Goal: Information Seeking & Learning: Learn about a topic

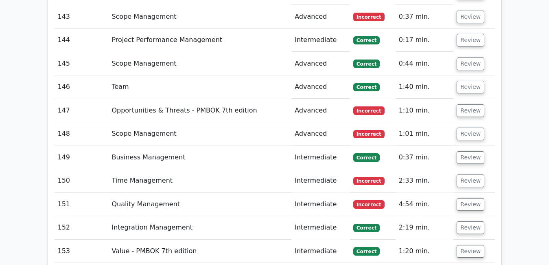
scroll to position [5108, 0]
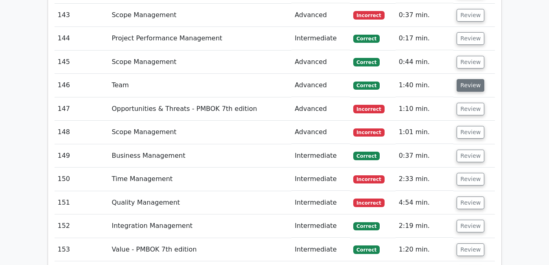
click at [460, 79] on button "Review" at bounding box center [471, 85] width 28 height 13
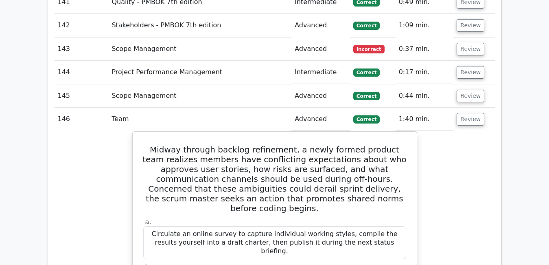
scroll to position [5075, 0]
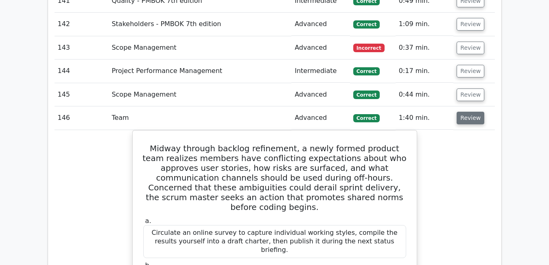
click at [463, 112] on button "Review" at bounding box center [471, 118] width 28 height 13
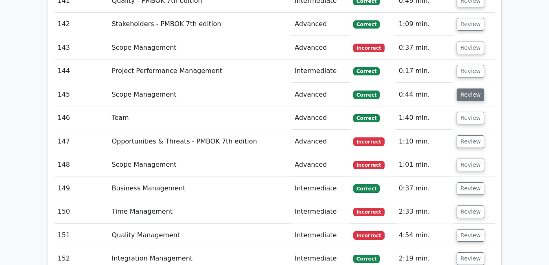
click at [470, 88] on button "Review" at bounding box center [471, 94] width 28 height 13
click at [473, 88] on button "Review" at bounding box center [471, 94] width 28 height 13
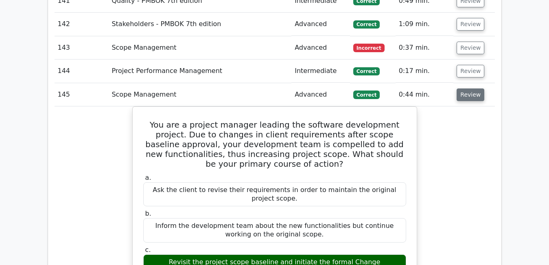
click at [473, 88] on button "Review" at bounding box center [471, 94] width 28 height 13
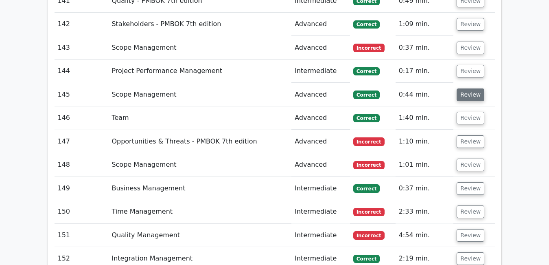
click at [473, 88] on button "Review" at bounding box center [471, 94] width 28 height 13
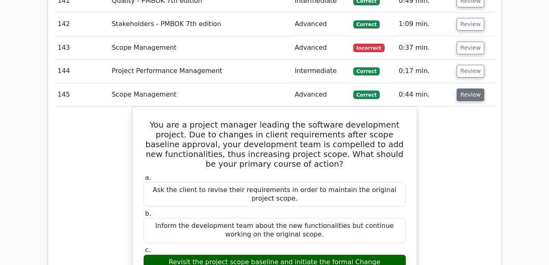
click at [473, 88] on button "Review" at bounding box center [471, 94] width 28 height 13
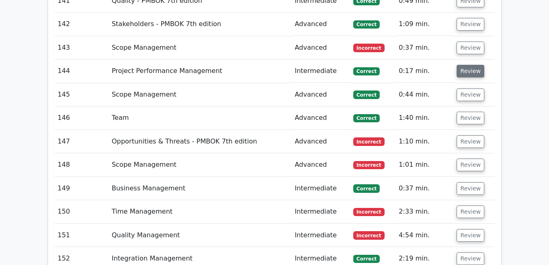
click at [467, 65] on button "Review" at bounding box center [471, 71] width 28 height 13
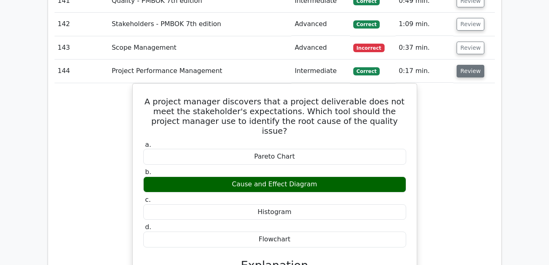
click at [467, 65] on button "Review" at bounding box center [471, 71] width 28 height 13
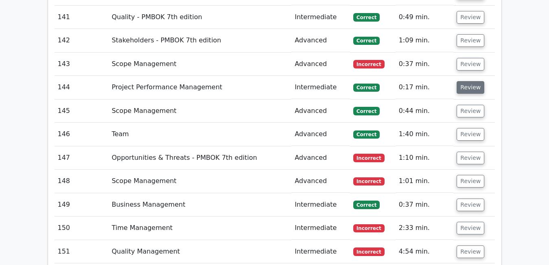
scroll to position [5043, 0]
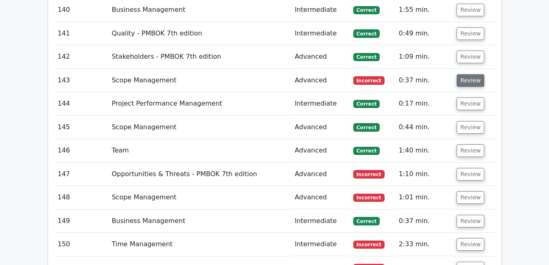
click at [475, 74] on button "Review" at bounding box center [471, 80] width 28 height 13
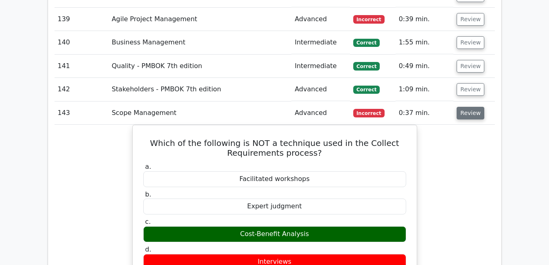
scroll to position [4994, 0]
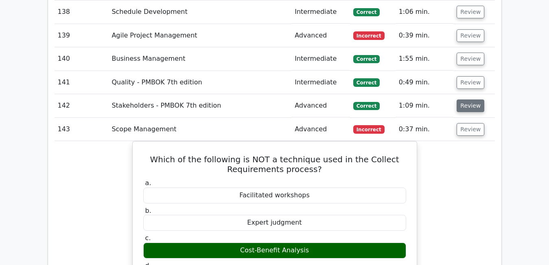
click at [475, 99] on button "Review" at bounding box center [471, 105] width 28 height 13
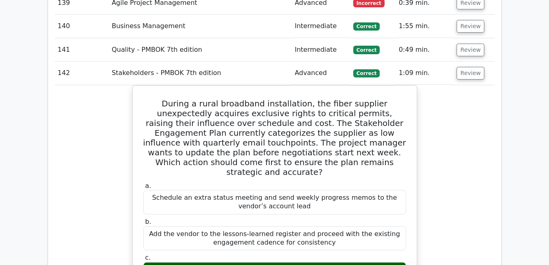
scroll to position [5010, 0]
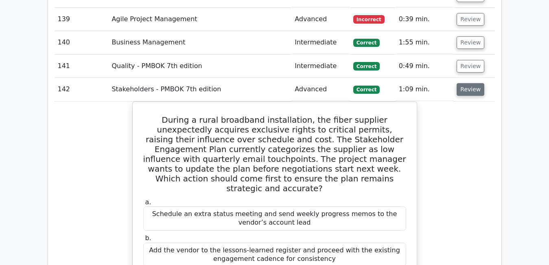
click at [468, 83] on button "Review" at bounding box center [471, 89] width 28 height 13
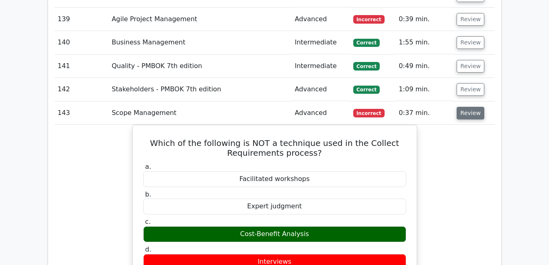
click at [471, 107] on button "Review" at bounding box center [471, 113] width 28 height 13
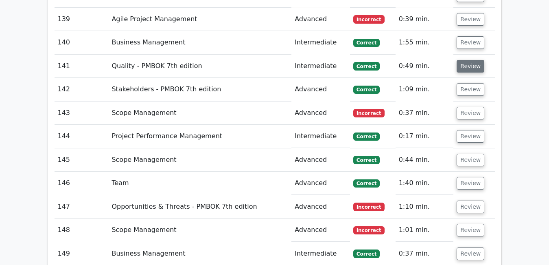
click at [465, 60] on button "Review" at bounding box center [471, 66] width 28 height 13
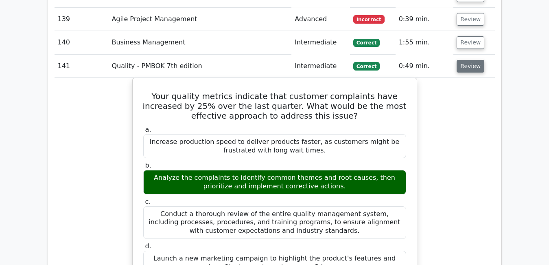
click at [465, 60] on button "Review" at bounding box center [471, 66] width 28 height 13
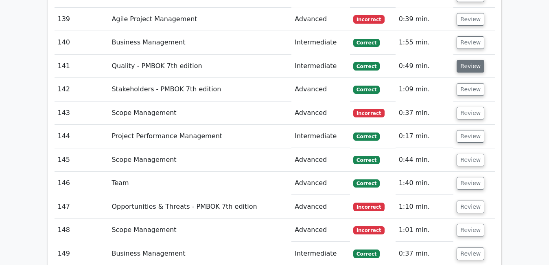
click at [465, 60] on button "Review" at bounding box center [471, 66] width 28 height 13
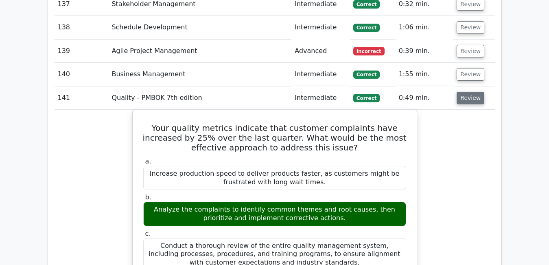
scroll to position [4978, 0]
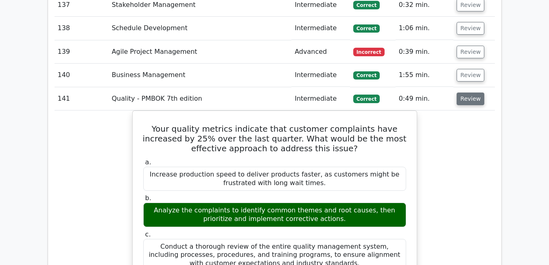
click at [474, 92] on button "Review" at bounding box center [471, 98] width 28 height 13
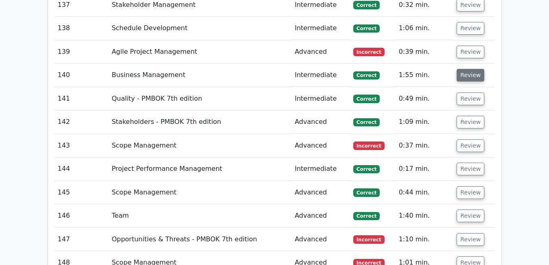
click at [471, 69] on button "Review" at bounding box center [471, 75] width 28 height 13
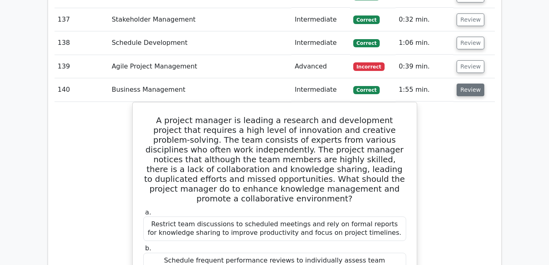
scroll to position [4961, 0]
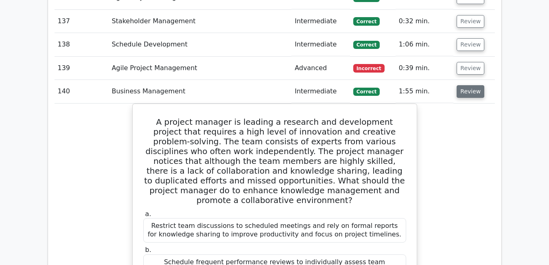
click at [469, 85] on button "Review" at bounding box center [471, 91] width 28 height 13
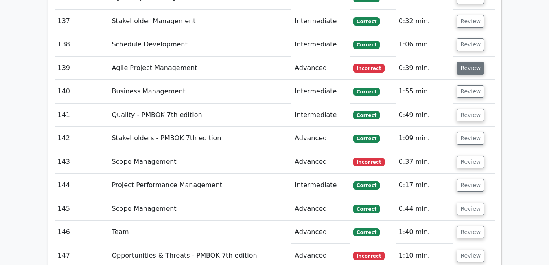
click at [466, 62] on button "Review" at bounding box center [471, 68] width 28 height 13
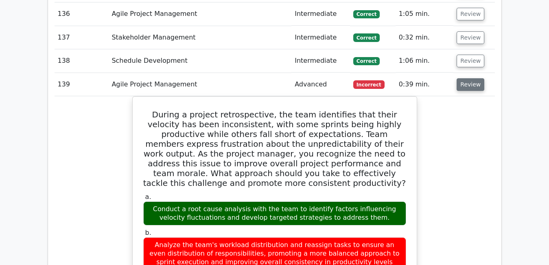
scroll to position [4929, 0]
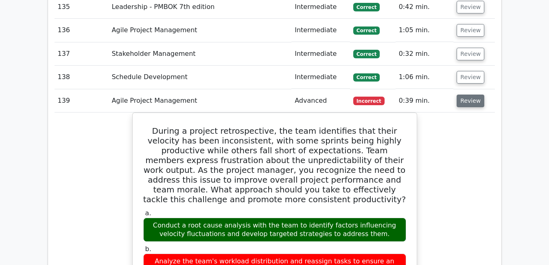
click at [477, 94] on button "Review" at bounding box center [471, 100] width 28 height 13
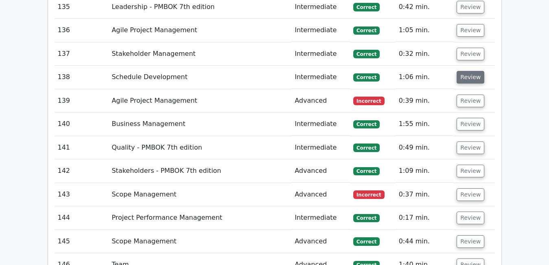
click at [469, 71] on button "Review" at bounding box center [471, 77] width 28 height 13
click at [462, 71] on button "Review" at bounding box center [471, 77] width 28 height 13
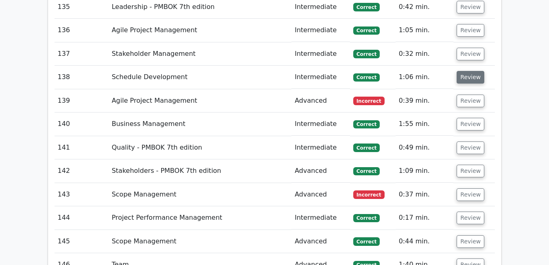
click at [462, 71] on button "Review" at bounding box center [471, 77] width 28 height 13
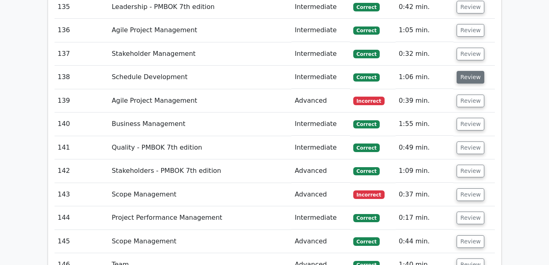
click at [470, 71] on button "Review" at bounding box center [471, 77] width 28 height 13
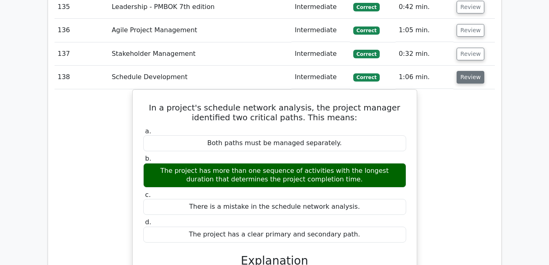
click at [464, 71] on button "Review" at bounding box center [471, 77] width 28 height 13
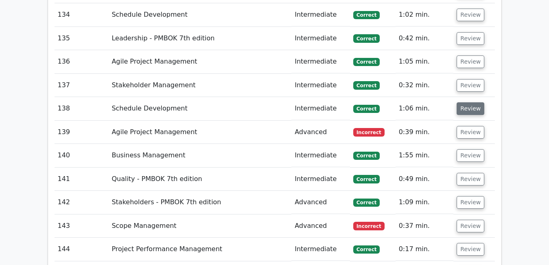
scroll to position [4896, 0]
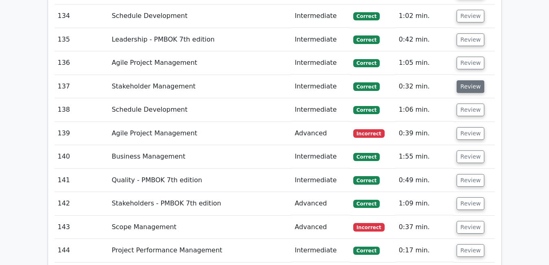
click at [473, 80] on button "Review" at bounding box center [471, 86] width 28 height 13
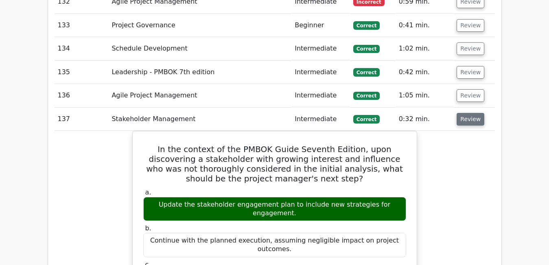
scroll to position [4847, 0]
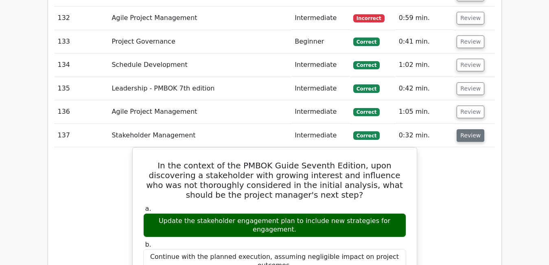
click at [467, 129] on button "Review" at bounding box center [471, 135] width 28 height 13
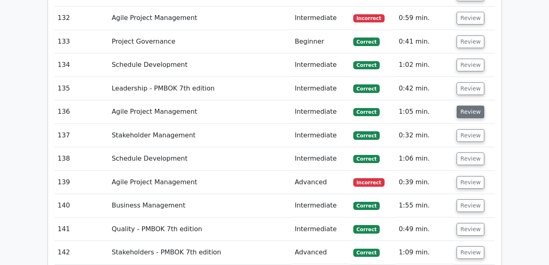
click at [465, 105] on button "Review" at bounding box center [471, 111] width 28 height 13
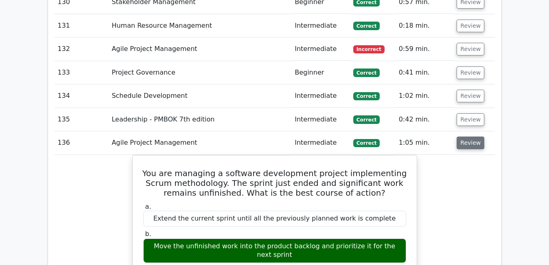
scroll to position [4815, 0]
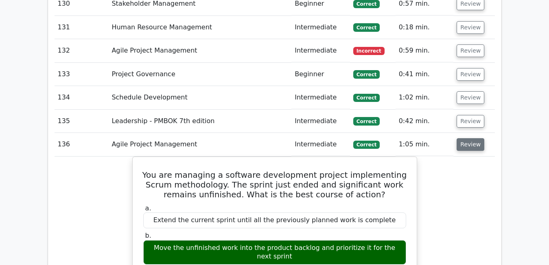
click at [471, 138] on button "Review" at bounding box center [471, 144] width 28 height 13
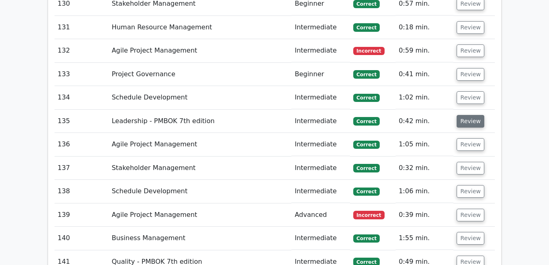
click at [469, 115] on button "Review" at bounding box center [471, 121] width 28 height 13
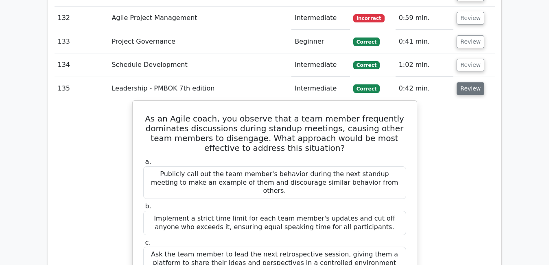
scroll to position [4831, 0]
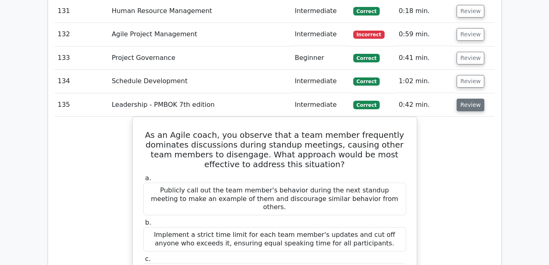
click at [466, 99] on button "Review" at bounding box center [471, 105] width 28 height 13
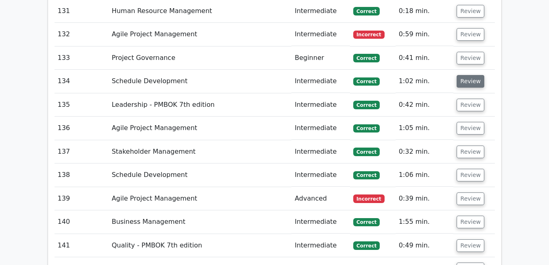
click at [465, 75] on button "Review" at bounding box center [471, 81] width 28 height 13
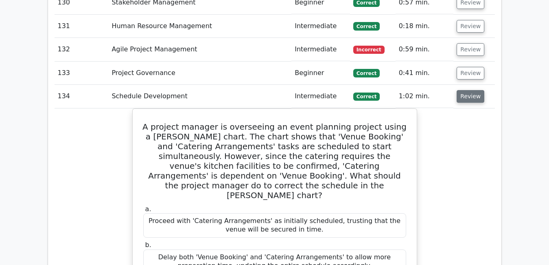
scroll to position [4815, 0]
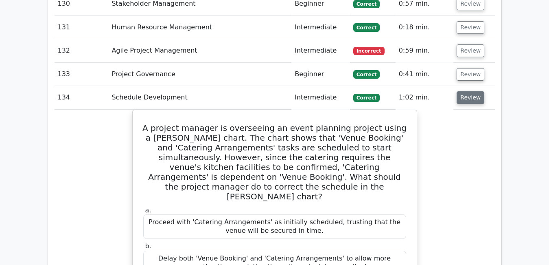
click at [471, 91] on button "Review" at bounding box center [471, 97] width 28 height 13
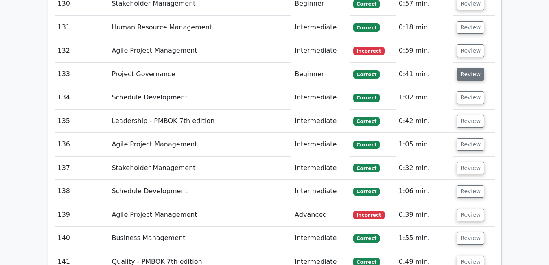
click at [470, 68] on button "Review" at bounding box center [471, 74] width 28 height 13
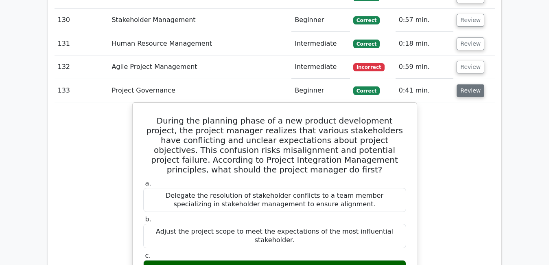
scroll to position [4782, 0]
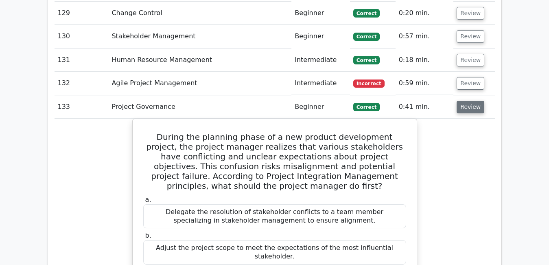
click at [467, 101] on button "Review" at bounding box center [471, 107] width 28 height 13
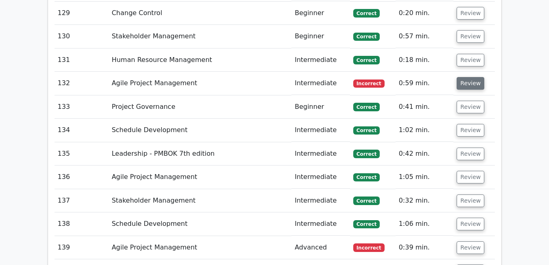
click at [467, 77] on button "Review" at bounding box center [471, 83] width 28 height 13
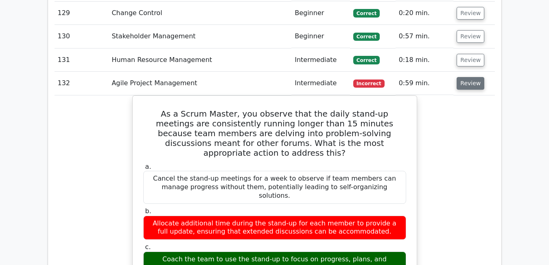
scroll to position [4766, 0]
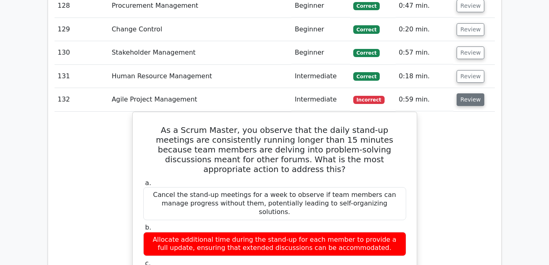
click at [467, 93] on button "Review" at bounding box center [471, 99] width 28 height 13
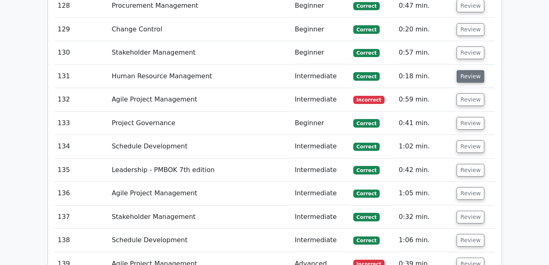
click at [464, 70] on button "Review" at bounding box center [471, 76] width 28 height 13
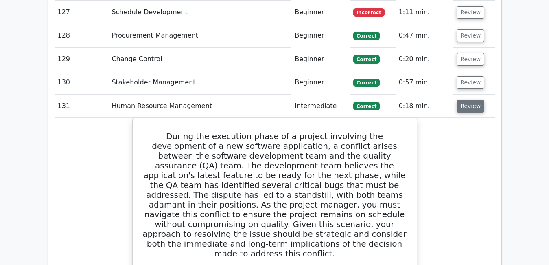
scroll to position [4733, 0]
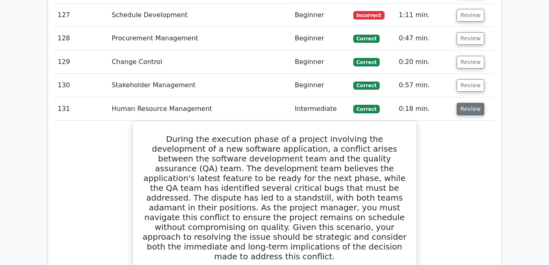
click at [473, 103] on button "Review" at bounding box center [471, 109] width 28 height 13
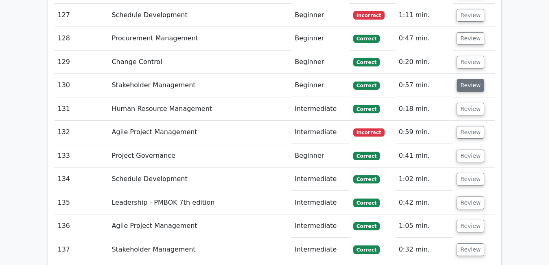
click at [469, 79] on button "Review" at bounding box center [471, 85] width 28 height 13
click at [468, 79] on button "Review" at bounding box center [471, 85] width 28 height 13
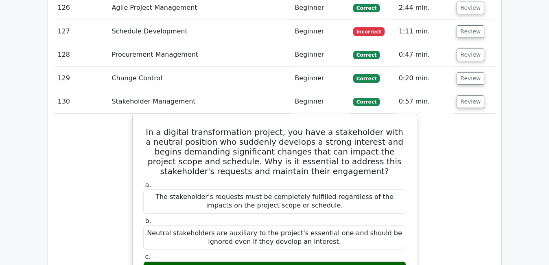
scroll to position [4701, 0]
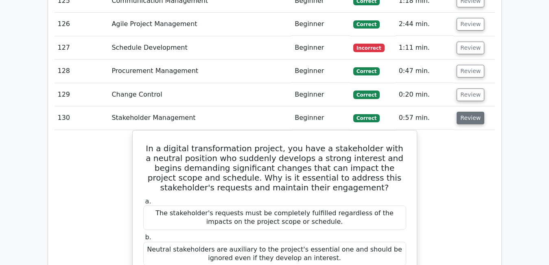
click at [470, 112] on button "Review" at bounding box center [471, 118] width 28 height 13
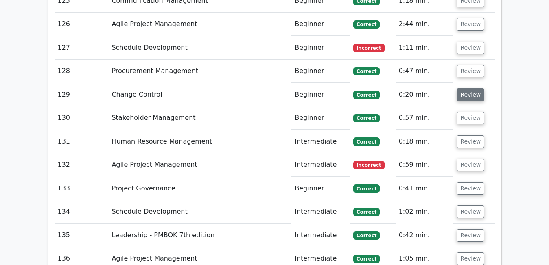
click at [470, 88] on button "Review" at bounding box center [471, 94] width 28 height 13
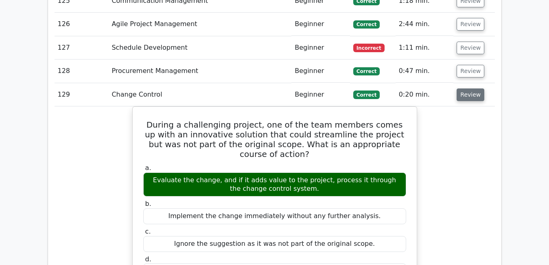
scroll to position [4684, 0]
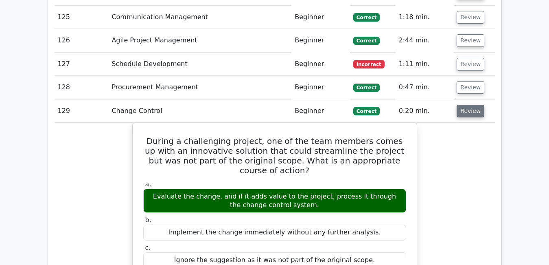
click at [468, 105] on button "Review" at bounding box center [471, 111] width 28 height 13
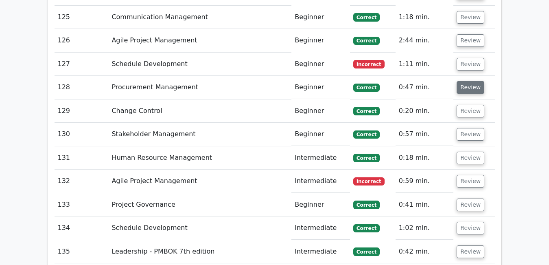
click at [466, 81] on button "Review" at bounding box center [471, 87] width 28 height 13
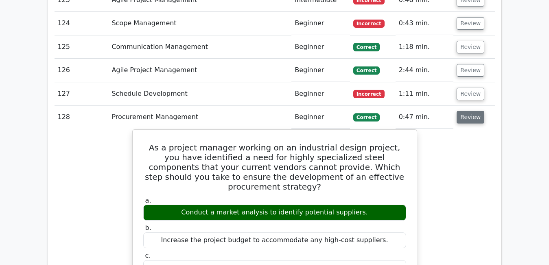
scroll to position [4652, 0]
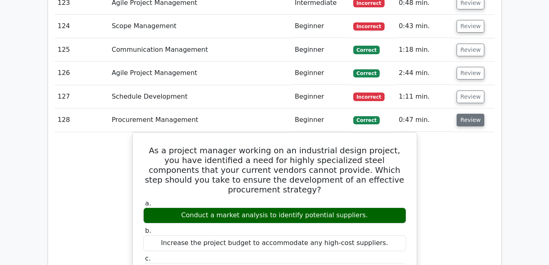
click at [471, 114] on button "Review" at bounding box center [471, 120] width 28 height 13
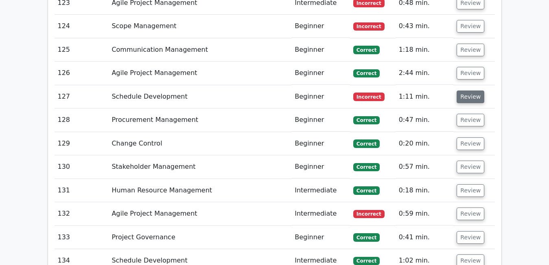
click at [463, 90] on button "Review" at bounding box center [471, 96] width 28 height 13
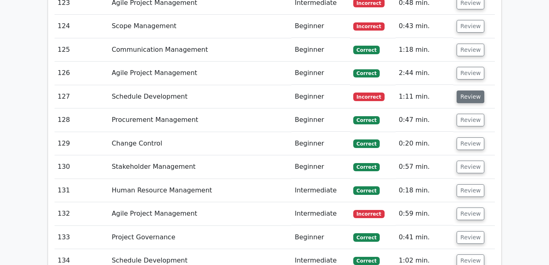
click at [473, 90] on button "Review" at bounding box center [471, 96] width 28 height 13
click at [474, 90] on button "Review" at bounding box center [471, 96] width 28 height 13
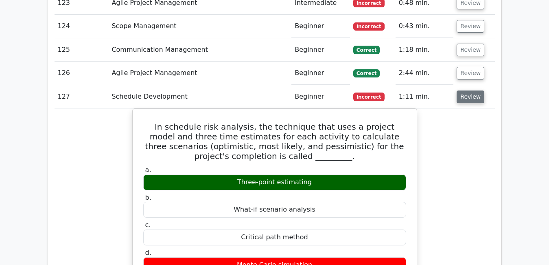
click at [463, 90] on button "Review" at bounding box center [471, 96] width 28 height 13
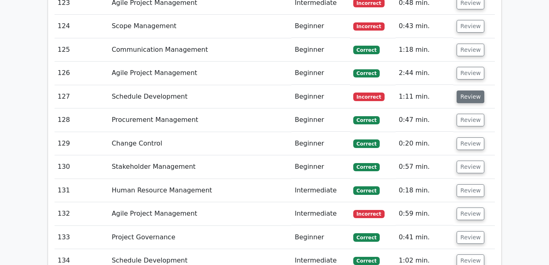
click at [463, 90] on button "Review" at bounding box center [471, 96] width 28 height 13
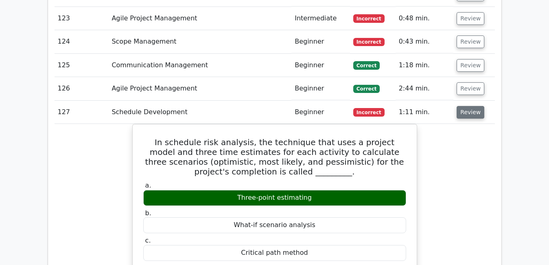
scroll to position [4636, 0]
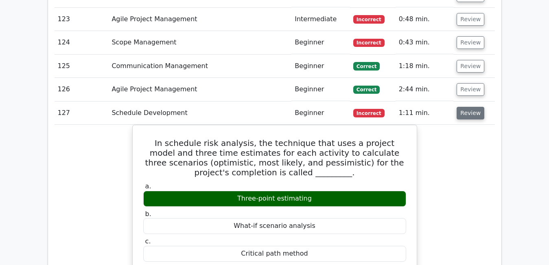
click at [472, 107] on button "Review" at bounding box center [471, 113] width 28 height 13
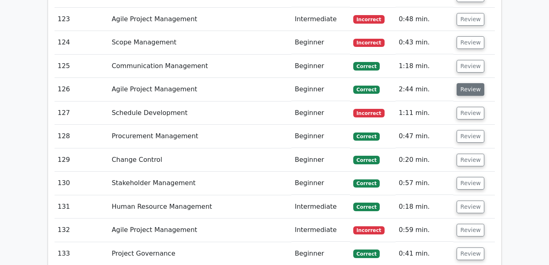
click at [470, 83] on button "Review" at bounding box center [471, 89] width 28 height 13
click at [467, 83] on button "Review" at bounding box center [471, 89] width 28 height 13
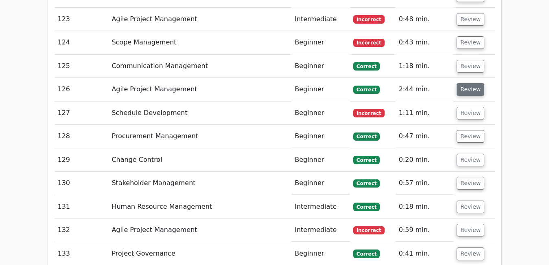
click at [467, 83] on button "Review" at bounding box center [471, 89] width 28 height 13
click at [460, 83] on button "Review" at bounding box center [471, 89] width 28 height 13
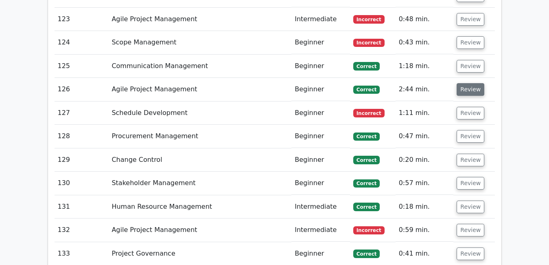
click at [460, 83] on button "Review" at bounding box center [471, 89] width 28 height 13
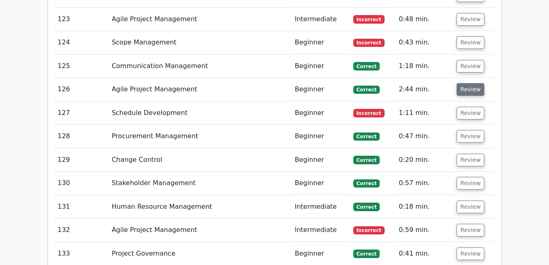
click at [476, 83] on button "Review" at bounding box center [471, 89] width 28 height 13
click at [470, 83] on button "Review" at bounding box center [471, 89] width 28 height 13
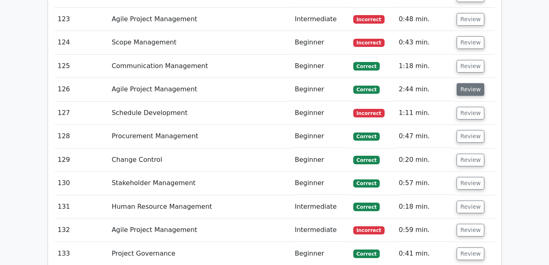
click at [470, 83] on button "Review" at bounding box center [471, 89] width 28 height 13
click at [464, 83] on button "Review" at bounding box center [471, 89] width 28 height 13
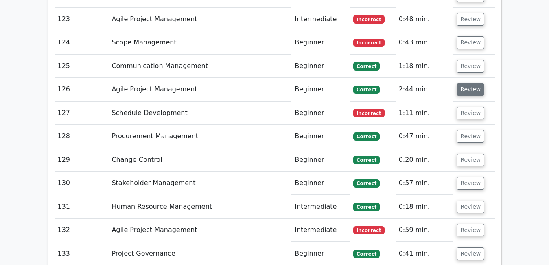
click at [464, 83] on button "Review" at bounding box center [471, 89] width 28 height 13
click at [462, 83] on button "Review" at bounding box center [471, 89] width 28 height 13
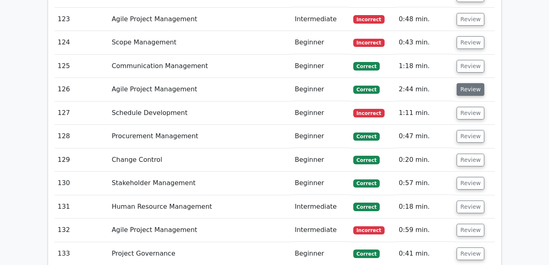
click at [462, 83] on button "Review" at bounding box center [471, 89] width 28 height 13
click at [459, 83] on button "Review" at bounding box center [471, 89] width 28 height 13
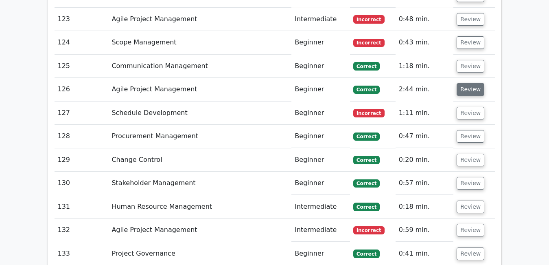
click at [459, 83] on button "Review" at bounding box center [471, 89] width 28 height 13
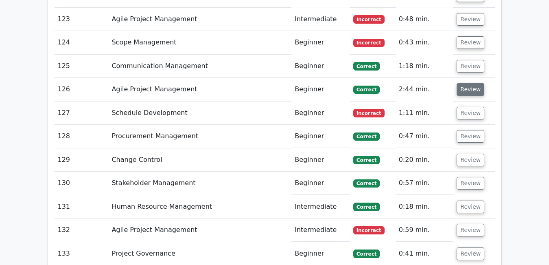
click at [459, 83] on button "Review" at bounding box center [471, 89] width 28 height 13
click at [480, 83] on button "Review" at bounding box center [471, 89] width 28 height 13
click at [459, 83] on button "Review" at bounding box center [471, 89] width 28 height 13
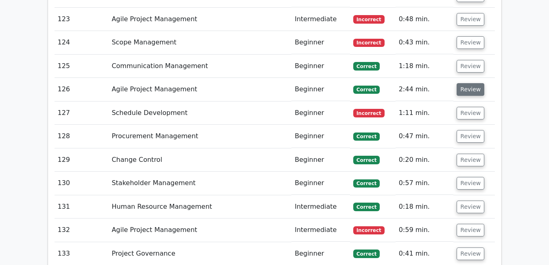
click at [459, 83] on button "Review" at bounding box center [471, 89] width 28 height 13
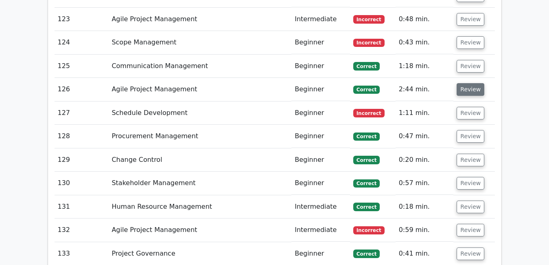
click at [459, 83] on button "Review" at bounding box center [471, 89] width 28 height 13
click at [467, 83] on button "Review" at bounding box center [471, 89] width 28 height 13
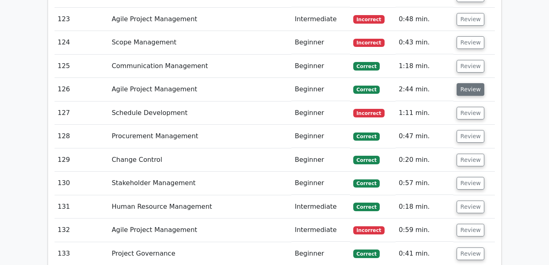
click at [467, 83] on button "Review" at bounding box center [471, 89] width 28 height 13
click at [460, 83] on button "Review" at bounding box center [471, 89] width 28 height 13
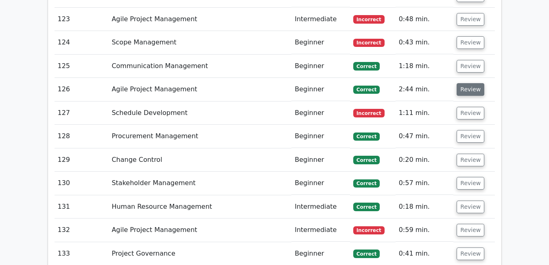
click at [460, 83] on button "Review" at bounding box center [471, 89] width 28 height 13
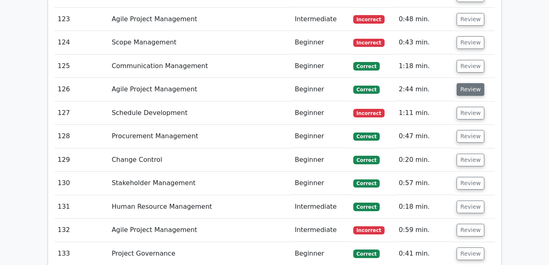
click at [460, 83] on button "Review" at bounding box center [471, 89] width 28 height 13
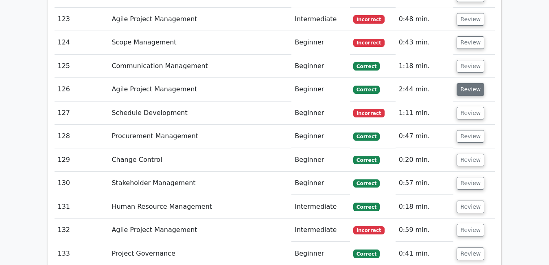
click at [460, 83] on button "Review" at bounding box center [471, 89] width 28 height 13
drag, startPoint x: 460, startPoint y: 26, endPoint x: 455, endPoint y: 20, distance: 8.4
click at [455, 78] on td "Review" at bounding box center [474, 89] width 41 height 23
click at [459, 83] on button "Review" at bounding box center [471, 89] width 28 height 13
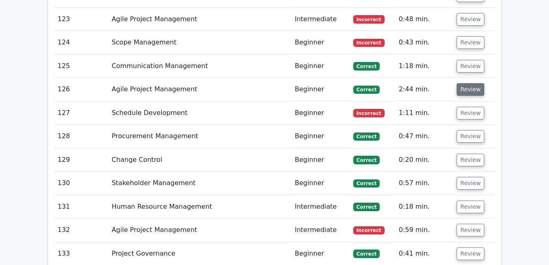
click at [459, 83] on button "Review" at bounding box center [471, 89] width 28 height 13
click at [463, 83] on button "Review" at bounding box center [471, 89] width 28 height 13
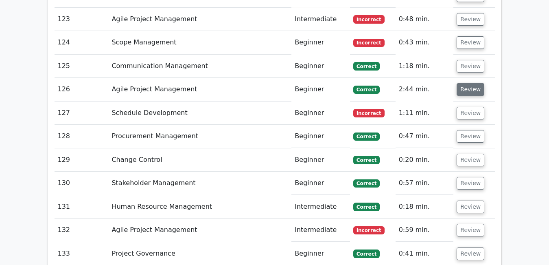
click at [463, 83] on button "Review" at bounding box center [471, 89] width 28 height 13
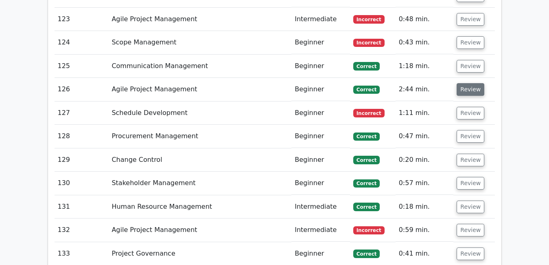
click at [463, 83] on button "Review" at bounding box center [471, 89] width 28 height 13
click at [471, 83] on button "Review" at bounding box center [471, 89] width 28 height 13
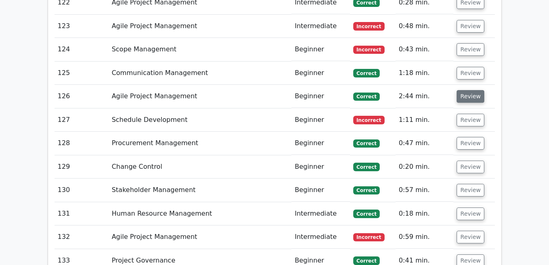
click at [460, 90] on button "Review" at bounding box center [471, 96] width 28 height 13
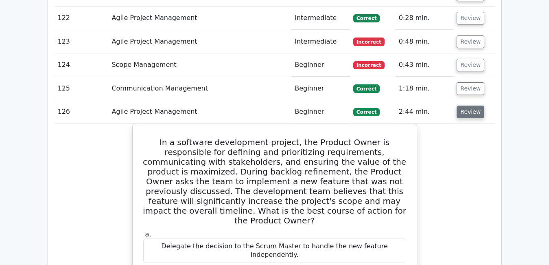
scroll to position [4612, 0]
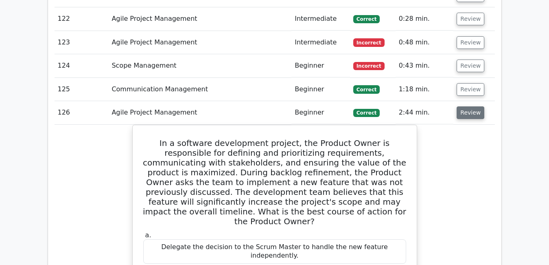
click at [464, 106] on button "Review" at bounding box center [471, 112] width 28 height 13
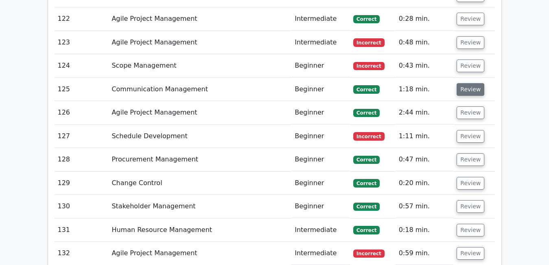
click at [459, 83] on button "Review" at bounding box center [471, 89] width 28 height 13
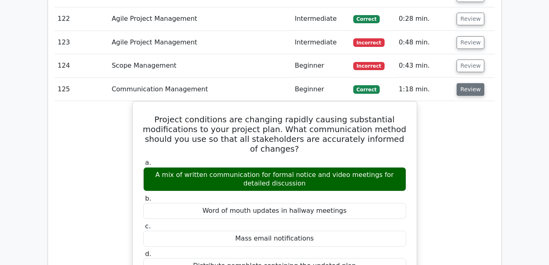
click at [459, 83] on button "Review" at bounding box center [471, 89] width 28 height 13
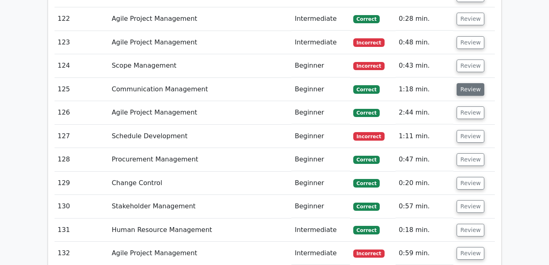
click at [459, 83] on button "Review" at bounding box center [471, 89] width 28 height 13
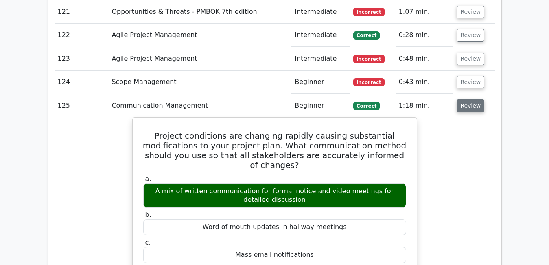
scroll to position [4580, 0]
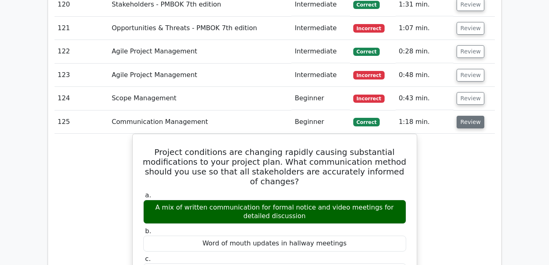
click at [466, 116] on button "Review" at bounding box center [471, 122] width 28 height 13
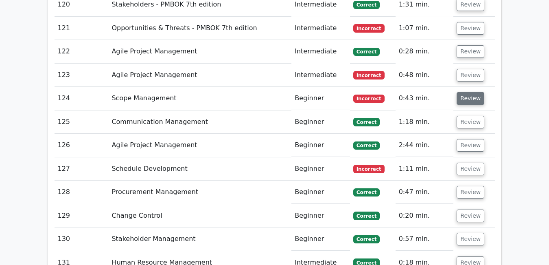
click at [466, 92] on button "Review" at bounding box center [471, 98] width 28 height 13
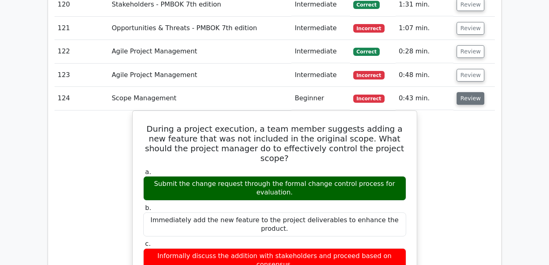
click at [466, 92] on button "Review" at bounding box center [471, 98] width 28 height 13
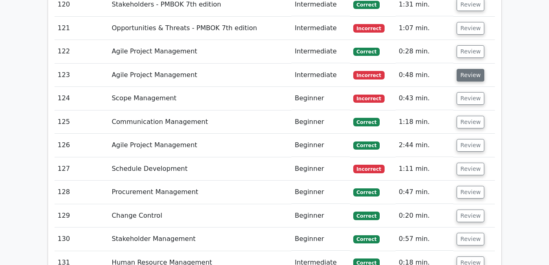
click at [470, 69] on button "Review" at bounding box center [471, 75] width 28 height 13
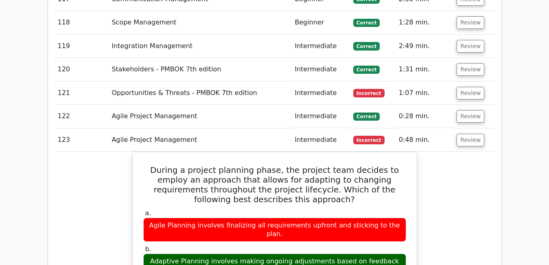
scroll to position [4515, 0]
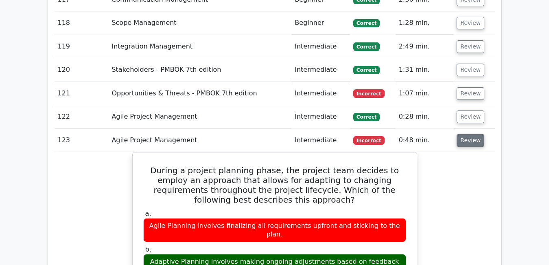
click at [474, 134] on button "Review" at bounding box center [471, 140] width 28 height 13
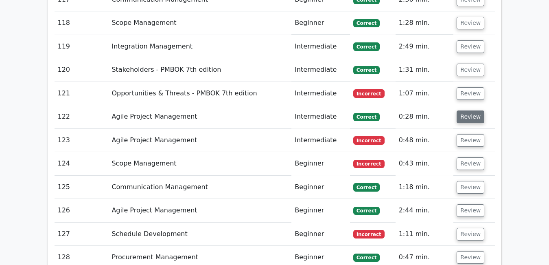
click at [467, 110] on button "Review" at bounding box center [471, 116] width 28 height 13
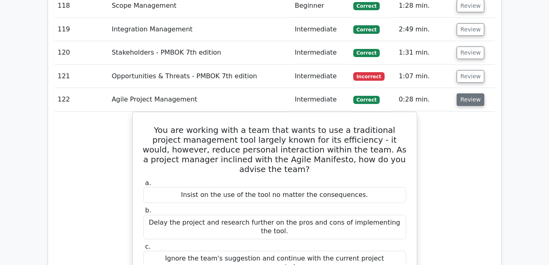
scroll to position [4531, 0]
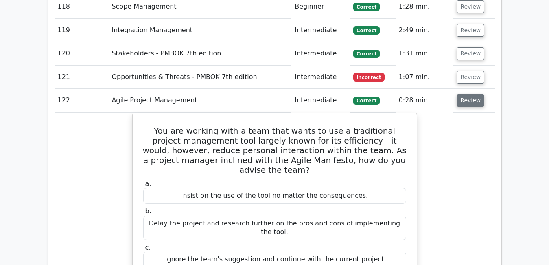
click at [470, 94] on button "Review" at bounding box center [471, 100] width 28 height 13
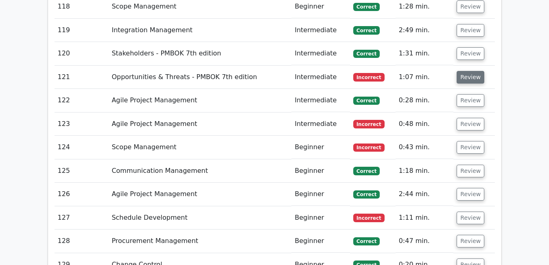
click at [470, 71] on button "Review" at bounding box center [471, 77] width 28 height 13
click at [468, 71] on button "Review" at bounding box center [471, 77] width 28 height 13
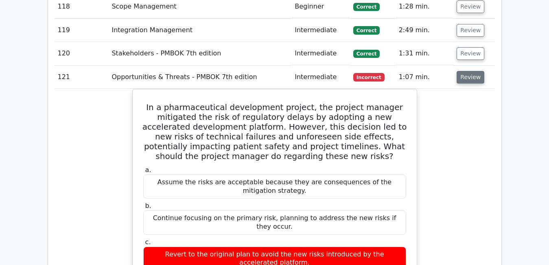
click at [468, 71] on button "Review" at bounding box center [471, 77] width 28 height 13
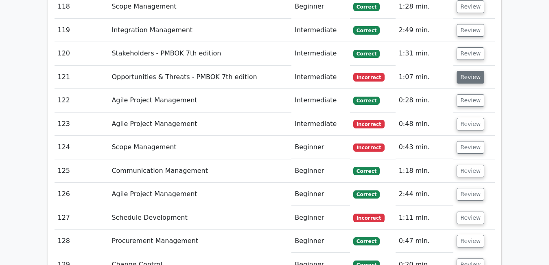
click at [468, 71] on button "Review" at bounding box center [471, 77] width 28 height 13
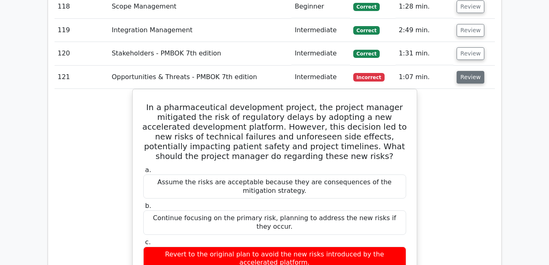
click at [468, 71] on button "Review" at bounding box center [471, 77] width 28 height 13
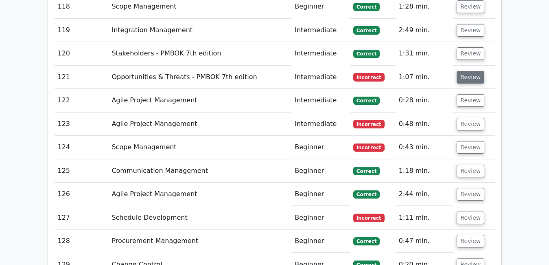
click at [468, 71] on button "Review" at bounding box center [471, 77] width 28 height 13
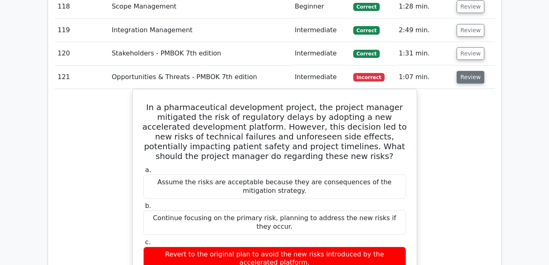
click at [468, 71] on button "Review" at bounding box center [471, 77] width 28 height 13
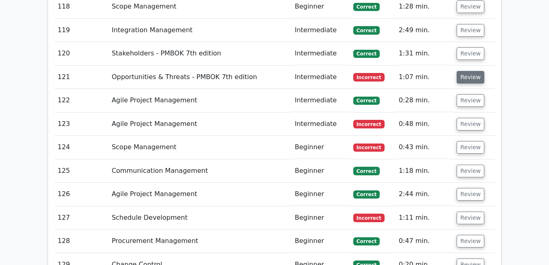
click at [468, 71] on button "Review" at bounding box center [471, 77] width 28 height 13
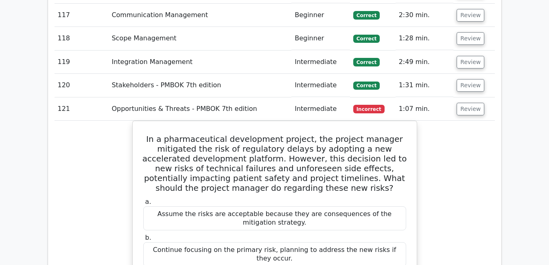
scroll to position [4498, 0]
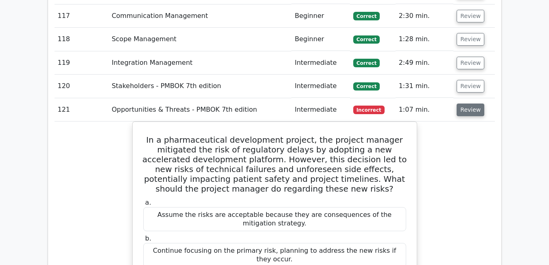
click at [463, 103] on button "Review" at bounding box center [471, 109] width 28 height 13
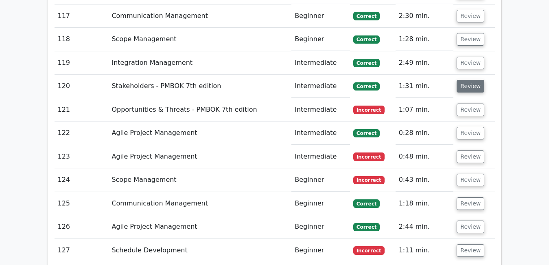
click at [462, 80] on button "Review" at bounding box center [471, 86] width 28 height 13
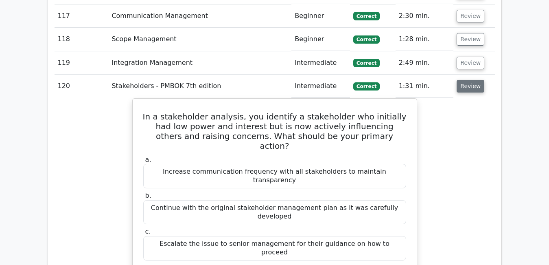
click at [462, 80] on button "Review" at bounding box center [471, 86] width 28 height 13
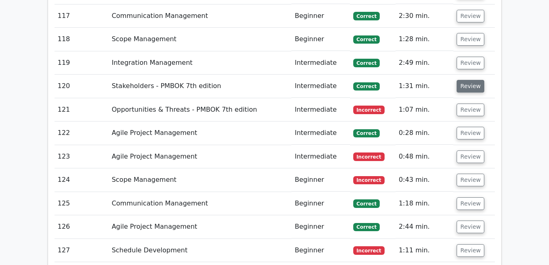
click at [462, 80] on button "Review" at bounding box center [471, 86] width 28 height 13
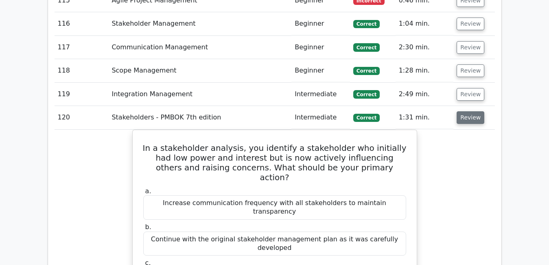
scroll to position [4466, 0]
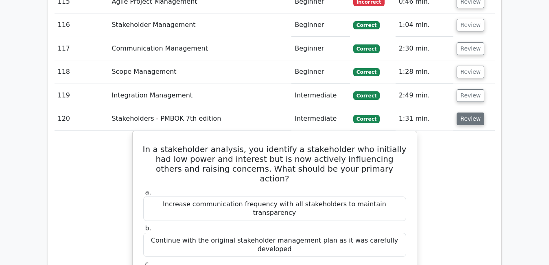
click at [463, 112] on button "Review" at bounding box center [471, 118] width 28 height 13
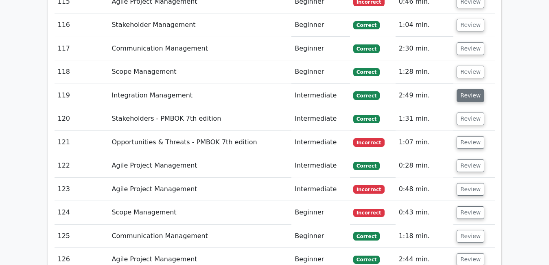
click at [461, 89] on button "Review" at bounding box center [471, 95] width 28 height 13
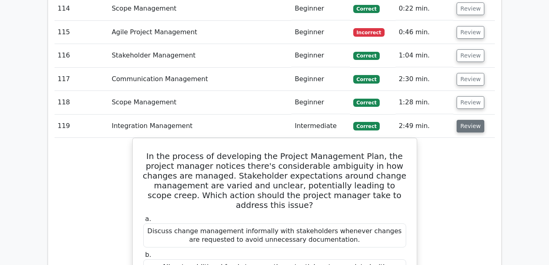
scroll to position [4433, 0]
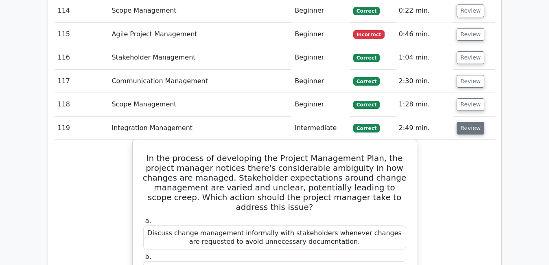
click at [476, 122] on button "Review" at bounding box center [471, 128] width 28 height 13
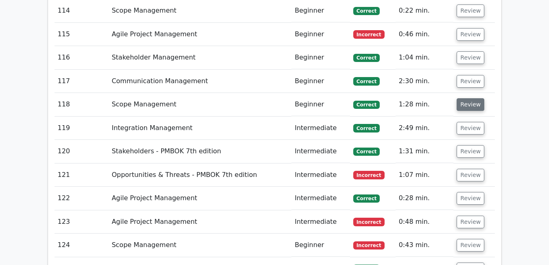
click at [471, 98] on button "Review" at bounding box center [471, 104] width 28 height 13
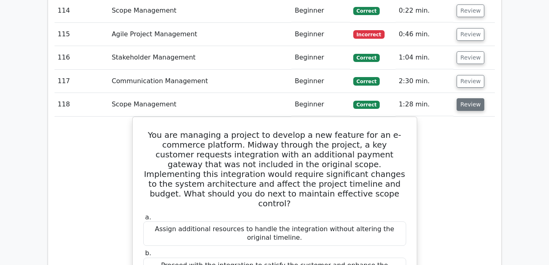
click at [471, 98] on button "Review" at bounding box center [471, 104] width 28 height 13
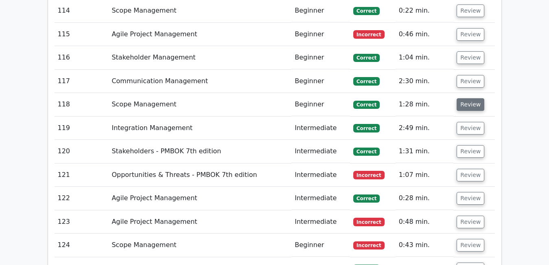
click at [471, 98] on button "Review" at bounding box center [471, 104] width 28 height 13
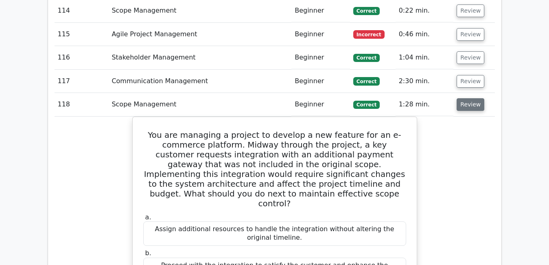
scroll to position [4417, 0]
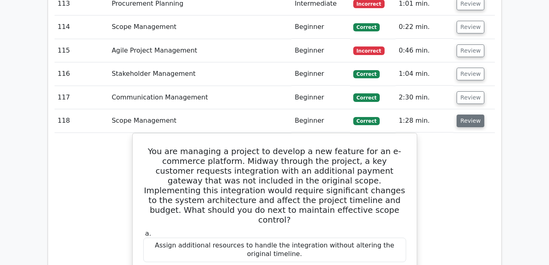
click at [468, 114] on button "Review" at bounding box center [471, 120] width 28 height 13
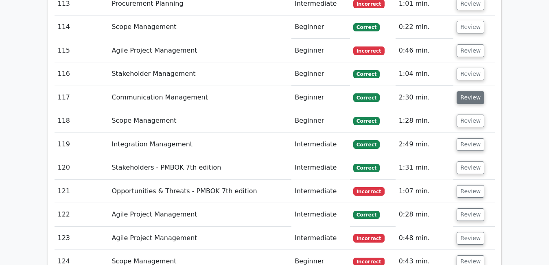
click at [466, 91] on button "Review" at bounding box center [471, 97] width 28 height 13
click at [465, 91] on button "Review" at bounding box center [471, 97] width 28 height 13
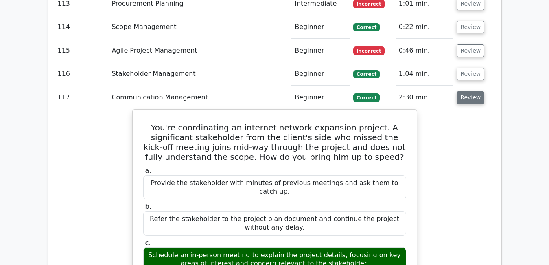
click at [465, 91] on button "Review" at bounding box center [471, 97] width 28 height 13
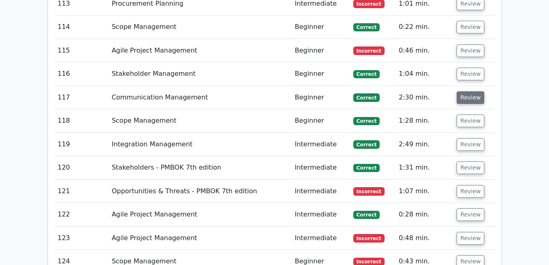
click at [465, 91] on button "Review" at bounding box center [471, 97] width 28 height 13
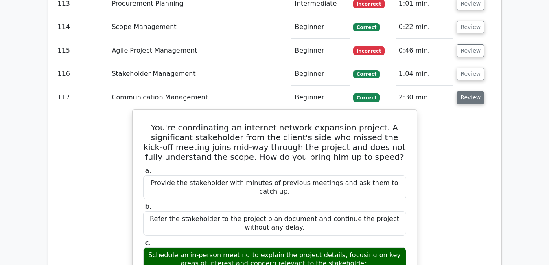
scroll to position [4401, 0]
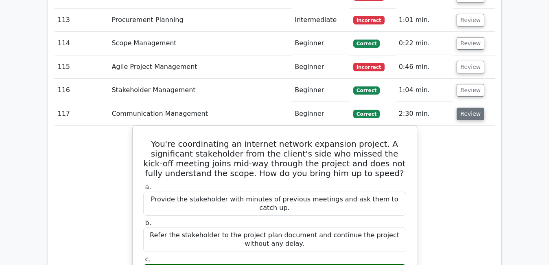
click at [473, 107] on button "Review" at bounding box center [471, 113] width 28 height 13
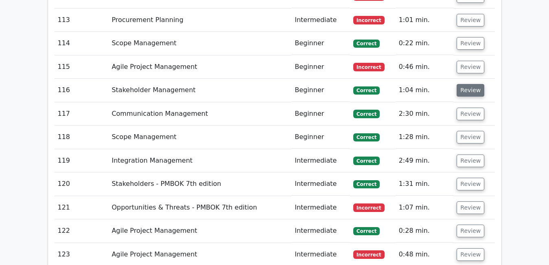
click at [471, 84] on button "Review" at bounding box center [471, 90] width 28 height 13
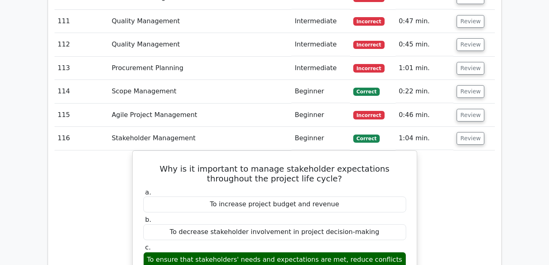
scroll to position [4352, 0]
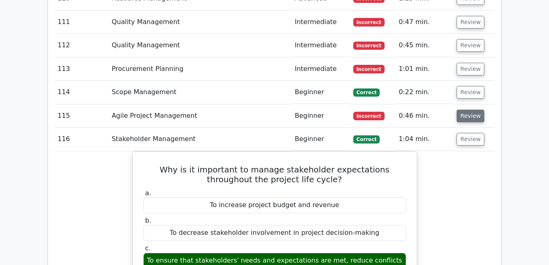
click at [471, 110] on button "Review" at bounding box center [471, 116] width 28 height 13
click at [469, 133] on button "Review" at bounding box center [471, 139] width 28 height 13
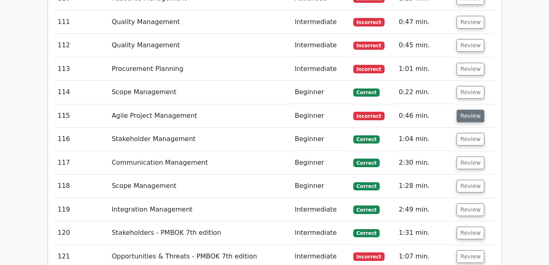
click at [465, 110] on button "Review" at bounding box center [471, 116] width 28 height 13
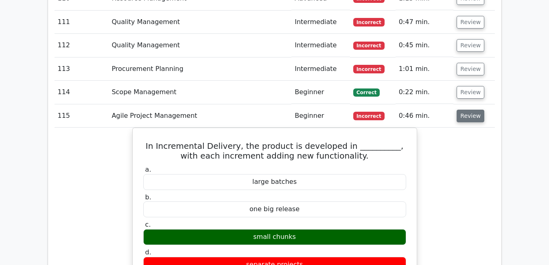
click at [465, 110] on button "Review" at bounding box center [471, 116] width 28 height 13
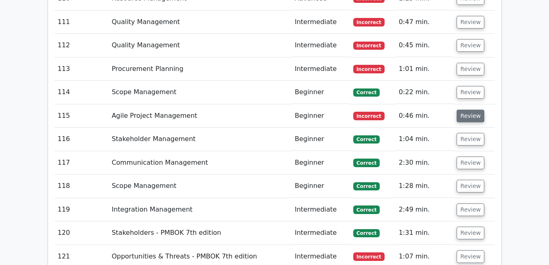
click at [465, 110] on button "Review" at bounding box center [471, 116] width 28 height 13
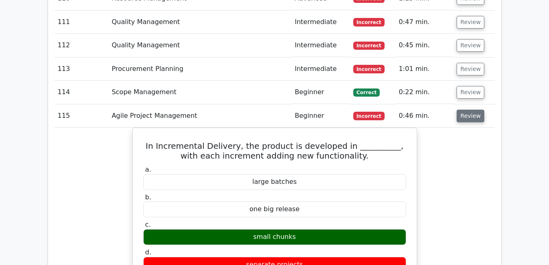
click at [465, 110] on button "Review" at bounding box center [471, 116] width 28 height 13
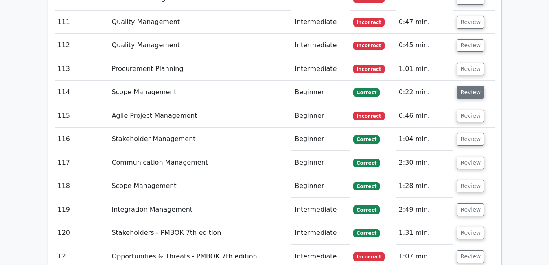
click at [475, 86] on button "Review" at bounding box center [471, 92] width 28 height 13
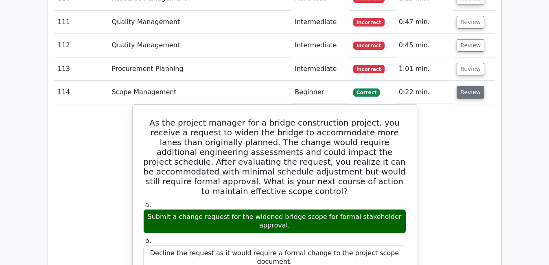
click at [475, 86] on button "Review" at bounding box center [471, 92] width 28 height 13
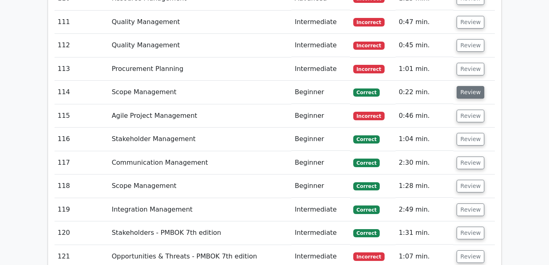
click at [475, 86] on button "Review" at bounding box center [471, 92] width 28 height 13
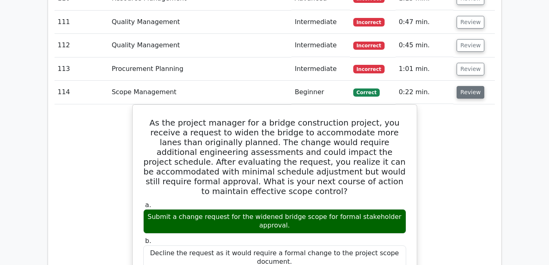
click at [475, 86] on button "Review" at bounding box center [471, 92] width 28 height 13
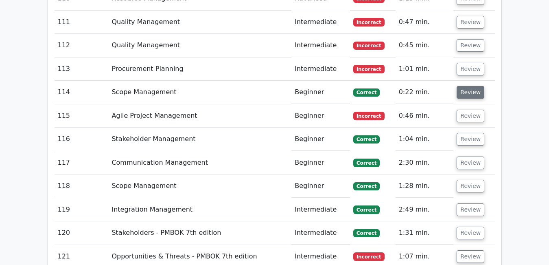
click at [475, 86] on button "Review" at bounding box center [471, 92] width 28 height 13
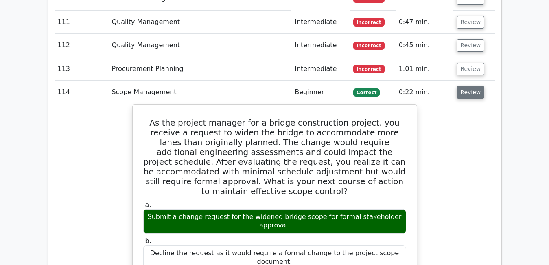
click at [475, 86] on button "Review" at bounding box center [471, 92] width 28 height 13
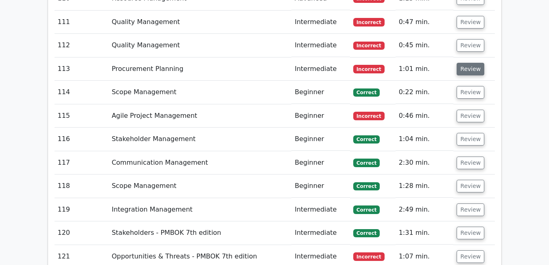
click at [470, 63] on button "Review" at bounding box center [471, 69] width 28 height 13
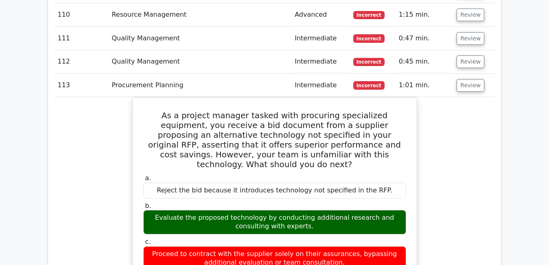
scroll to position [4319, 0]
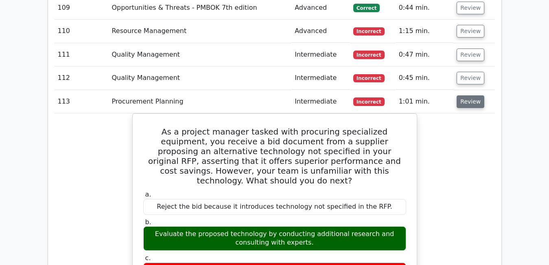
click at [473, 95] on button "Review" at bounding box center [471, 101] width 28 height 13
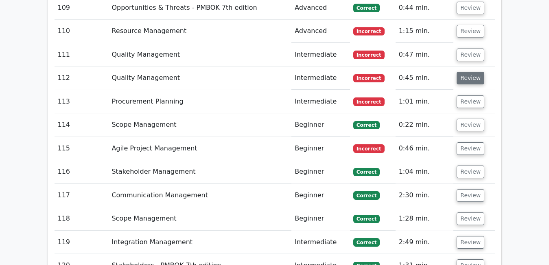
click at [466, 72] on button "Review" at bounding box center [471, 78] width 28 height 13
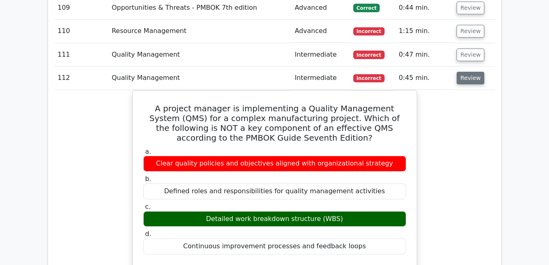
click at [466, 72] on button "Review" at bounding box center [471, 78] width 28 height 13
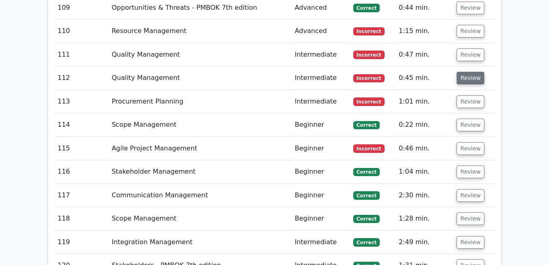
click at [466, 72] on button "Review" at bounding box center [471, 78] width 28 height 13
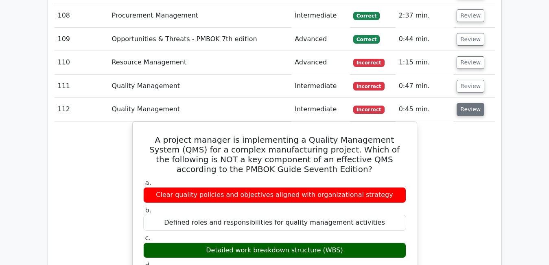
scroll to position [4287, 0]
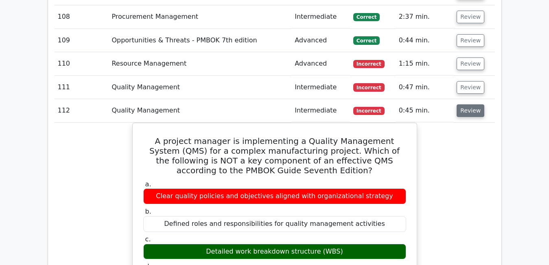
click at [473, 104] on button "Review" at bounding box center [471, 110] width 28 height 13
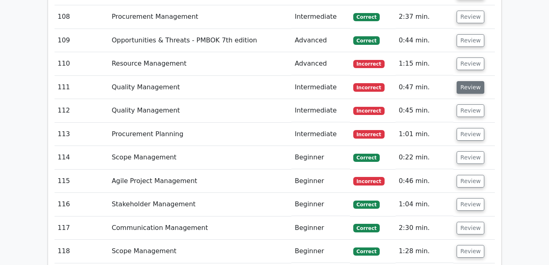
click at [470, 81] on button "Review" at bounding box center [471, 87] width 28 height 13
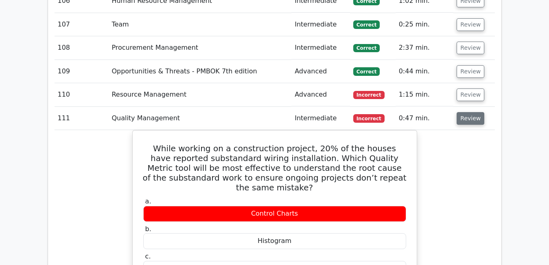
scroll to position [4254, 0]
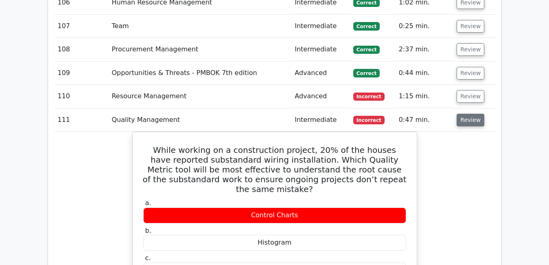
click at [463, 114] on button "Review" at bounding box center [471, 120] width 28 height 13
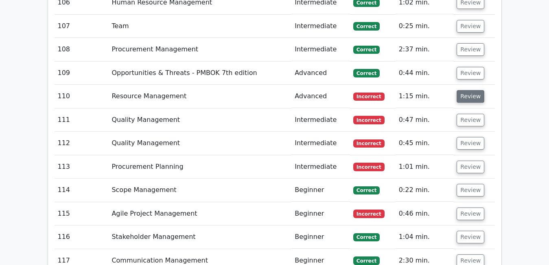
click at [467, 90] on button "Review" at bounding box center [471, 96] width 28 height 13
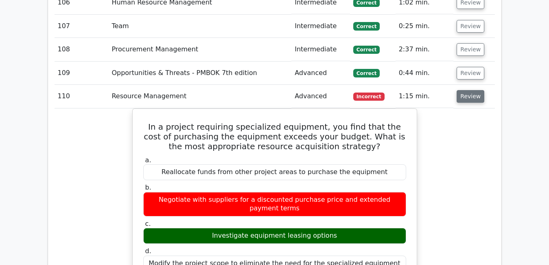
click at [467, 90] on button "Review" at bounding box center [471, 96] width 28 height 13
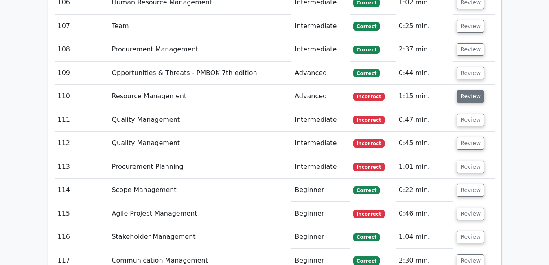
click at [467, 90] on button "Review" at bounding box center [471, 96] width 28 height 13
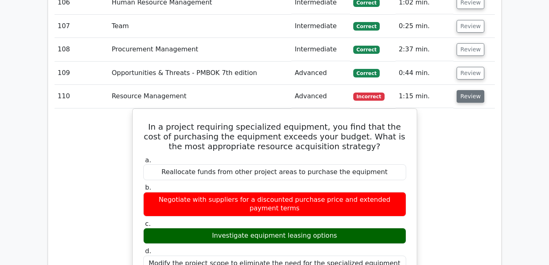
scroll to position [4238, 0]
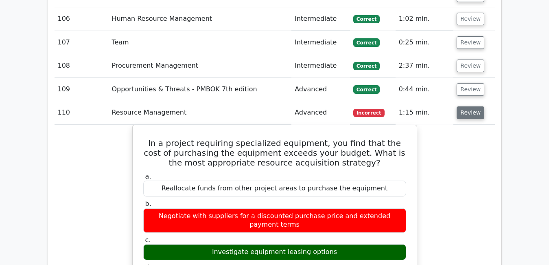
click at [459, 106] on button "Review" at bounding box center [471, 112] width 28 height 13
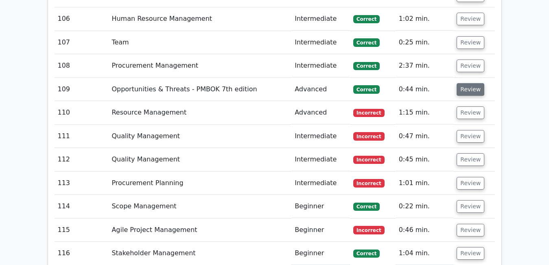
click at [463, 83] on button "Review" at bounding box center [471, 89] width 28 height 13
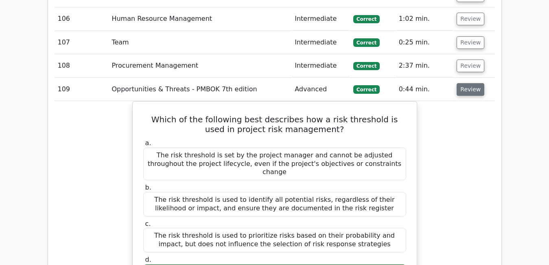
click at [463, 83] on button "Review" at bounding box center [471, 89] width 28 height 13
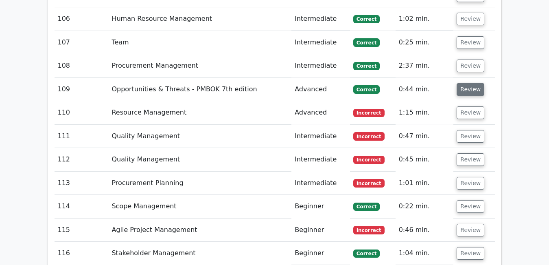
click at [463, 83] on button "Review" at bounding box center [471, 89] width 28 height 13
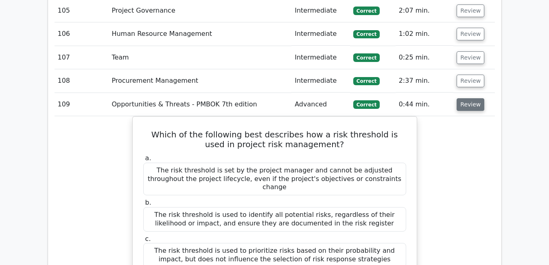
scroll to position [4222, 0]
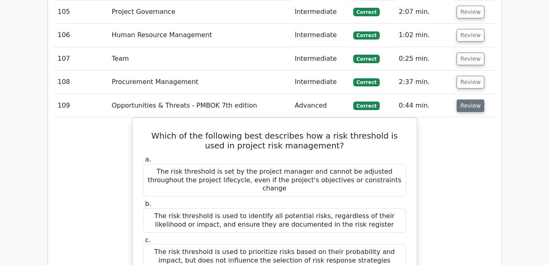
click at [469, 99] on button "Review" at bounding box center [471, 105] width 28 height 13
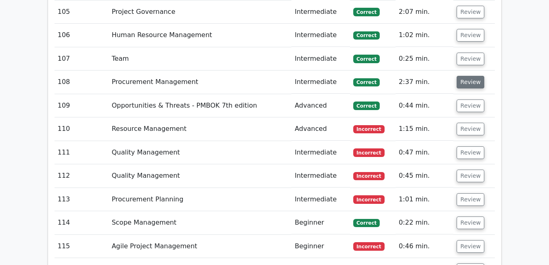
click at [470, 76] on button "Review" at bounding box center [471, 82] width 28 height 13
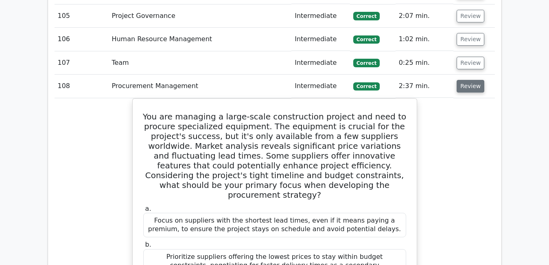
scroll to position [4205, 0]
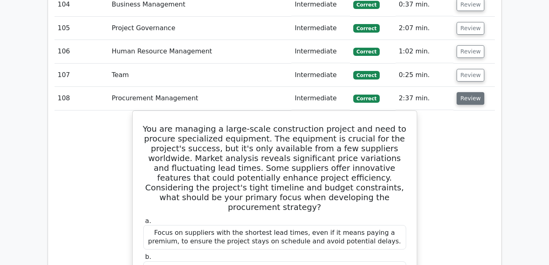
click at [473, 92] on button "Review" at bounding box center [471, 98] width 28 height 13
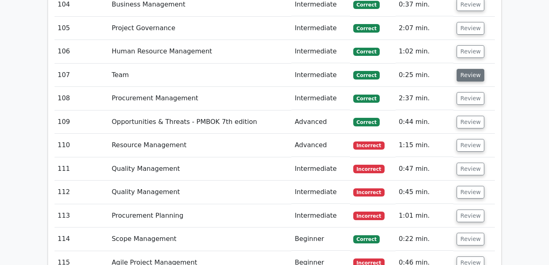
click at [465, 69] on button "Review" at bounding box center [471, 75] width 28 height 13
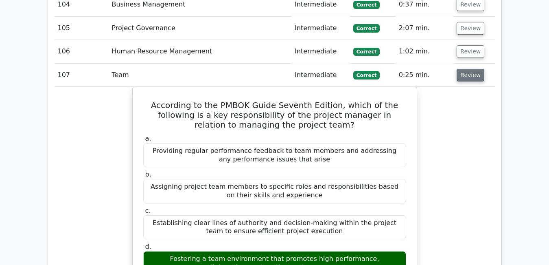
click at [463, 69] on button "Review" at bounding box center [471, 75] width 28 height 13
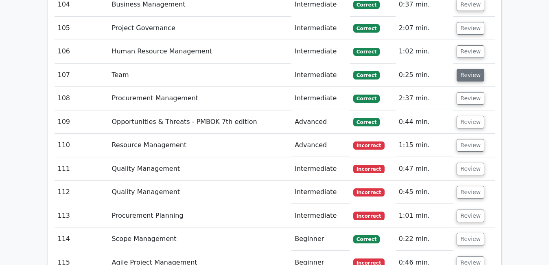
click at [463, 69] on button "Review" at bounding box center [471, 75] width 28 height 13
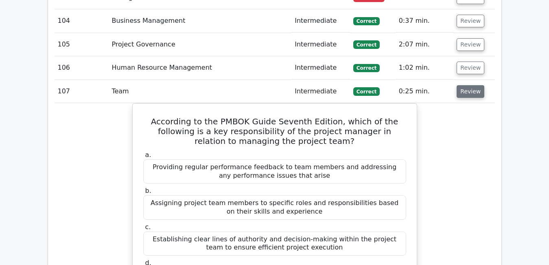
scroll to position [4173, 0]
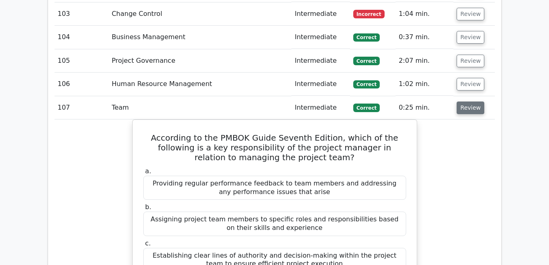
click at [467, 101] on button "Review" at bounding box center [471, 107] width 28 height 13
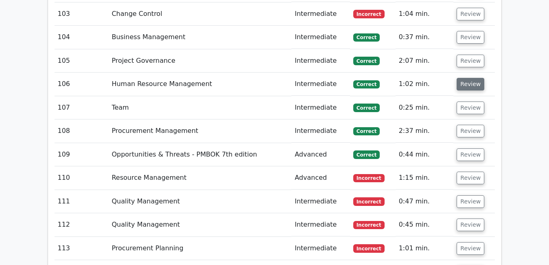
click at [468, 78] on button "Review" at bounding box center [471, 84] width 28 height 13
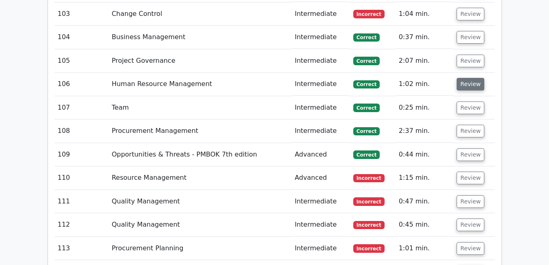
click at [468, 78] on button "Review" at bounding box center [471, 84] width 28 height 13
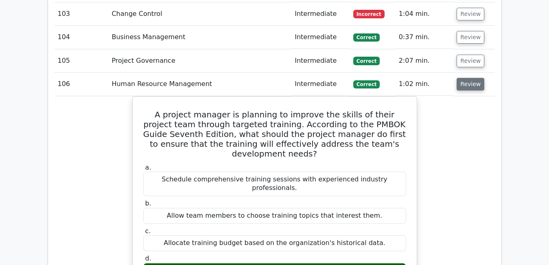
click at [459, 78] on button "Review" at bounding box center [471, 84] width 28 height 13
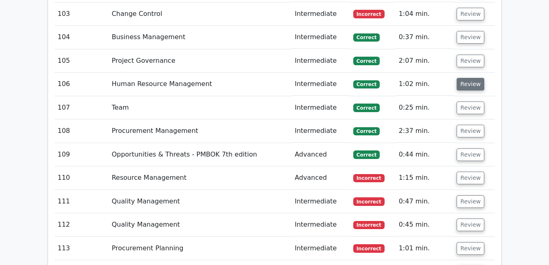
click at [459, 78] on button "Review" at bounding box center [471, 84] width 28 height 13
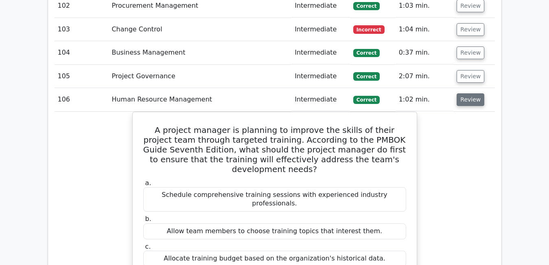
scroll to position [4156, 0]
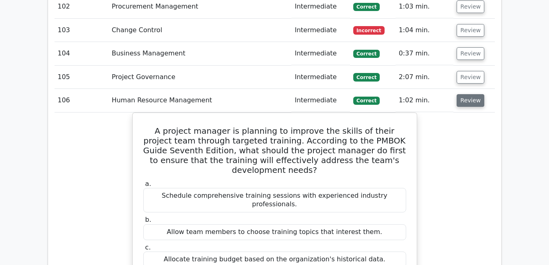
click at [466, 94] on button "Review" at bounding box center [471, 100] width 28 height 13
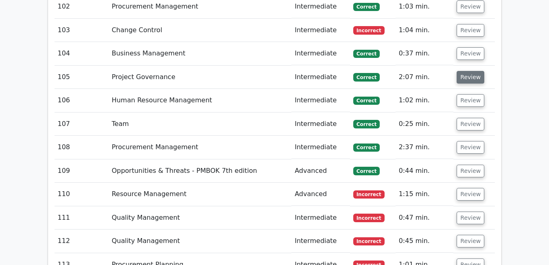
click at [466, 71] on button "Review" at bounding box center [471, 77] width 28 height 13
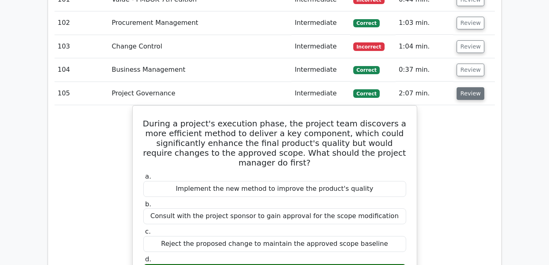
scroll to position [4124, 0]
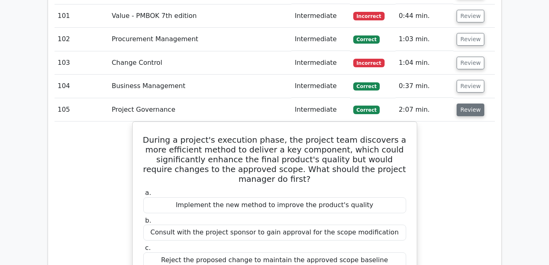
click at [474, 103] on button "Review" at bounding box center [471, 109] width 28 height 13
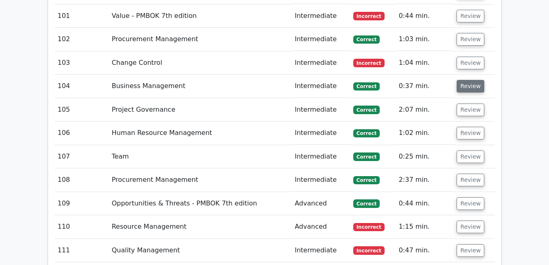
click at [468, 80] on button "Review" at bounding box center [471, 86] width 28 height 13
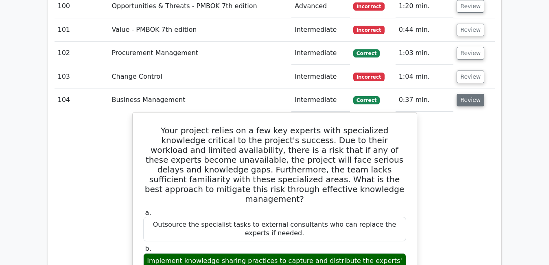
scroll to position [4108, 0]
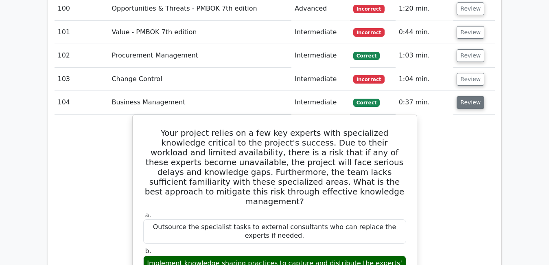
click at [470, 96] on button "Review" at bounding box center [471, 102] width 28 height 13
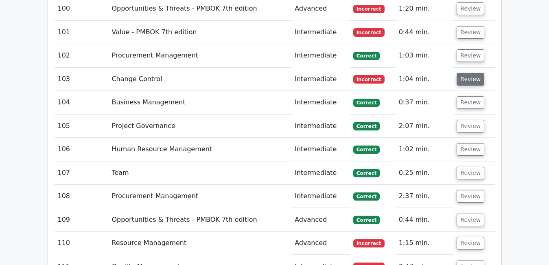
click at [471, 73] on button "Review" at bounding box center [471, 79] width 28 height 13
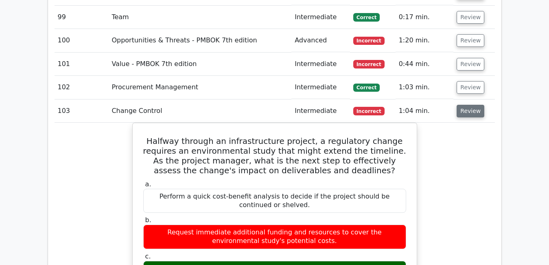
scroll to position [4075, 0]
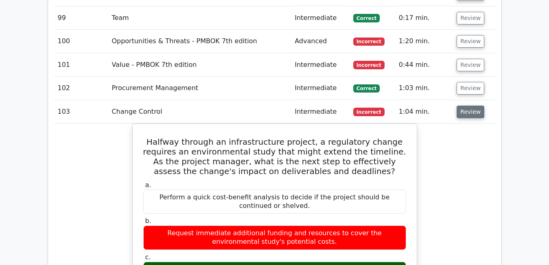
click at [460, 105] on button "Review" at bounding box center [471, 111] width 28 height 13
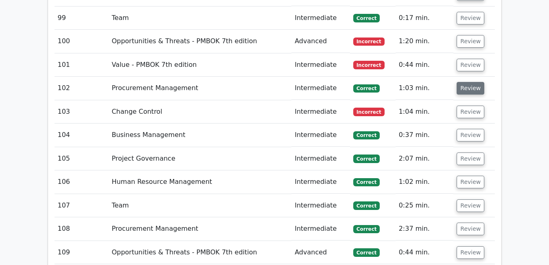
click at [464, 82] on button "Review" at bounding box center [471, 88] width 28 height 13
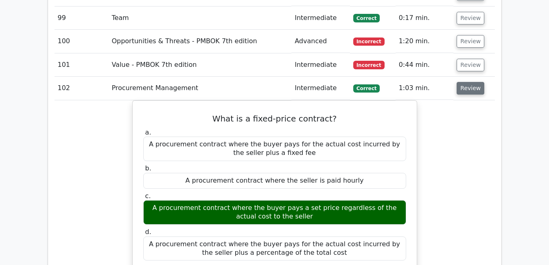
scroll to position [4059, 0]
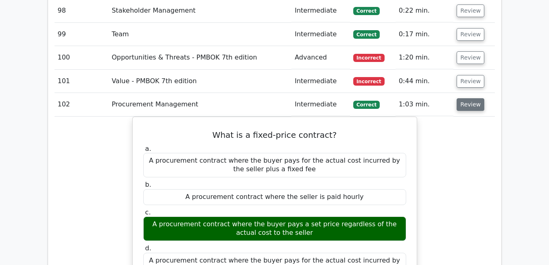
click at [470, 98] on button "Review" at bounding box center [471, 104] width 28 height 13
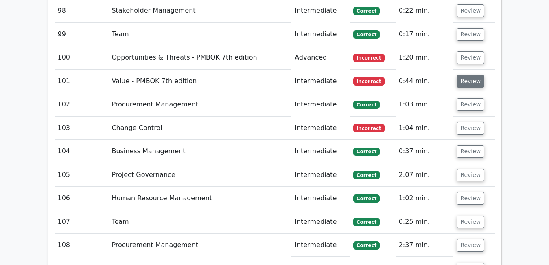
click at [468, 75] on button "Review" at bounding box center [471, 81] width 28 height 13
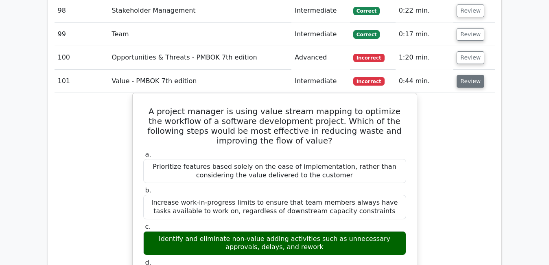
scroll to position [4042, 0]
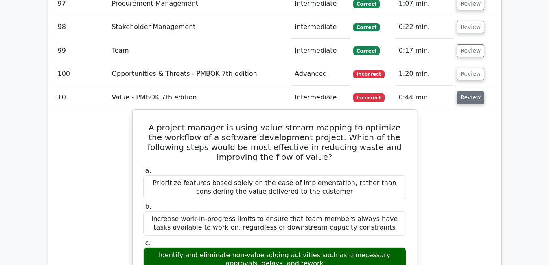
click at [470, 91] on button "Review" at bounding box center [471, 97] width 28 height 13
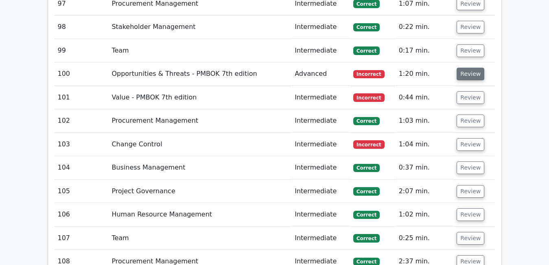
click at [466, 68] on button "Review" at bounding box center [471, 74] width 28 height 13
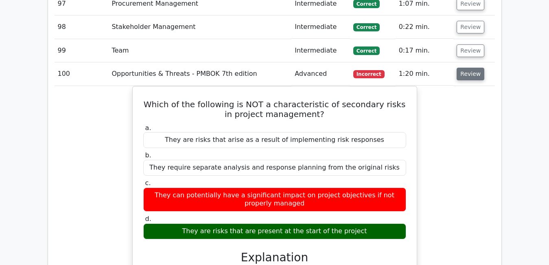
click at [466, 68] on button "Review" at bounding box center [471, 74] width 28 height 13
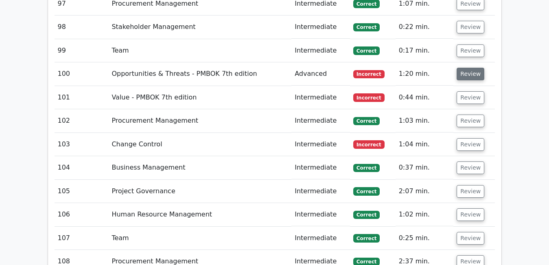
click at [466, 68] on button "Review" at bounding box center [471, 74] width 28 height 13
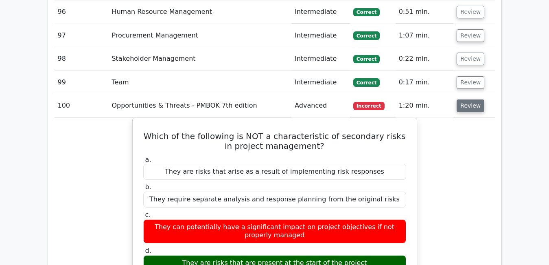
scroll to position [4010, 0]
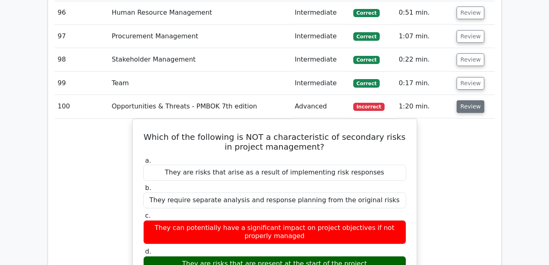
click at [471, 100] on button "Review" at bounding box center [471, 106] width 28 height 13
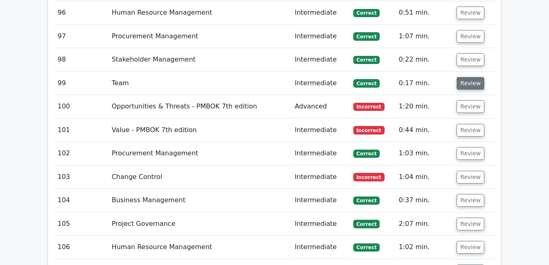
click at [468, 77] on button "Review" at bounding box center [471, 83] width 28 height 13
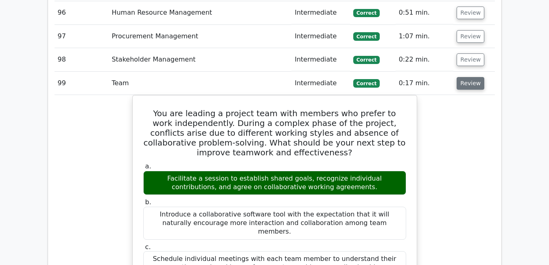
click at [468, 77] on button "Review" at bounding box center [471, 83] width 28 height 13
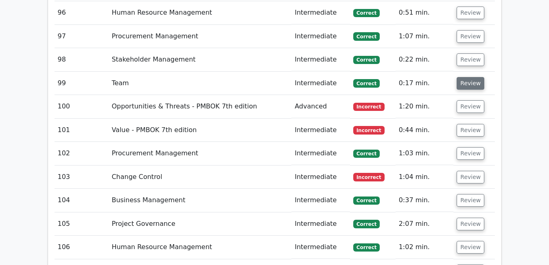
click at [468, 77] on button "Review" at bounding box center [471, 83] width 28 height 13
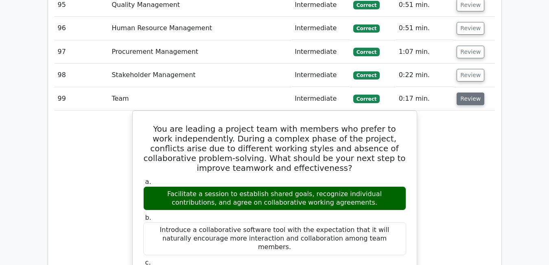
scroll to position [3994, 0]
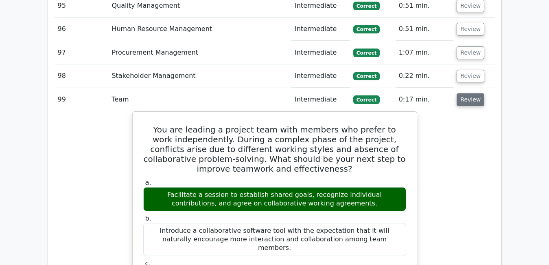
click at [467, 93] on button "Review" at bounding box center [471, 99] width 28 height 13
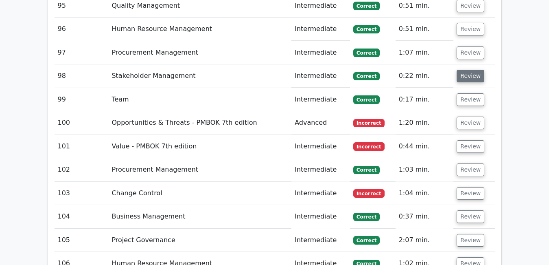
click at [466, 70] on button "Review" at bounding box center [471, 76] width 28 height 13
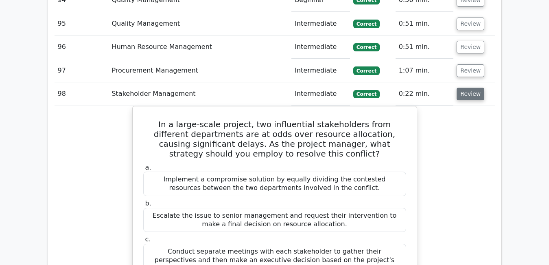
scroll to position [3977, 0]
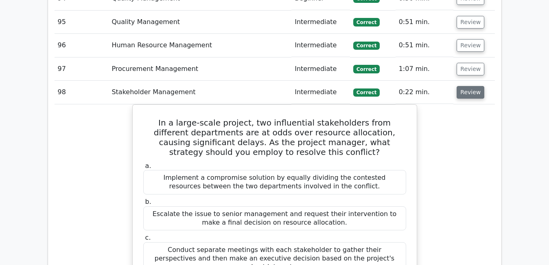
click at [469, 86] on button "Review" at bounding box center [471, 92] width 28 height 13
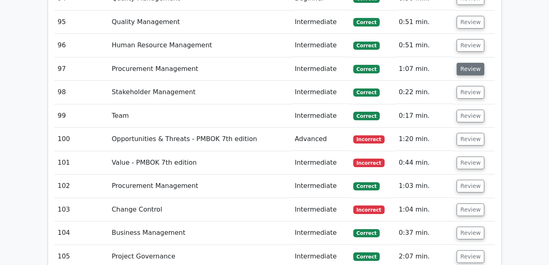
click at [468, 63] on button "Review" at bounding box center [471, 69] width 28 height 13
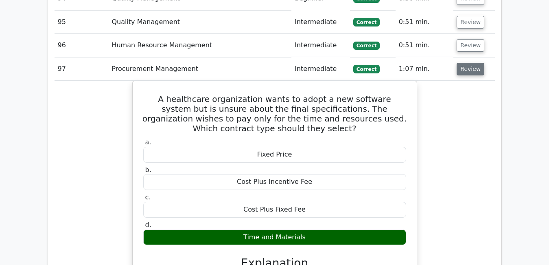
click at [468, 63] on button "Review" at bounding box center [471, 69] width 28 height 13
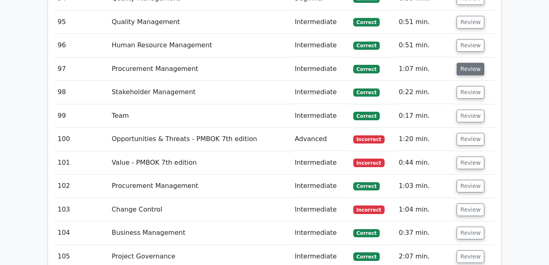
click at [468, 63] on button "Review" at bounding box center [471, 69] width 28 height 13
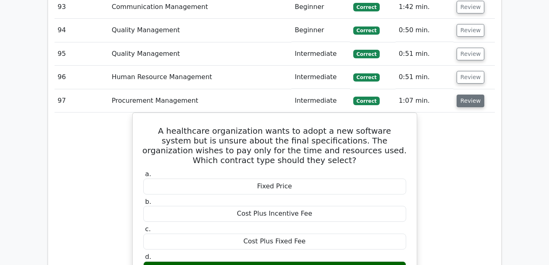
scroll to position [3945, 0]
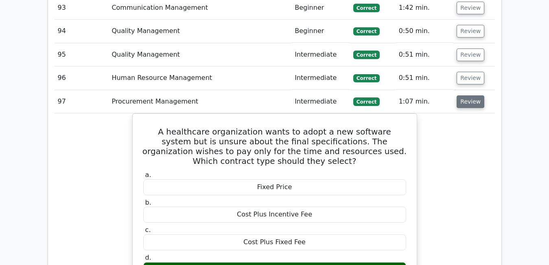
click at [469, 95] on button "Review" at bounding box center [471, 101] width 28 height 13
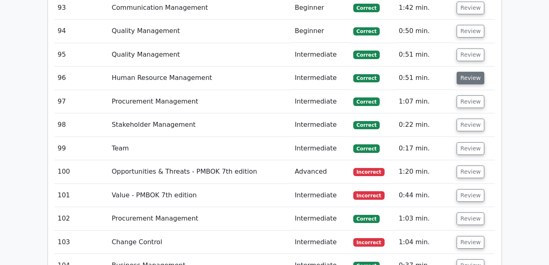
click at [467, 72] on button "Review" at bounding box center [471, 78] width 28 height 13
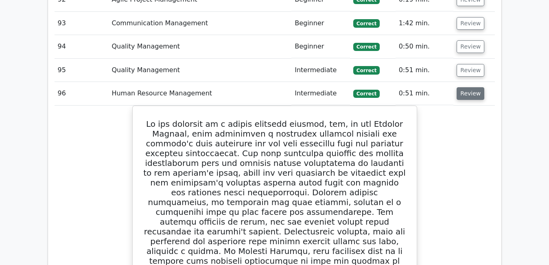
scroll to position [3928, 0]
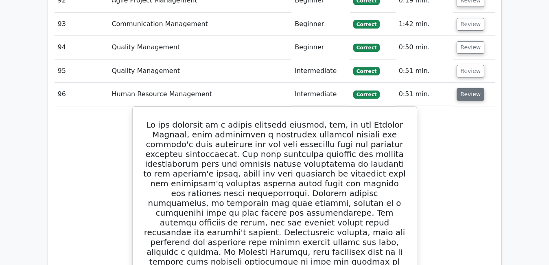
click at [471, 88] on button "Review" at bounding box center [471, 94] width 28 height 13
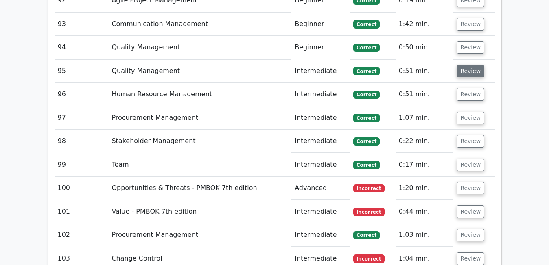
click at [467, 65] on button "Review" at bounding box center [471, 71] width 28 height 13
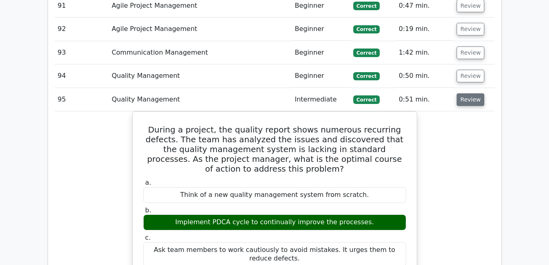
scroll to position [3896, 0]
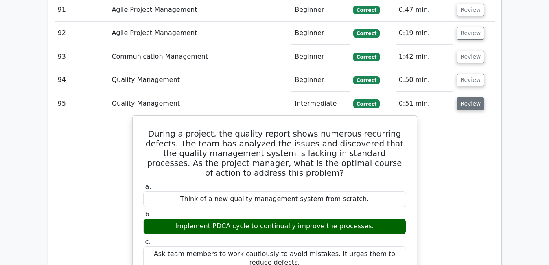
click at [471, 97] on button "Review" at bounding box center [471, 103] width 28 height 13
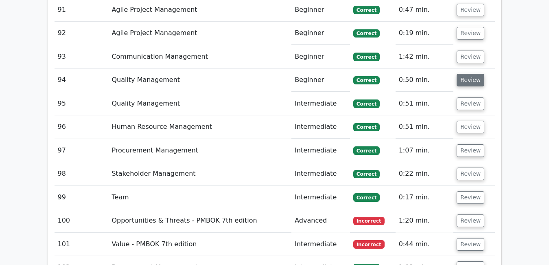
click at [463, 74] on button "Review" at bounding box center [471, 80] width 28 height 13
click at [467, 74] on button "Review" at bounding box center [471, 80] width 28 height 13
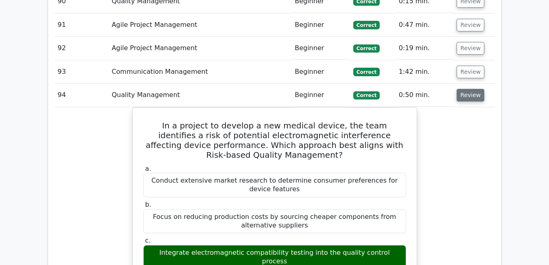
scroll to position [3880, 0]
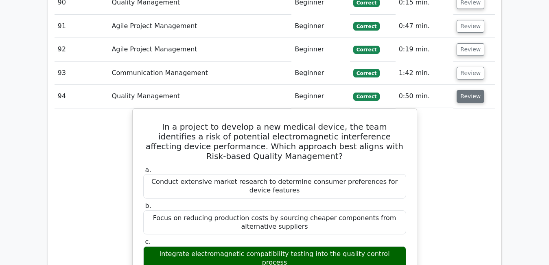
click at [465, 90] on button "Review" at bounding box center [471, 96] width 28 height 13
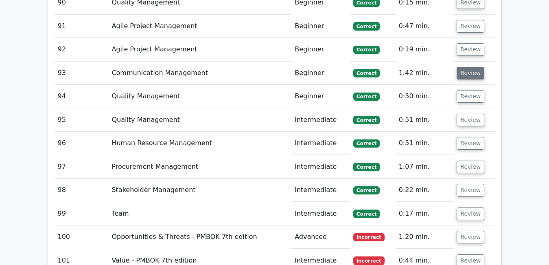
click at [470, 67] on button "Review" at bounding box center [471, 73] width 28 height 13
click at [463, 67] on button "Review" at bounding box center [471, 73] width 28 height 13
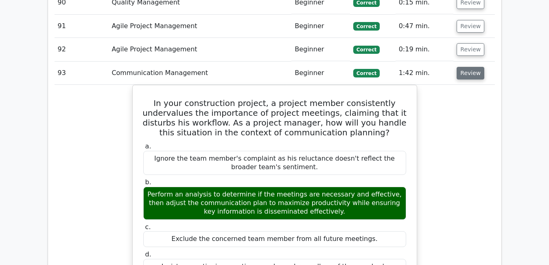
click at [463, 67] on button "Review" at bounding box center [471, 73] width 28 height 13
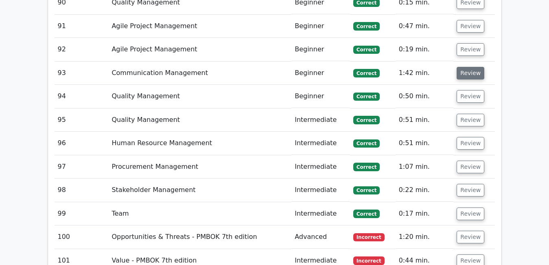
click at [463, 67] on button "Review" at bounding box center [471, 73] width 28 height 13
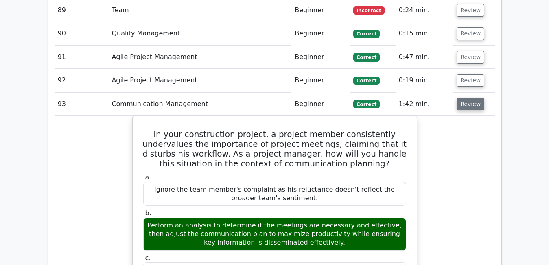
scroll to position [3847, 0]
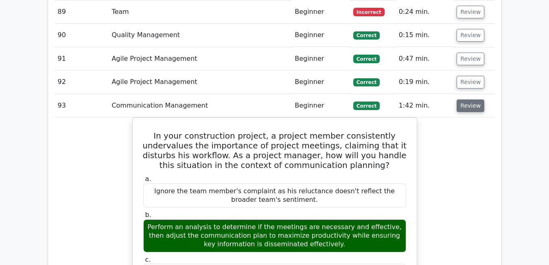
click at [472, 99] on button "Review" at bounding box center [471, 105] width 28 height 13
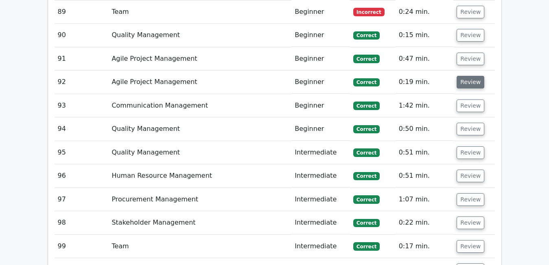
click at [468, 76] on button "Review" at bounding box center [471, 82] width 28 height 13
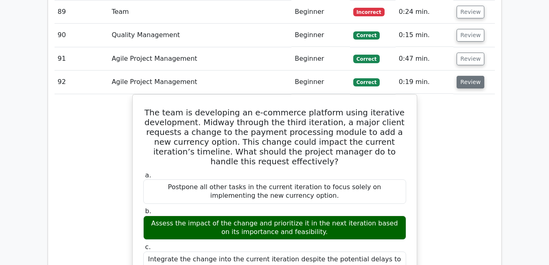
scroll to position [3831, 0]
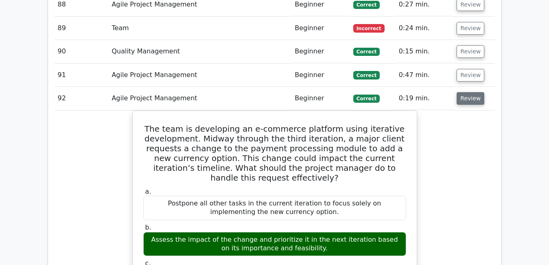
click at [471, 92] on button "Review" at bounding box center [471, 98] width 28 height 13
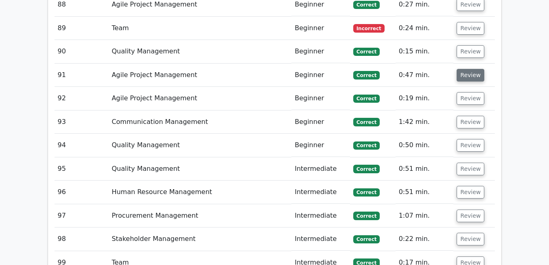
click at [466, 69] on button "Review" at bounding box center [471, 75] width 28 height 13
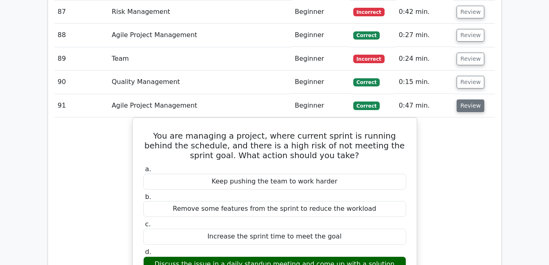
scroll to position [3798, 0]
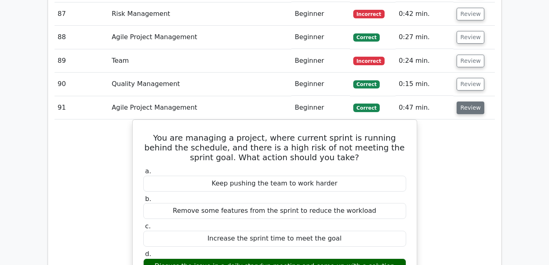
click at [474, 101] on button "Review" at bounding box center [471, 107] width 28 height 13
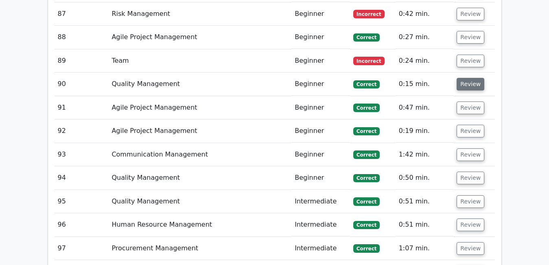
click at [465, 78] on button "Review" at bounding box center [471, 84] width 28 height 13
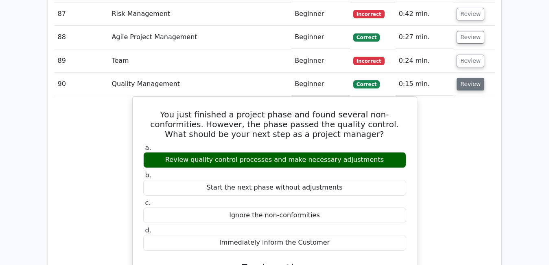
click at [465, 78] on button "Review" at bounding box center [471, 84] width 28 height 13
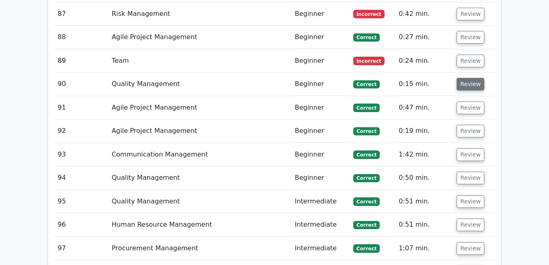
click at [465, 78] on button "Review" at bounding box center [471, 84] width 28 height 13
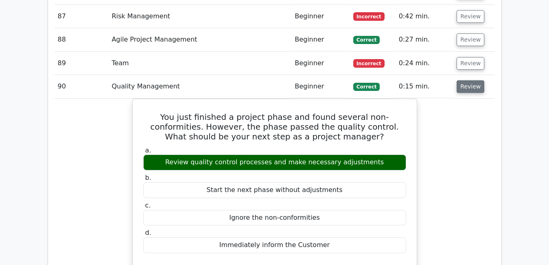
scroll to position [3782, 0]
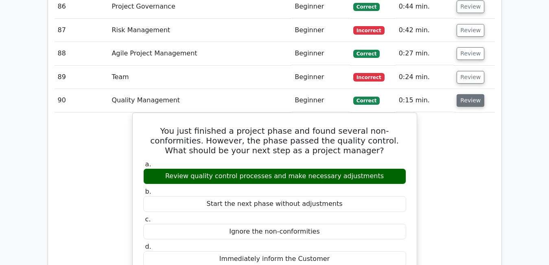
click at [464, 94] on button "Review" at bounding box center [471, 100] width 28 height 13
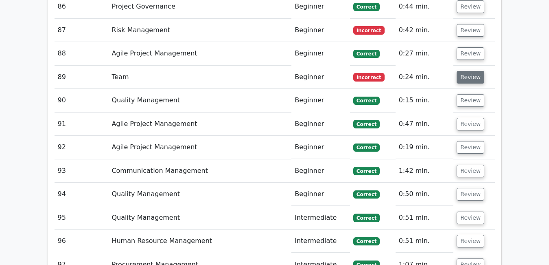
click at [464, 71] on button "Review" at bounding box center [471, 77] width 28 height 13
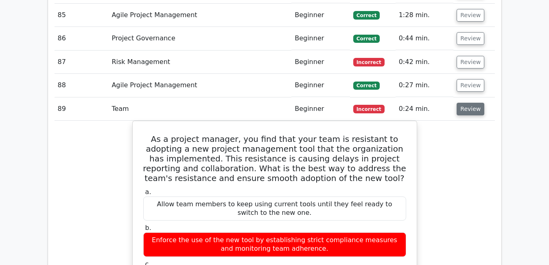
scroll to position [3749, 0]
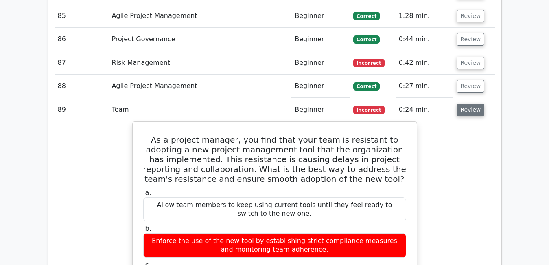
click at [463, 103] on button "Review" at bounding box center [471, 109] width 28 height 13
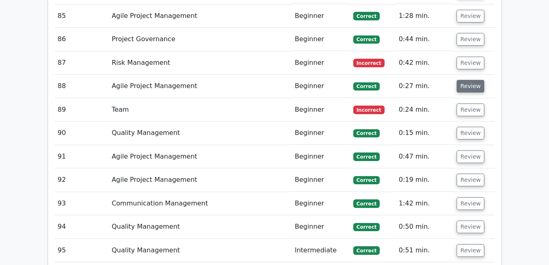
click at [463, 80] on button "Review" at bounding box center [471, 86] width 28 height 13
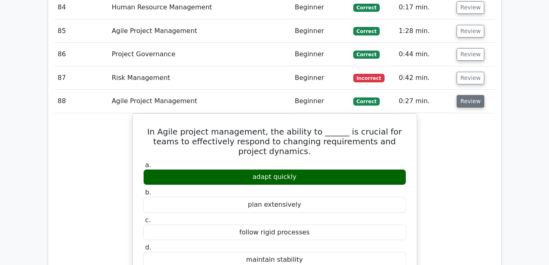
scroll to position [3733, 0]
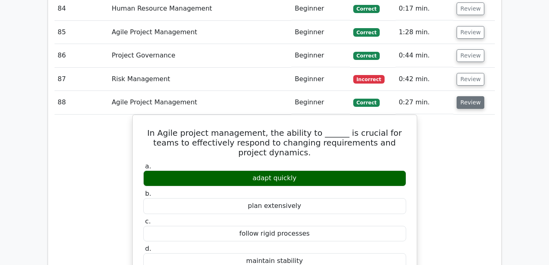
click at [466, 96] on button "Review" at bounding box center [471, 102] width 28 height 13
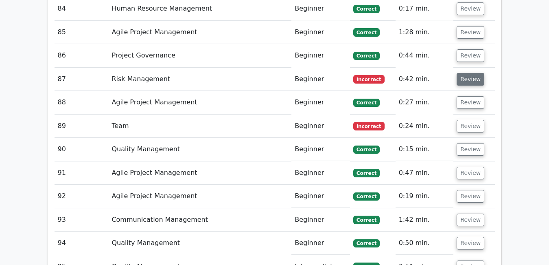
click at [467, 73] on button "Review" at bounding box center [471, 79] width 28 height 13
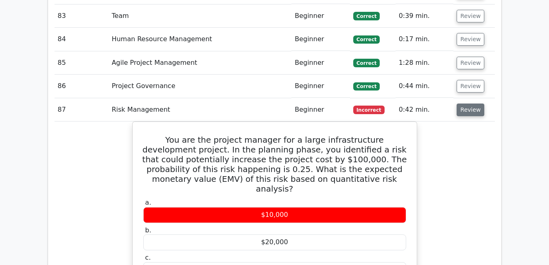
scroll to position [3700, 0]
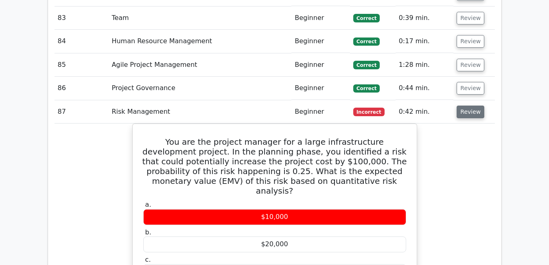
click at [474, 105] on button "Review" at bounding box center [471, 111] width 28 height 13
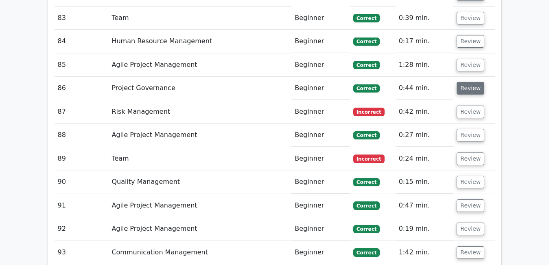
click at [463, 82] on button "Review" at bounding box center [471, 88] width 28 height 13
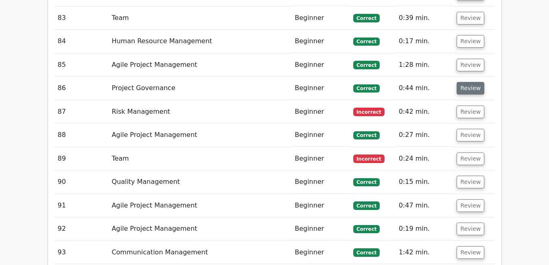
click at [463, 82] on button "Review" at bounding box center [471, 88] width 28 height 13
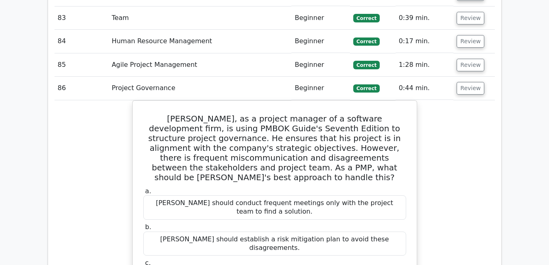
drag, startPoint x: 463, startPoint y: 24, endPoint x: 464, endPoint y: 37, distance: 12.2
click at [464, 37] on tbody "1 Scope Planning Intermediate Incorrect 1:01 min. Review" at bounding box center [275, 146] width 441 height 5145
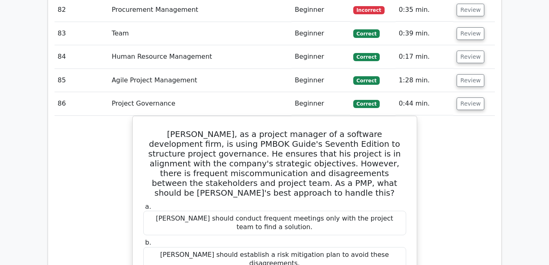
scroll to position [3684, 0]
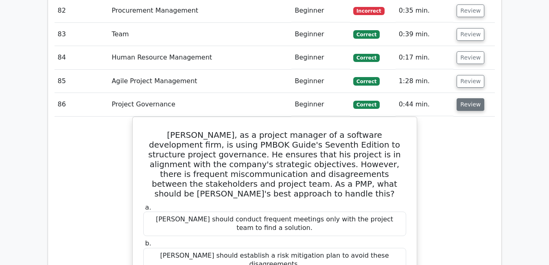
click at [473, 98] on button "Review" at bounding box center [471, 104] width 28 height 13
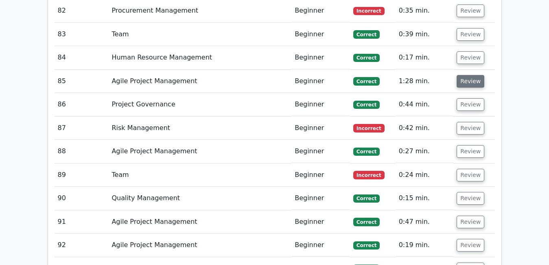
click at [469, 75] on button "Review" at bounding box center [471, 81] width 28 height 13
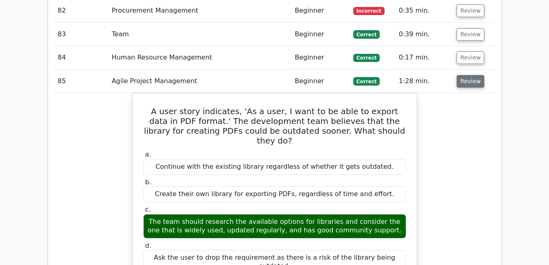
click at [469, 75] on button "Review" at bounding box center [471, 81] width 28 height 13
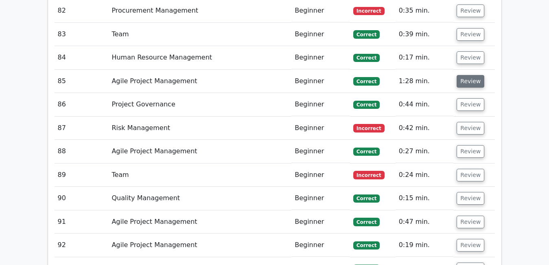
click at [469, 75] on button "Review" at bounding box center [471, 81] width 28 height 13
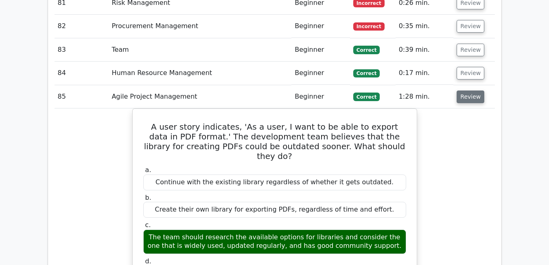
scroll to position [3668, 0]
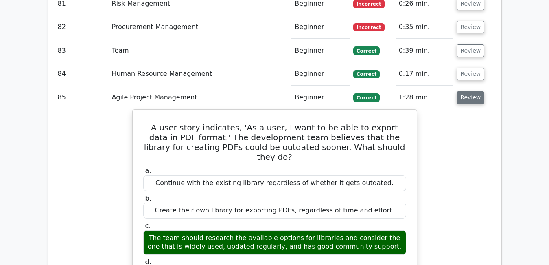
click at [480, 91] on button "Review" at bounding box center [471, 97] width 28 height 13
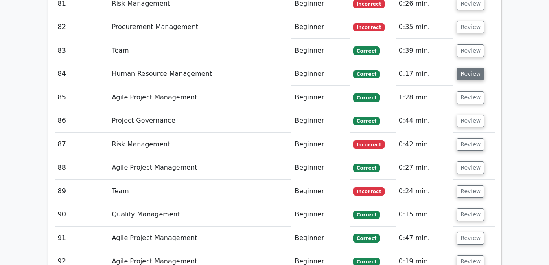
click at [469, 68] on button "Review" at bounding box center [471, 74] width 28 height 13
click at [461, 68] on button "Review" at bounding box center [471, 74] width 28 height 13
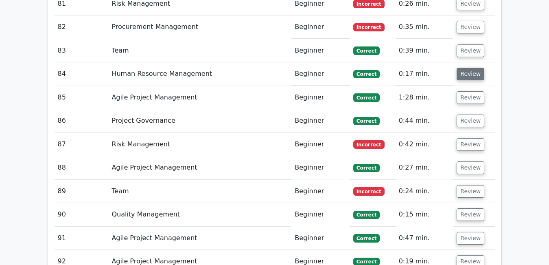
click at [461, 68] on button "Review" at bounding box center [471, 74] width 28 height 13
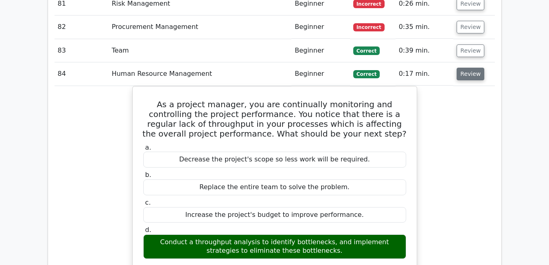
click at [461, 68] on button "Review" at bounding box center [471, 74] width 28 height 13
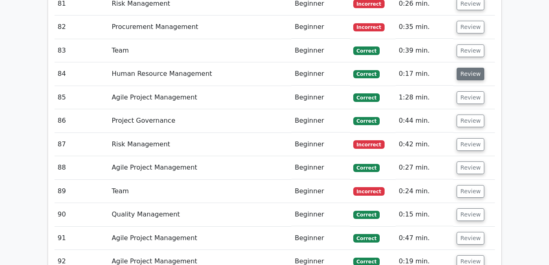
click at [461, 68] on button "Review" at bounding box center [471, 74] width 28 height 13
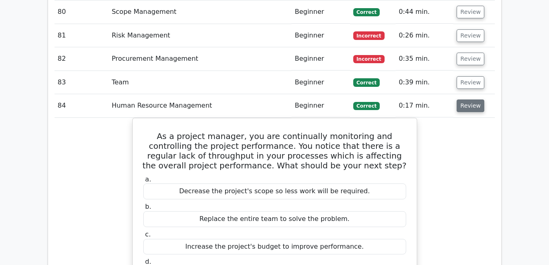
scroll to position [3635, 0]
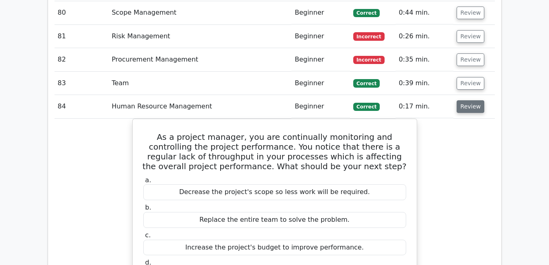
click at [464, 100] on button "Review" at bounding box center [471, 106] width 28 height 13
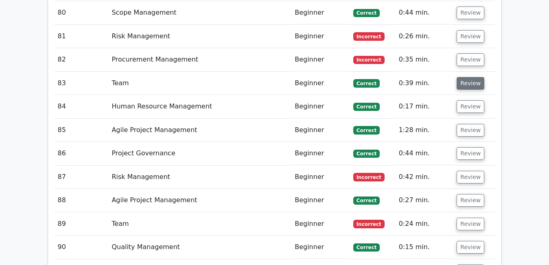
click at [466, 77] on button "Review" at bounding box center [471, 83] width 28 height 13
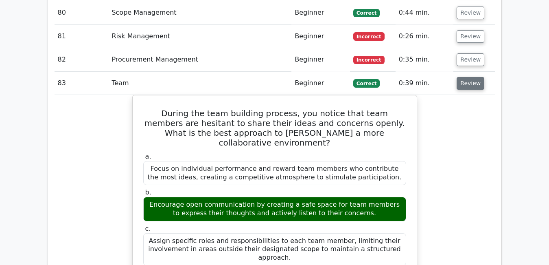
click at [466, 77] on button "Review" at bounding box center [471, 83] width 28 height 13
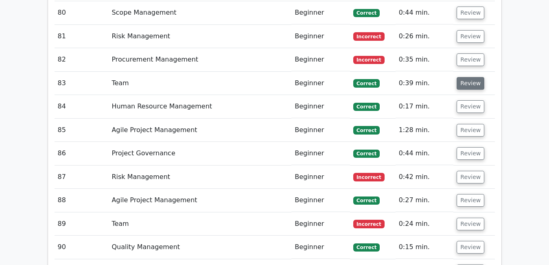
click at [466, 77] on button "Review" at bounding box center [471, 83] width 28 height 13
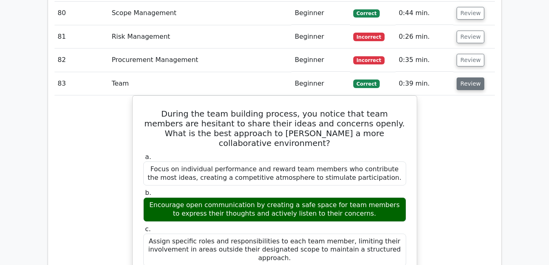
scroll to position [3619, 0]
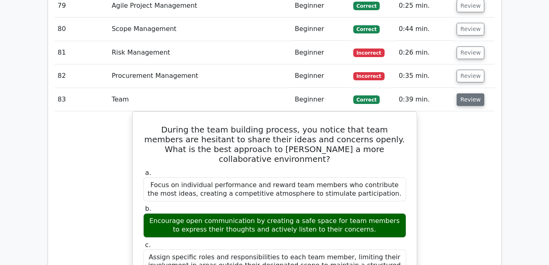
click at [471, 93] on button "Review" at bounding box center [471, 99] width 28 height 13
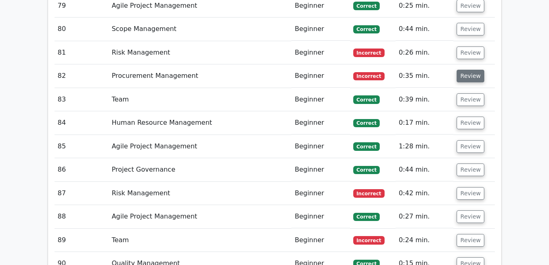
click at [469, 70] on button "Review" at bounding box center [471, 76] width 28 height 13
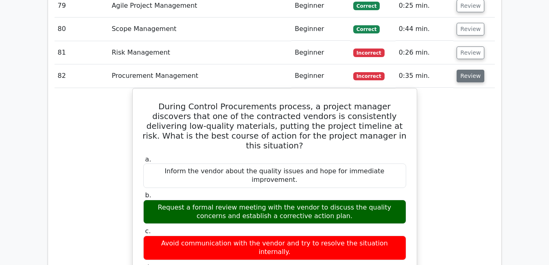
click at [469, 70] on button "Review" at bounding box center [471, 76] width 28 height 13
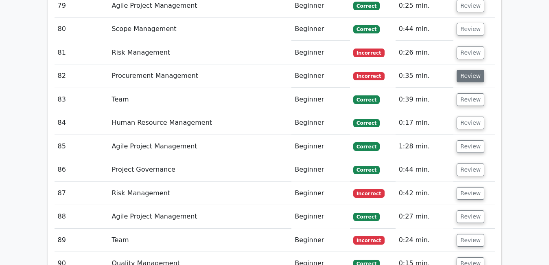
click at [469, 70] on button "Review" at bounding box center [471, 76] width 28 height 13
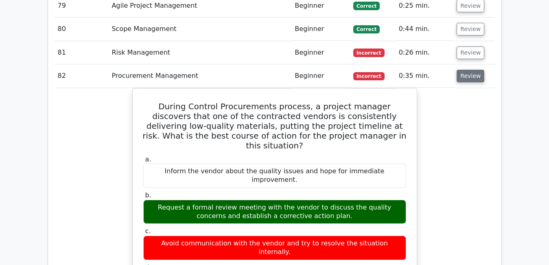
scroll to position [3603, 0]
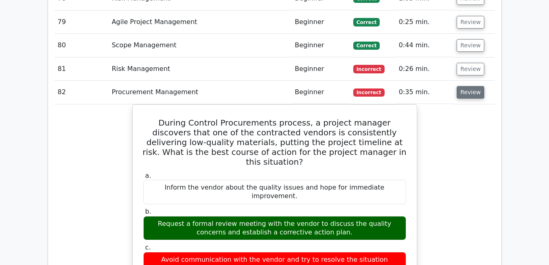
click at [463, 86] on button "Review" at bounding box center [471, 92] width 28 height 13
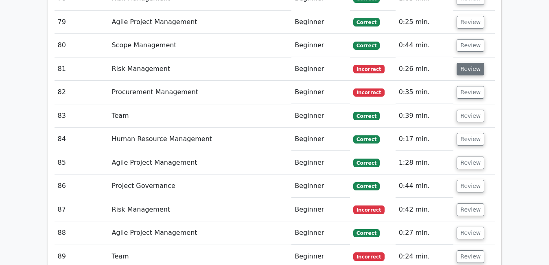
click at [468, 63] on button "Review" at bounding box center [471, 69] width 28 height 13
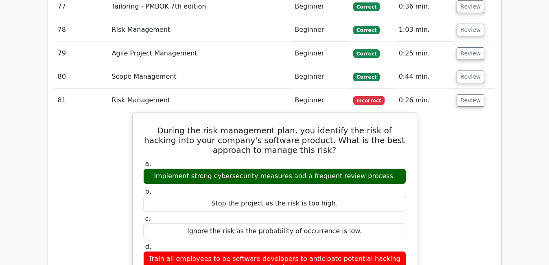
scroll to position [3570, 0]
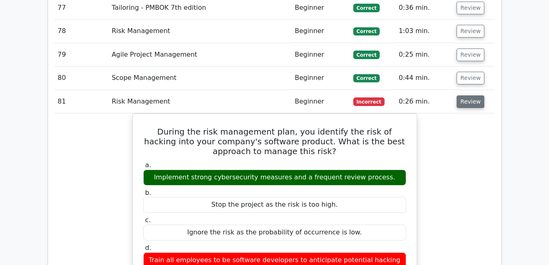
click at [471, 95] on button "Review" at bounding box center [471, 101] width 28 height 13
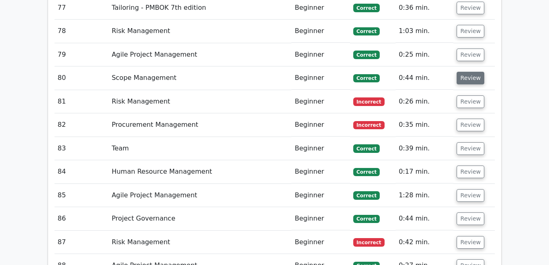
click at [468, 72] on button "Review" at bounding box center [471, 78] width 28 height 13
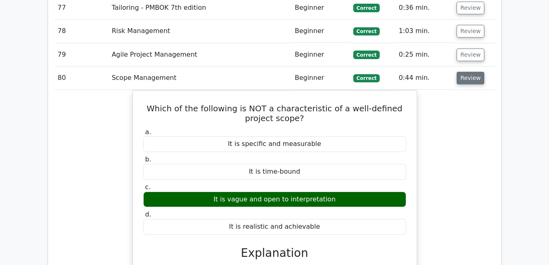
click at [468, 72] on button "Review" at bounding box center [471, 78] width 28 height 13
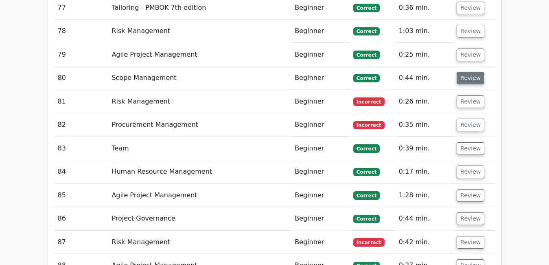
click at [468, 72] on button "Review" at bounding box center [471, 78] width 28 height 13
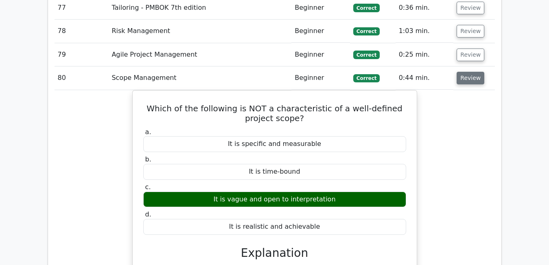
scroll to position [3554, 0]
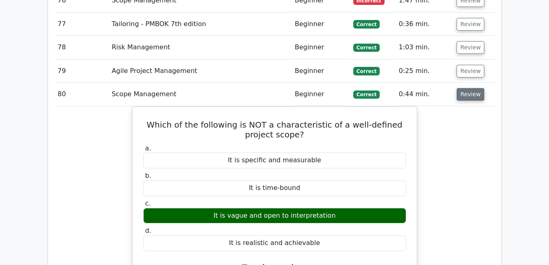
click at [464, 88] on button "Review" at bounding box center [471, 94] width 28 height 13
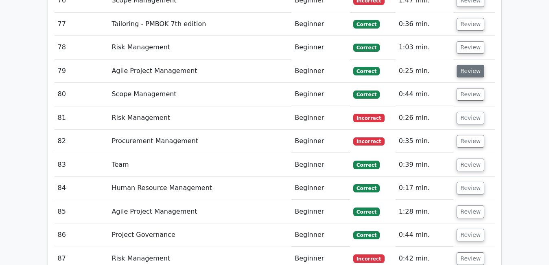
click at [462, 65] on button "Review" at bounding box center [471, 71] width 28 height 13
click at [473, 65] on button "Review" at bounding box center [471, 71] width 28 height 13
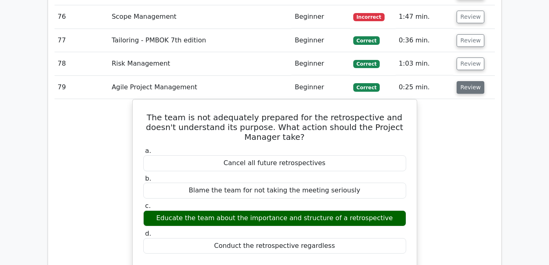
scroll to position [3521, 0]
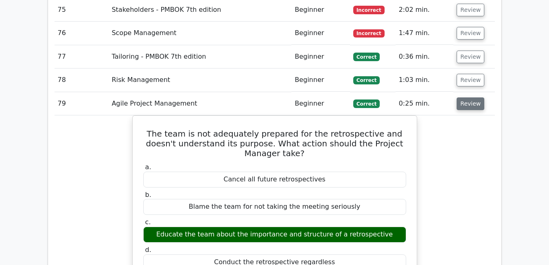
click at [461, 97] on button "Review" at bounding box center [471, 103] width 28 height 13
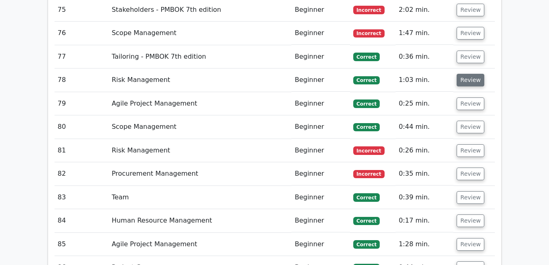
click at [468, 74] on button "Review" at bounding box center [471, 80] width 28 height 13
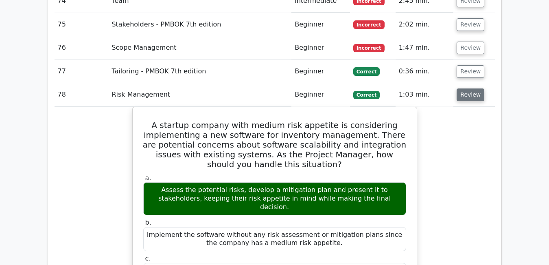
scroll to position [3505, 0]
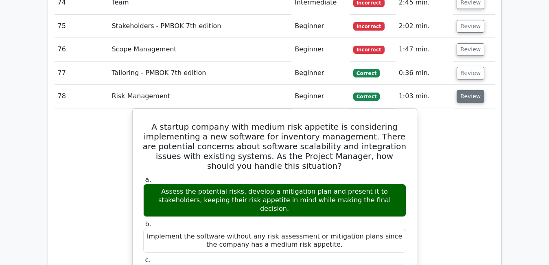
click at [468, 90] on button "Review" at bounding box center [471, 96] width 28 height 13
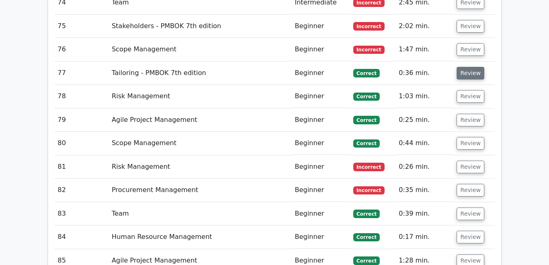
click at [469, 67] on button "Review" at bounding box center [471, 73] width 28 height 13
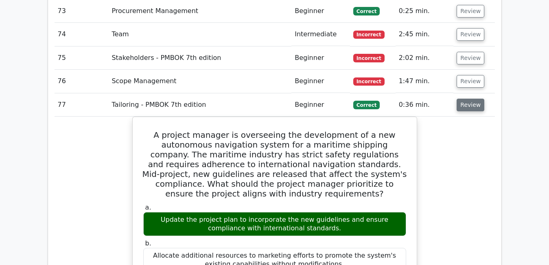
scroll to position [3472, 0]
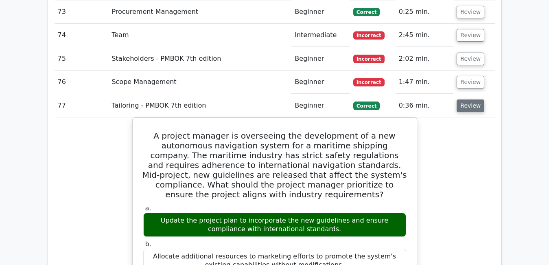
click at [474, 99] on button "Review" at bounding box center [471, 105] width 28 height 13
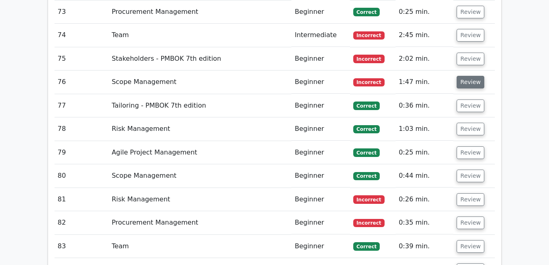
click at [470, 76] on button "Review" at bounding box center [471, 82] width 28 height 13
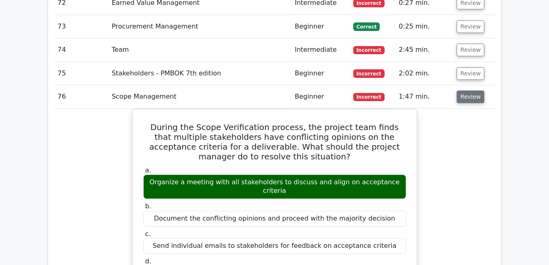
scroll to position [3456, 0]
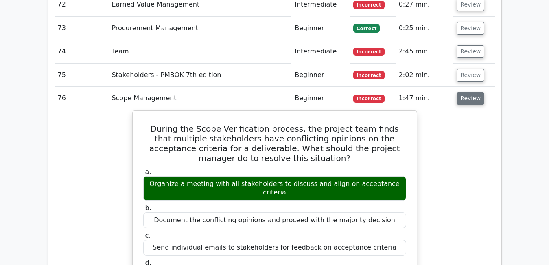
click at [460, 92] on button "Review" at bounding box center [471, 98] width 28 height 13
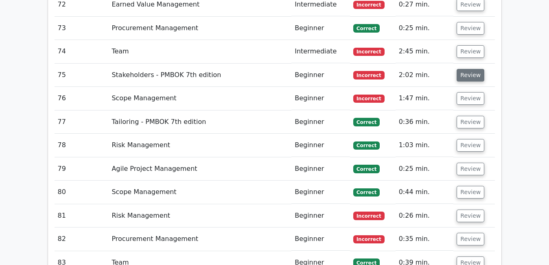
click at [469, 69] on button "Review" at bounding box center [471, 75] width 28 height 13
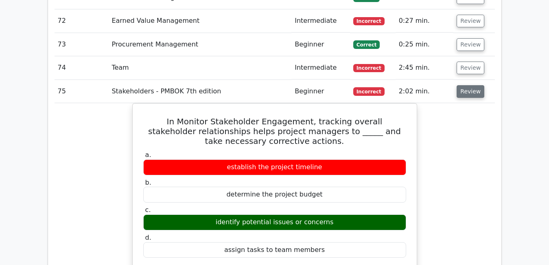
scroll to position [3424, 0]
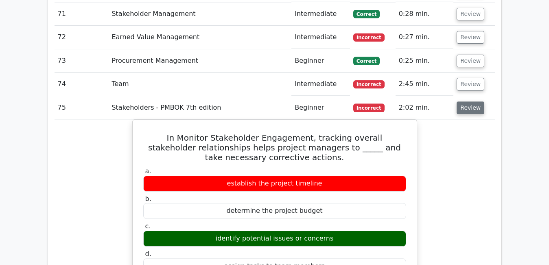
click at [465, 101] on button "Review" at bounding box center [471, 107] width 28 height 13
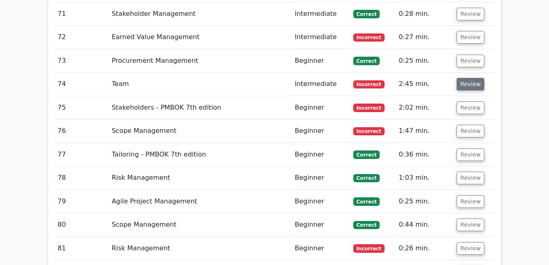
click at [465, 78] on button "Review" at bounding box center [471, 84] width 28 height 13
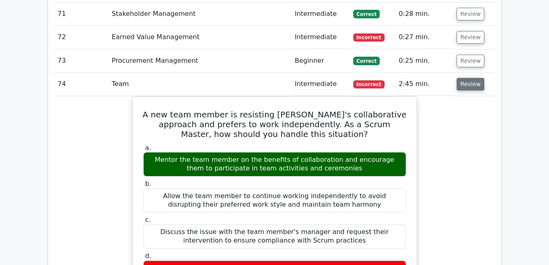
scroll to position [3407, 0]
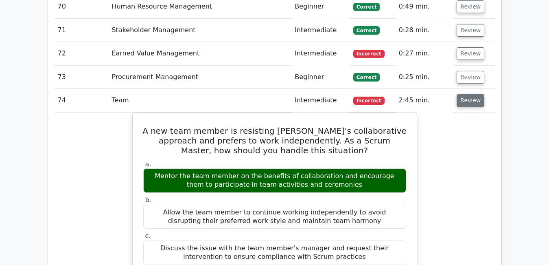
click at [469, 94] on button "Review" at bounding box center [471, 100] width 28 height 13
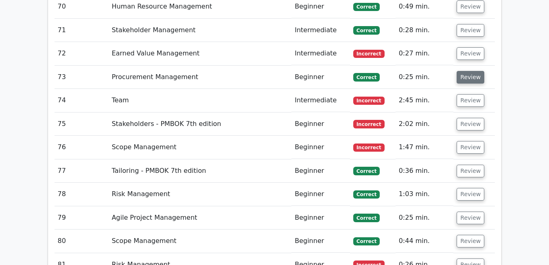
click at [467, 71] on button "Review" at bounding box center [471, 77] width 28 height 13
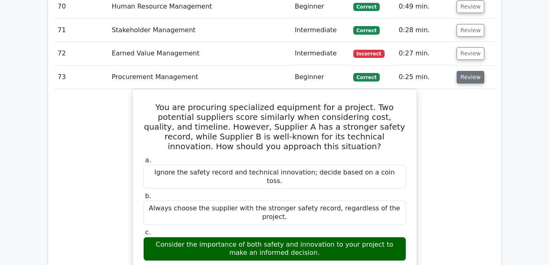
click at [462, 71] on button "Review" at bounding box center [471, 77] width 28 height 13
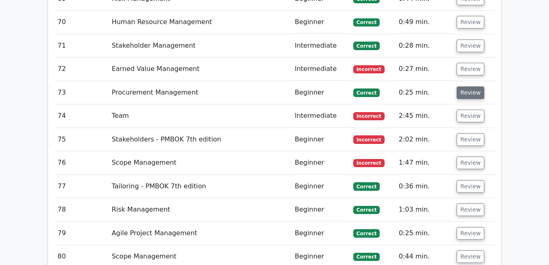
scroll to position [3391, 0]
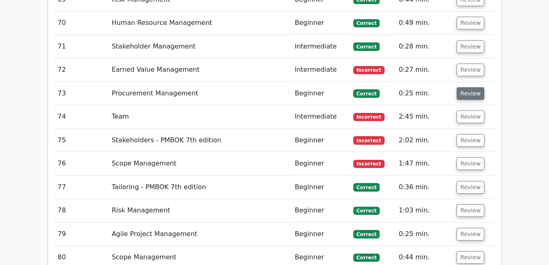
click at [472, 87] on button "Review" at bounding box center [471, 93] width 28 height 13
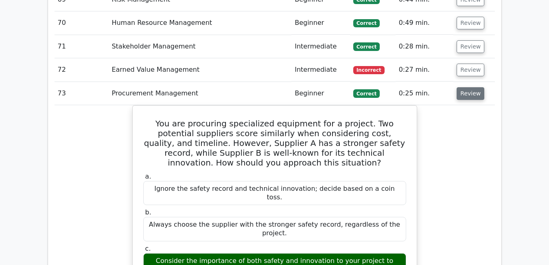
click at [472, 87] on button "Review" at bounding box center [471, 93] width 28 height 13
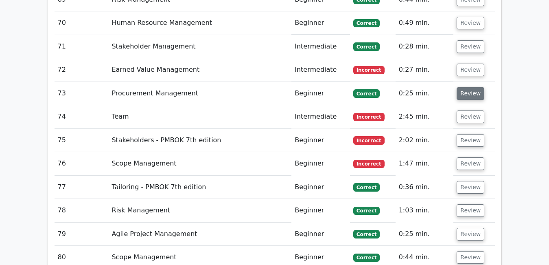
click at [472, 87] on button "Review" at bounding box center [471, 93] width 28 height 13
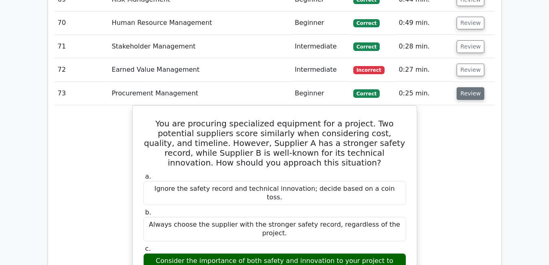
click at [469, 87] on button "Review" at bounding box center [471, 93] width 28 height 13
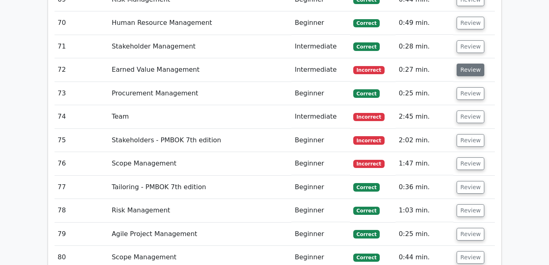
click at [469, 64] on button "Review" at bounding box center [471, 70] width 28 height 13
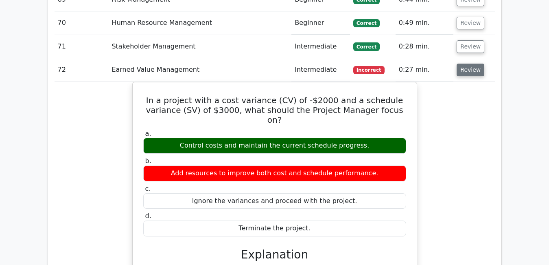
click at [469, 64] on button "Review" at bounding box center [471, 70] width 28 height 13
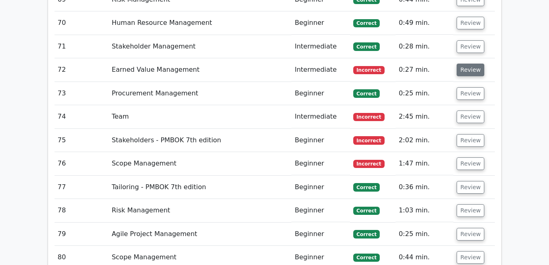
click at [469, 64] on button "Review" at bounding box center [471, 70] width 28 height 13
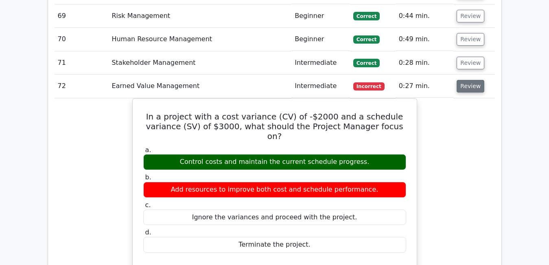
scroll to position [3358, 0]
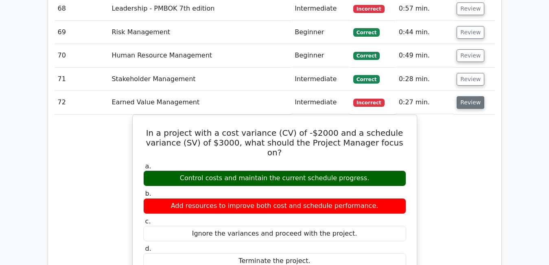
click at [459, 96] on button "Review" at bounding box center [471, 102] width 28 height 13
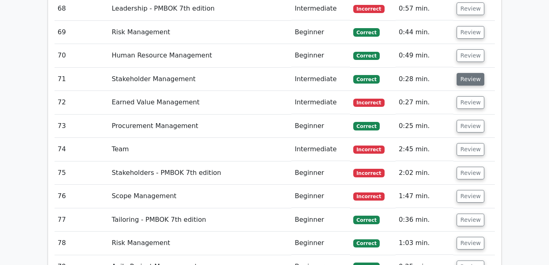
click at [471, 73] on button "Review" at bounding box center [471, 79] width 28 height 13
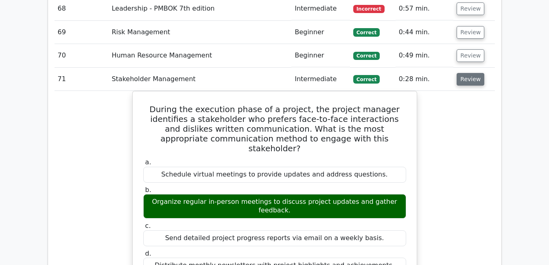
scroll to position [3342, 0]
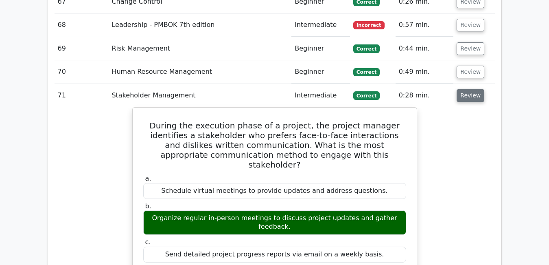
click at [474, 89] on button "Review" at bounding box center [471, 95] width 28 height 13
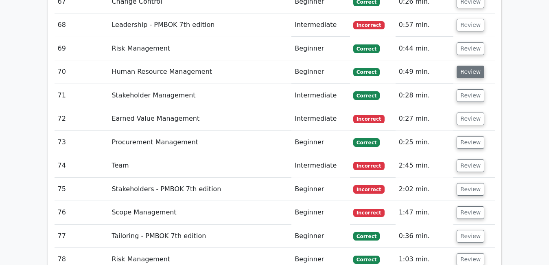
click at [469, 66] on button "Review" at bounding box center [471, 72] width 28 height 13
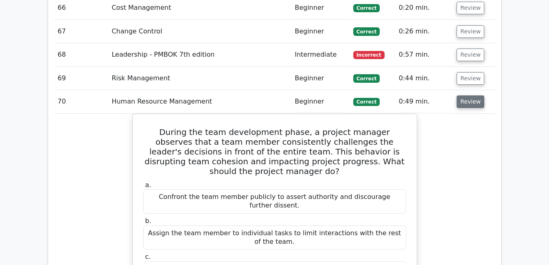
scroll to position [3310, 0]
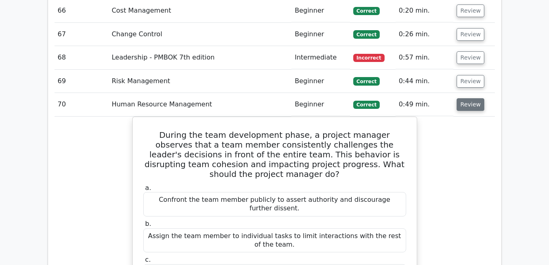
click at [472, 98] on button "Review" at bounding box center [471, 104] width 28 height 13
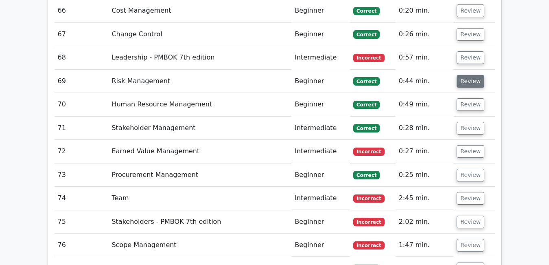
click at [466, 75] on button "Review" at bounding box center [471, 81] width 28 height 13
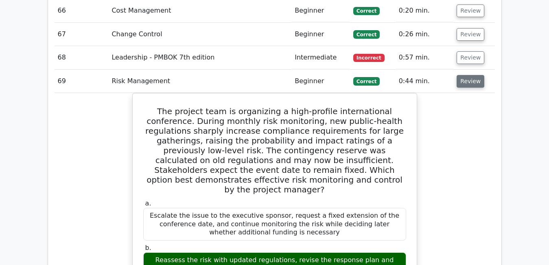
click at [466, 75] on button "Review" at bounding box center [471, 81] width 28 height 13
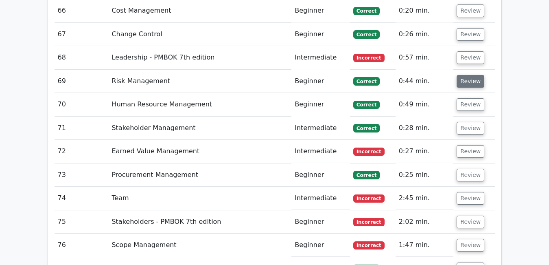
click at [466, 75] on button "Review" at bounding box center [471, 81] width 28 height 13
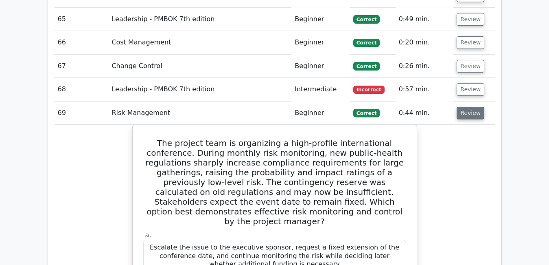
scroll to position [3277, 0]
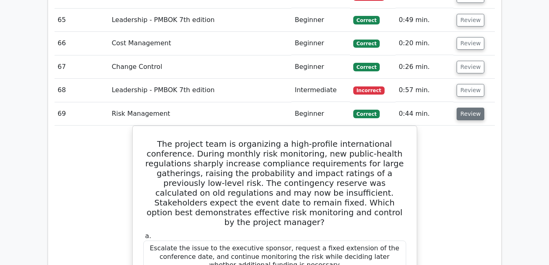
click at [468, 107] on button "Review" at bounding box center [471, 113] width 28 height 13
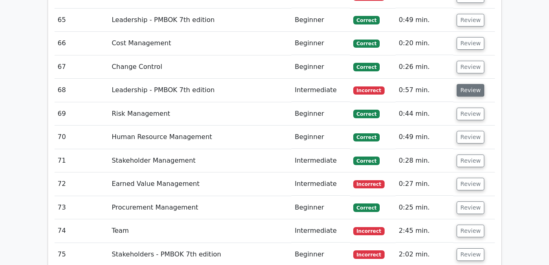
click at [466, 84] on button "Review" at bounding box center [471, 90] width 28 height 13
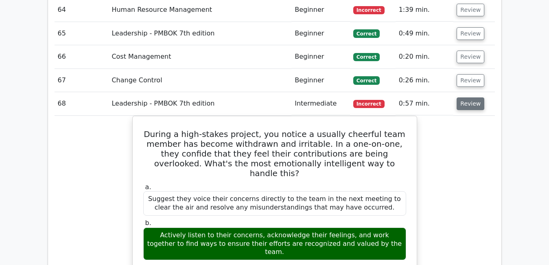
scroll to position [3261, 0]
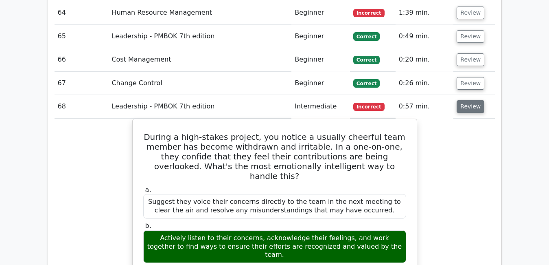
click at [467, 100] on button "Review" at bounding box center [471, 106] width 28 height 13
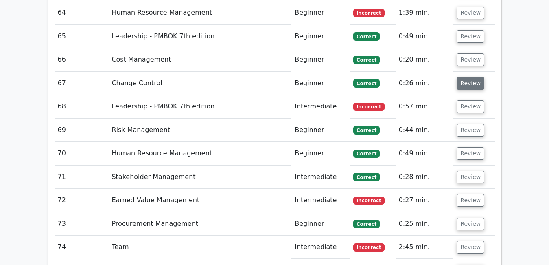
click at [467, 77] on button "Review" at bounding box center [471, 83] width 28 height 13
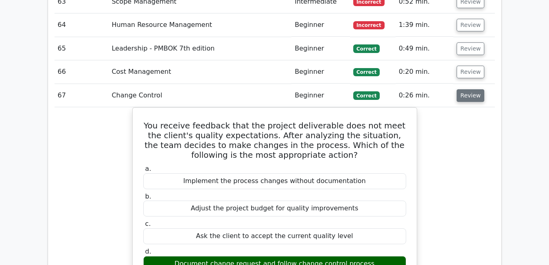
scroll to position [3244, 0]
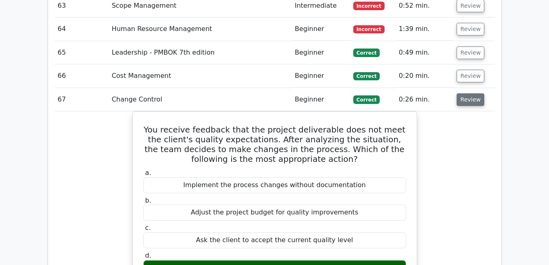
click at [469, 93] on button "Review" at bounding box center [471, 99] width 28 height 13
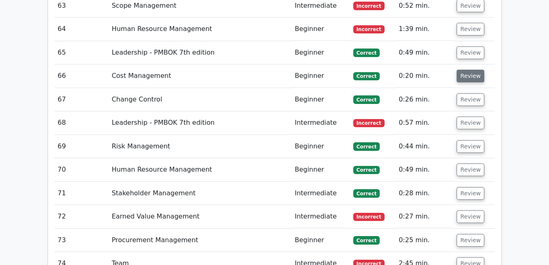
click at [469, 70] on button "Review" at bounding box center [471, 76] width 28 height 13
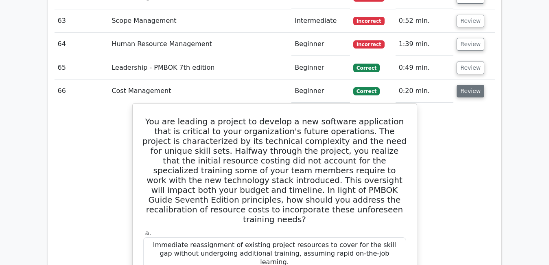
scroll to position [3228, 0]
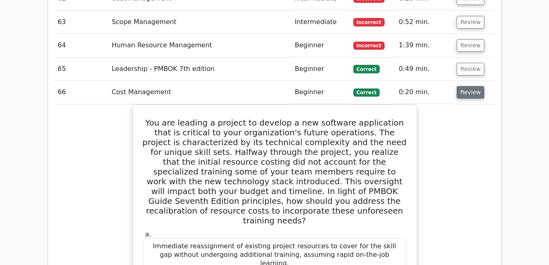
click at [472, 86] on button "Review" at bounding box center [471, 92] width 28 height 13
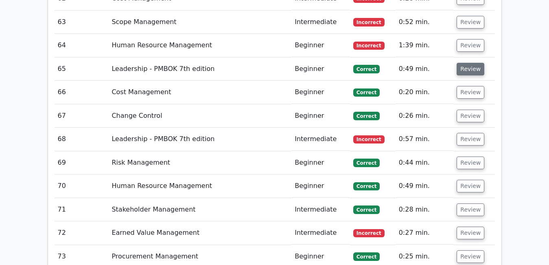
click at [467, 63] on button "Review" at bounding box center [471, 69] width 28 height 13
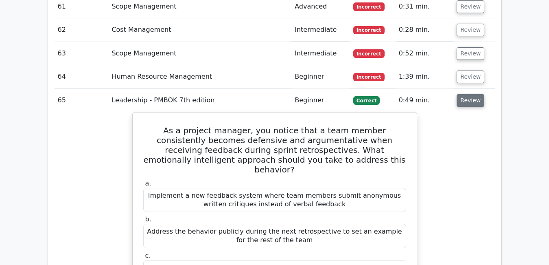
scroll to position [3196, 0]
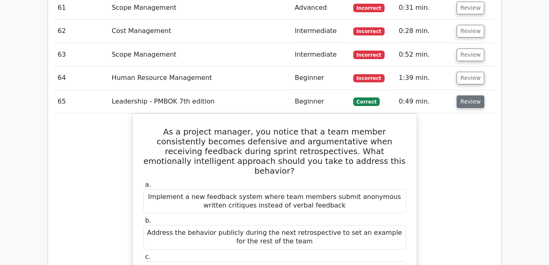
click at [476, 95] on button "Review" at bounding box center [471, 101] width 28 height 13
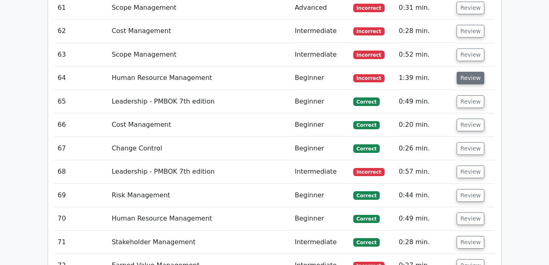
click at [471, 72] on button "Review" at bounding box center [471, 78] width 28 height 13
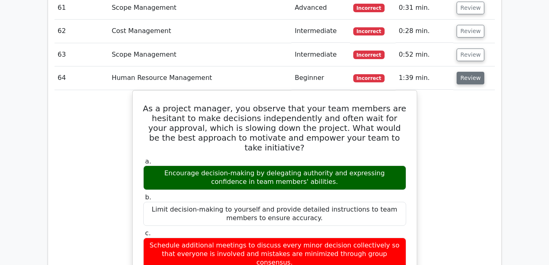
click at [471, 72] on button "Review" at bounding box center [471, 78] width 28 height 13
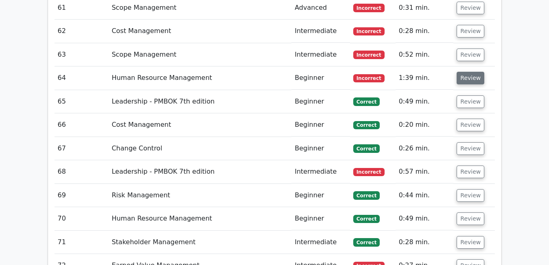
click at [471, 72] on button "Review" at bounding box center [471, 78] width 28 height 13
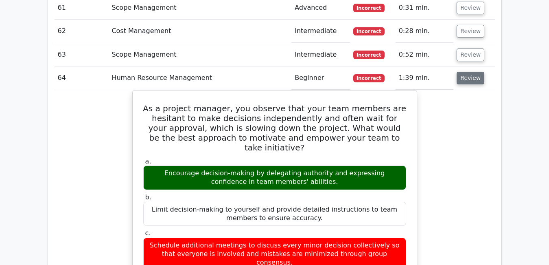
scroll to position [3179, 0]
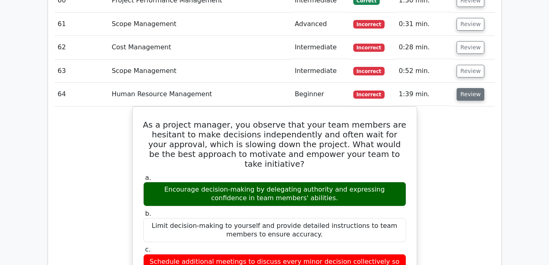
click at [458, 88] on button "Review" at bounding box center [471, 94] width 28 height 13
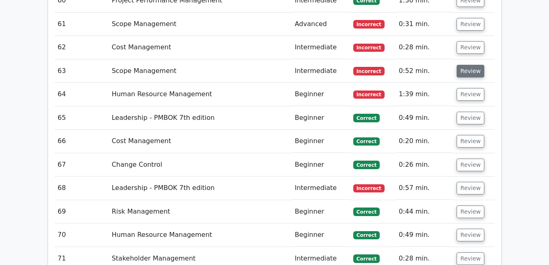
click at [467, 65] on button "Review" at bounding box center [471, 71] width 28 height 13
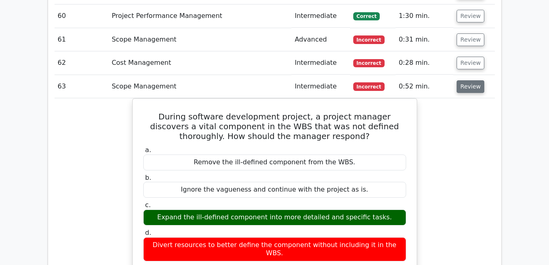
scroll to position [3163, 0]
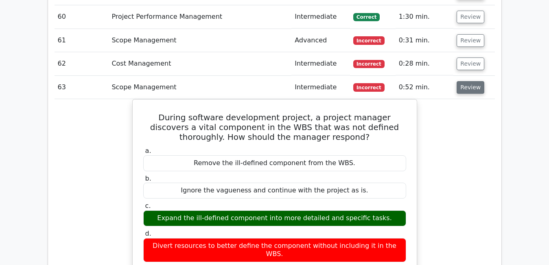
click at [469, 81] on button "Review" at bounding box center [471, 87] width 28 height 13
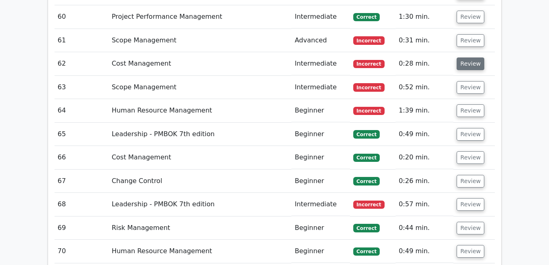
click at [466, 57] on button "Review" at bounding box center [471, 63] width 28 height 13
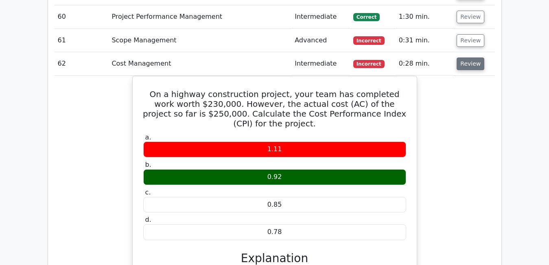
click at [466, 57] on button "Review" at bounding box center [471, 63] width 28 height 13
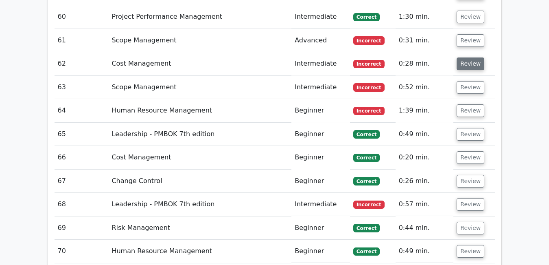
click at [466, 57] on button "Review" at bounding box center [471, 63] width 28 height 13
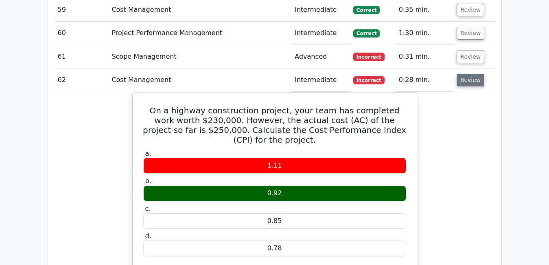
scroll to position [3130, 0]
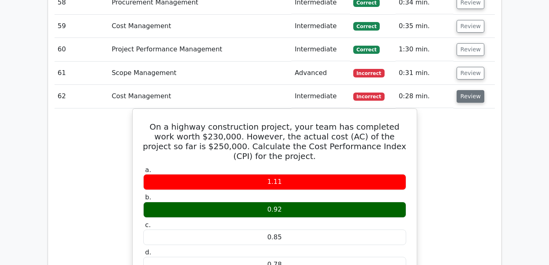
click at [467, 90] on button "Review" at bounding box center [471, 96] width 28 height 13
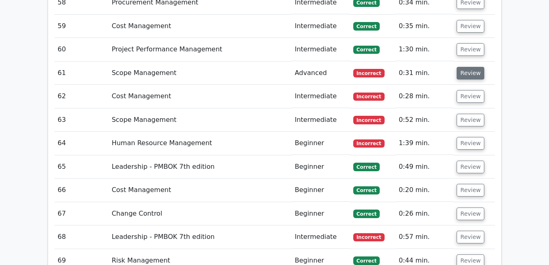
click at [464, 67] on button "Review" at bounding box center [471, 73] width 28 height 13
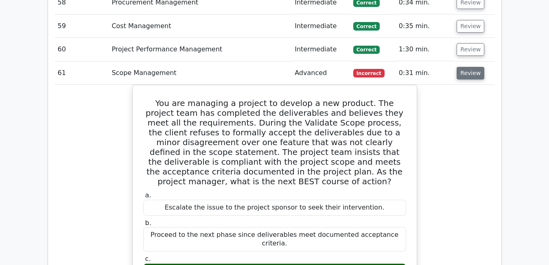
scroll to position [3114, 0]
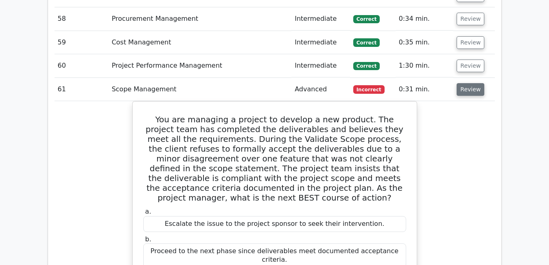
click at [467, 83] on button "Review" at bounding box center [471, 89] width 28 height 13
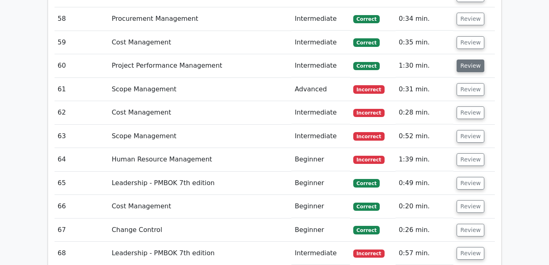
click at [466, 59] on button "Review" at bounding box center [471, 65] width 28 height 13
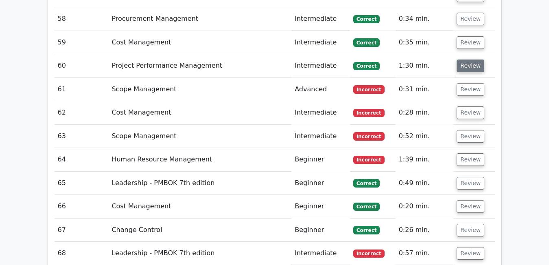
click at [466, 59] on button "Review" at bounding box center [471, 65] width 28 height 13
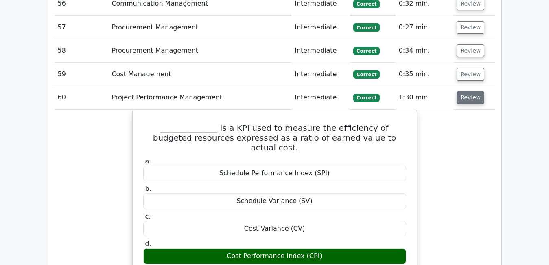
scroll to position [3082, 0]
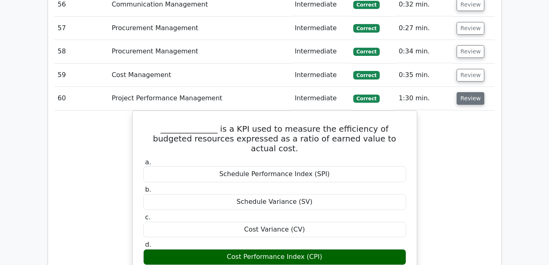
click at [460, 92] on button "Review" at bounding box center [471, 98] width 28 height 13
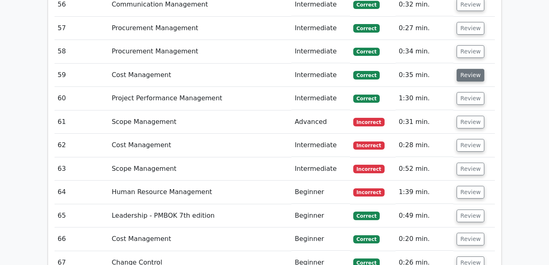
click at [469, 69] on button "Review" at bounding box center [471, 75] width 28 height 13
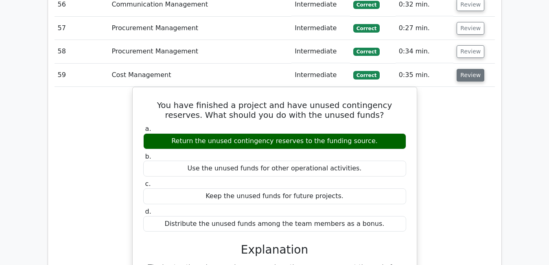
click at [469, 69] on button "Review" at bounding box center [471, 75] width 28 height 13
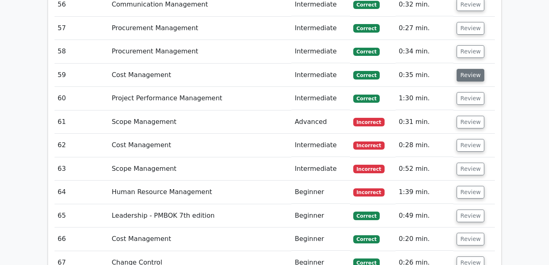
click at [469, 69] on button "Review" at bounding box center [471, 75] width 28 height 13
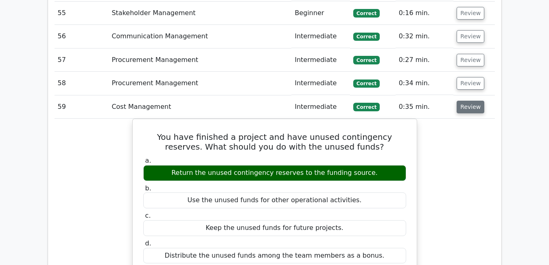
scroll to position [3049, 0]
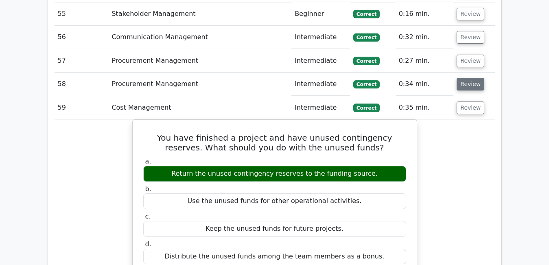
click at [461, 78] on button "Review" at bounding box center [471, 84] width 28 height 13
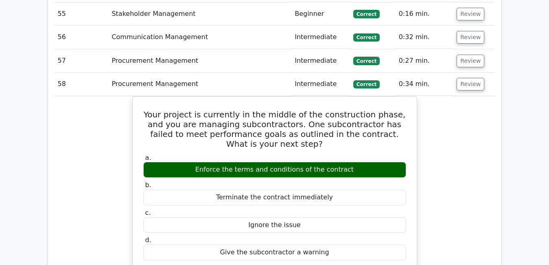
scroll to position [3033, 0]
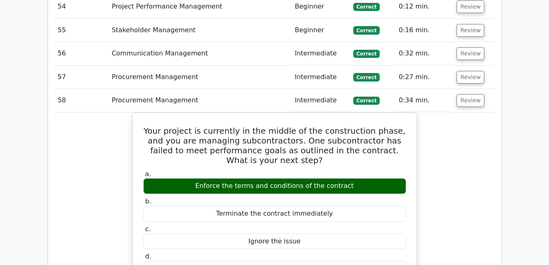
click at [461, 94] on button "Review" at bounding box center [471, 100] width 28 height 13
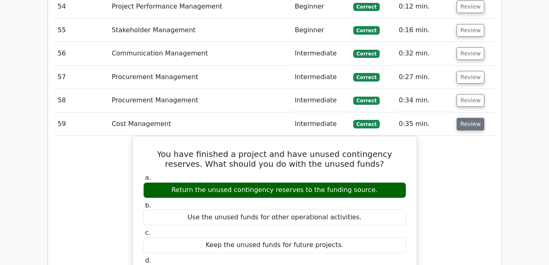
click at [470, 118] on button "Review" at bounding box center [471, 124] width 28 height 13
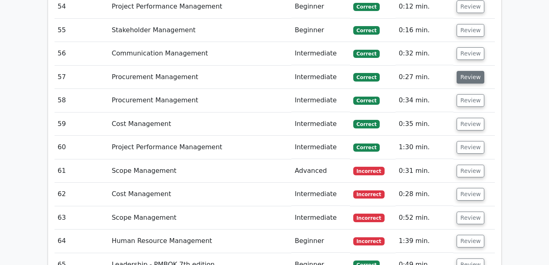
click at [463, 71] on button "Review" at bounding box center [471, 77] width 28 height 13
click at [466, 94] on button "Review" at bounding box center [471, 100] width 28 height 13
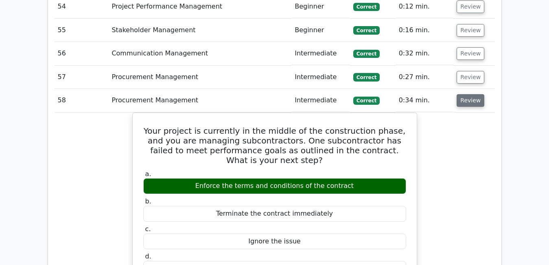
click at [466, 94] on button "Review" at bounding box center [471, 100] width 28 height 13
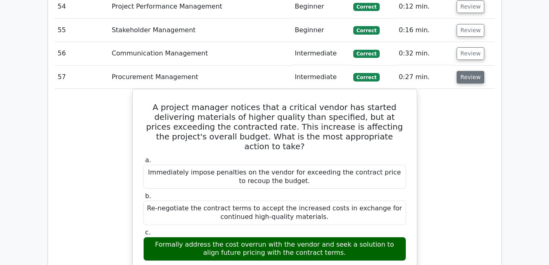
click at [468, 71] on button "Review" at bounding box center [471, 77] width 28 height 13
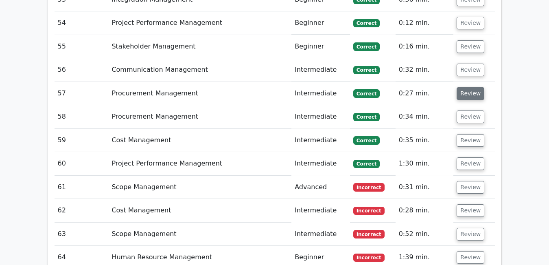
scroll to position [3000, 0]
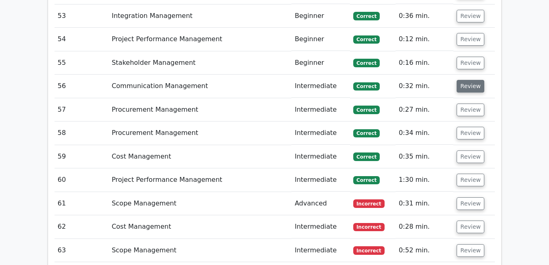
click at [469, 80] on button "Review" at bounding box center [471, 86] width 28 height 13
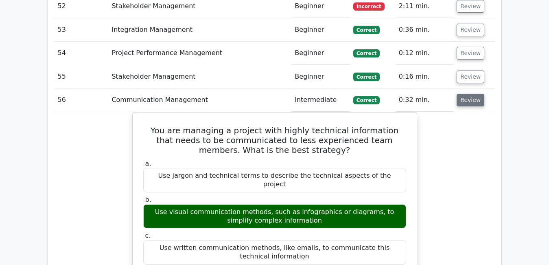
scroll to position [2984, 0]
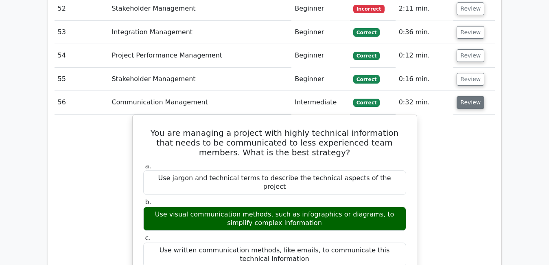
click at [472, 96] on button "Review" at bounding box center [471, 102] width 28 height 13
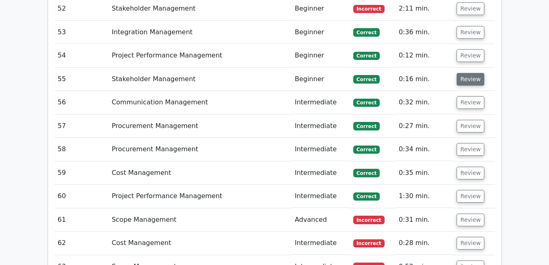
click at [467, 73] on button "Review" at bounding box center [471, 79] width 28 height 13
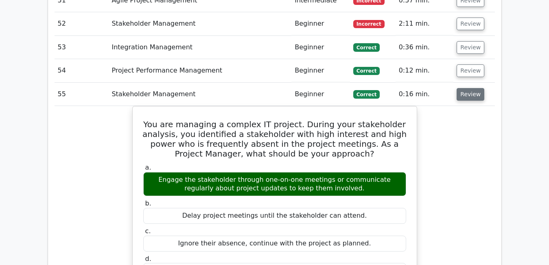
scroll to position [2968, 0]
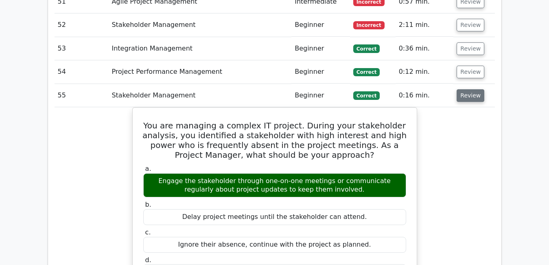
click at [467, 89] on button "Review" at bounding box center [471, 95] width 28 height 13
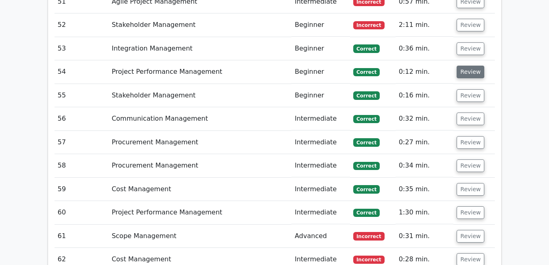
click at [469, 66] on button "Review" at bounding box center [471, 72] width 28 height 13
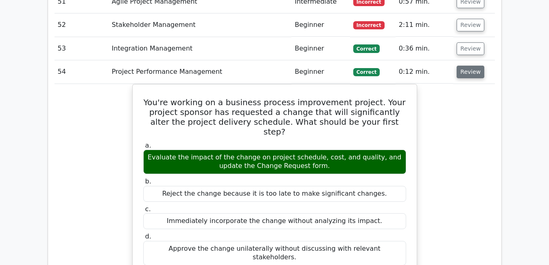
click at [469, 66] on button "Review" at bounding box center [471, 72] width 28 height 13
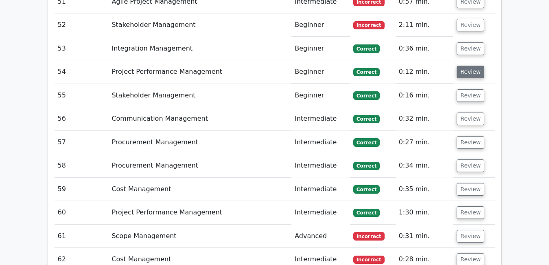
click at [469, 66] on button "Review" at bounding box center [471, 72] width 28 height 13
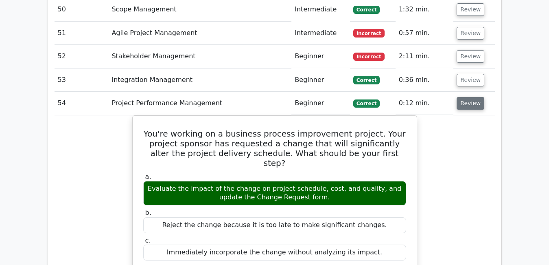
scroll to position [2935, 0]
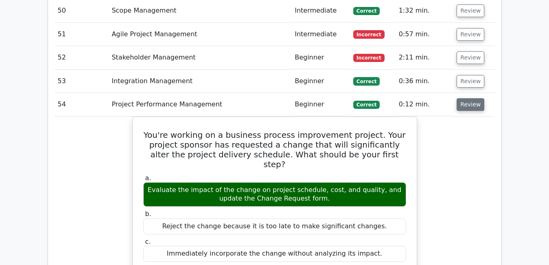
click at [469, 98] on button "Review" at bounding box center [471, 104] width 28 height 13
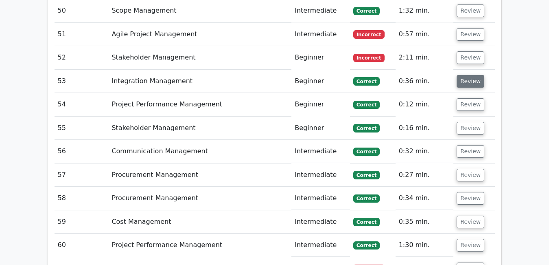
click at [468, 75] on button "Review" at bounding box center [471, 81] width 28 height 13
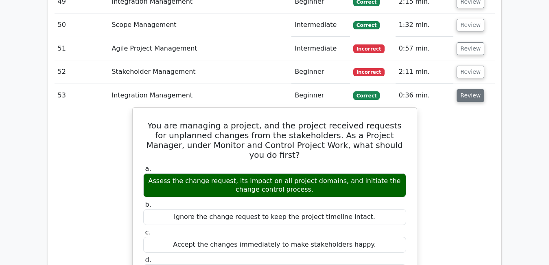
scroll to position [2919, 0]
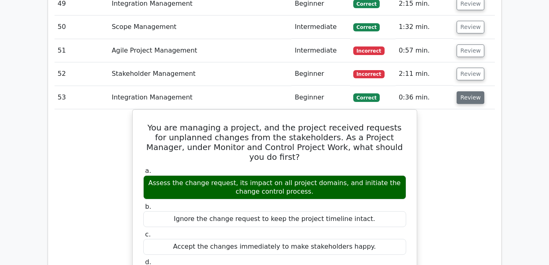
click at [469, 91] on button "Review" at bounding box center [471, 97] width 28 height 13
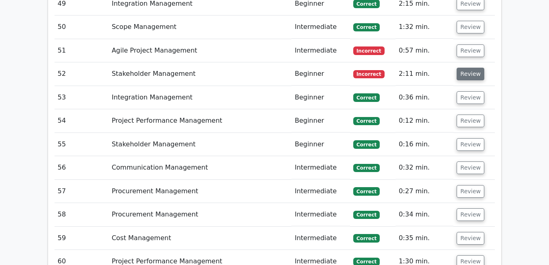
click at [469, 68] on button "Review" at bounding box center [471, 74] width 28 height 13
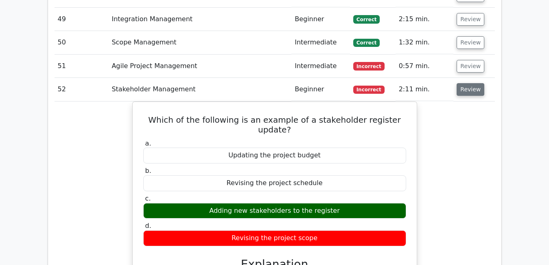
scroll to position [2902, 0]
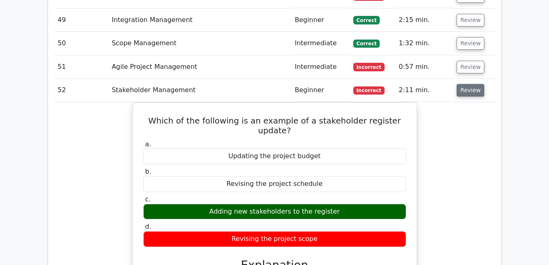
click at [468, 84] on button "Review" at bounding box center [471, 90] width 28 height 13
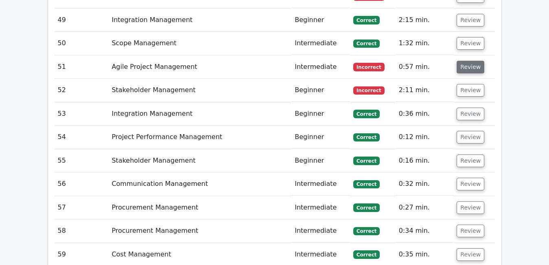
click at [467, 61] on button "Review" at bounding box center [471, 67] width 28 height 13
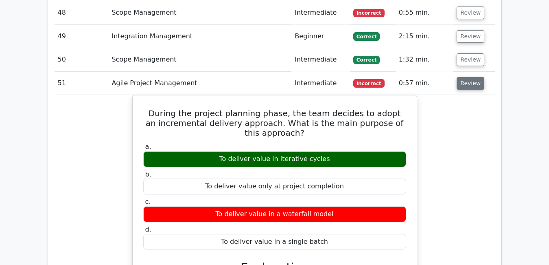
scroll to position [2870, 0]
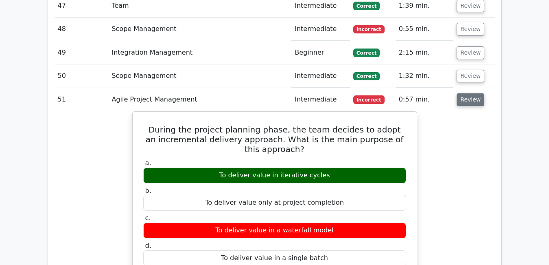
click at [470, 93] on button "Review" at bounding box center [471, 99] width 28 height 13
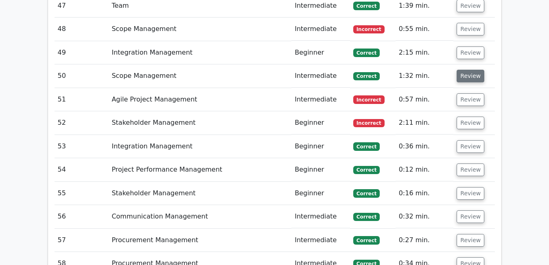
click at [469, 70] on button "Review" at bounding box center [471, 76] width 28 height 13
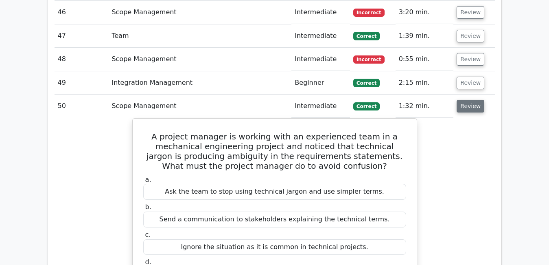
scroll to position [2837, 0]
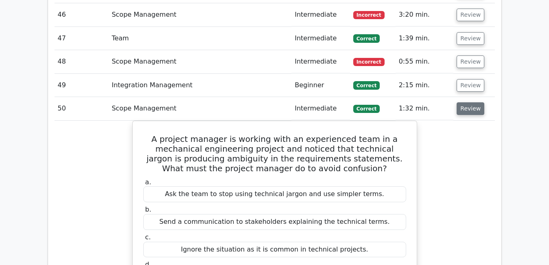
click at [458, 102] on button "Review" at bounding box center [471, 108] width 28 height 13
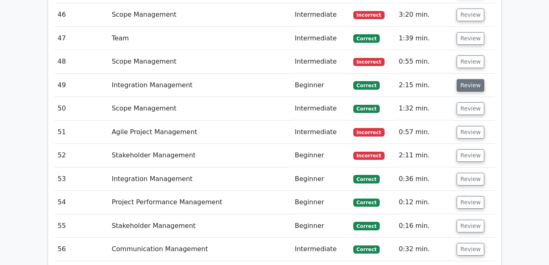
click at [463, 79] on button "Review" at bounding box center [471, 85] width 28 height 13
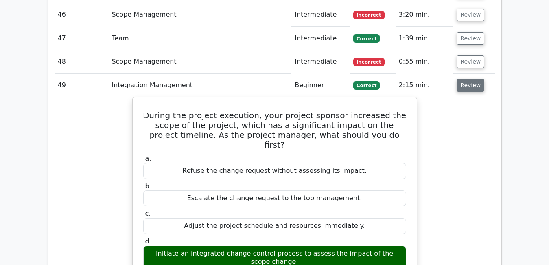
click at [463, 79] on button "Review" at bounding box center [471, 85] width 28 height 13
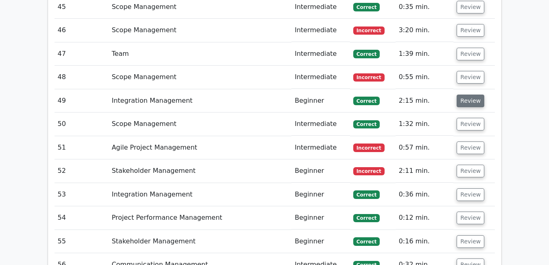
scroll to position [2821, 0]
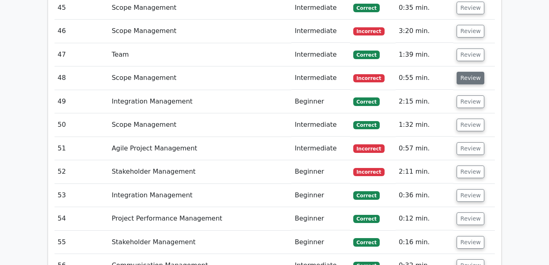
click at [464, 72] on button "Review" at bounding box center [471, 78] width 28 height 13
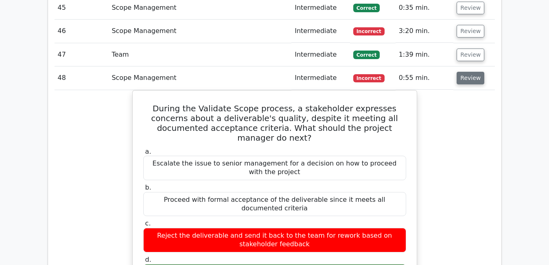
click at [464, 72] on button "Review" at bounding box center [471, 78] width 28 height 13
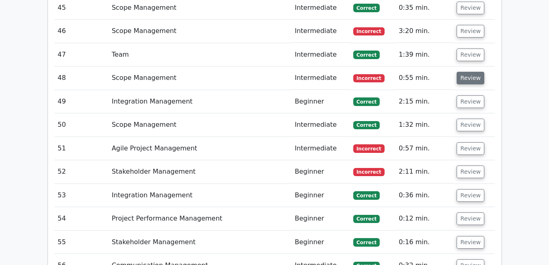
click at [464, 72] on button "Review" at bounding box center [471, 78] width 28 height 13
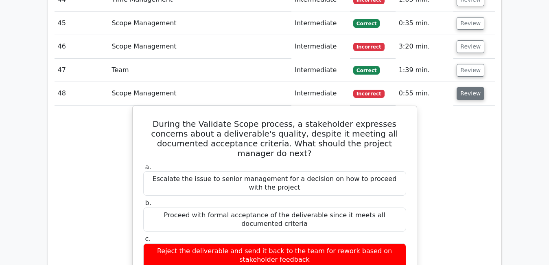
scroll to position [2805, 0]
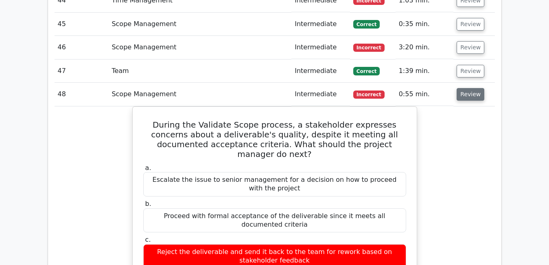
click at [467, 88] on button "Review" at bounding box center [471, 94] width 28 height 13
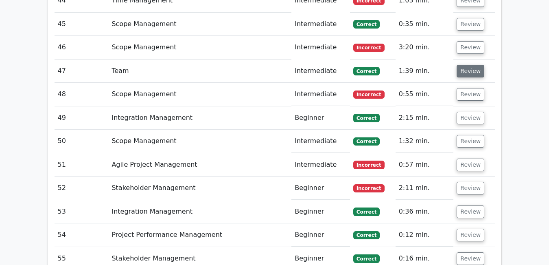
click at [466, 65] on button "Review" at bounding box center [471, 71] width 28 height 13
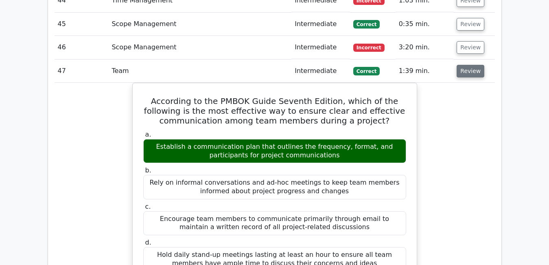
click at [466, 65] on button "Review" at bounding box center [471, 71] width 28 height 13
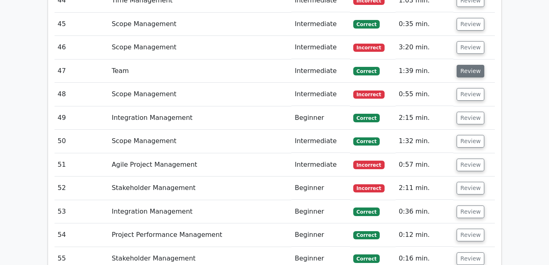
click at [466, 65] on button "Review" at bounding box center [471, 71] width 28 height 13
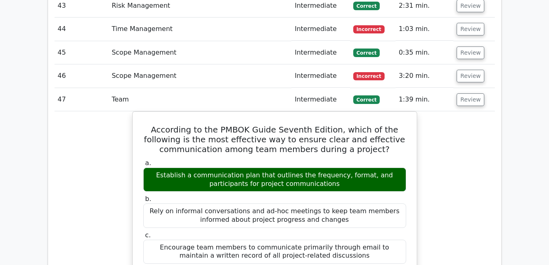
scroll to position [2772, 0]
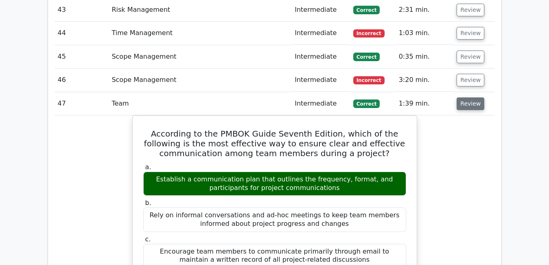
click at [469, 97] on button "Review" at bounding box center [471, 103] width 28 height 13
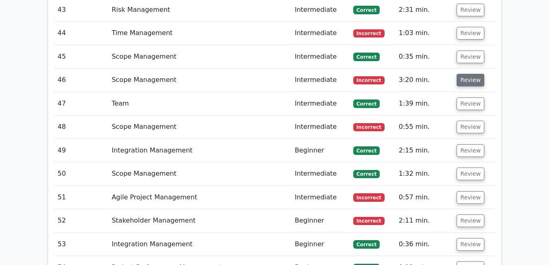
click at [466, 74] on button "Review" at bounding box center [471, 80] width 28 height 13
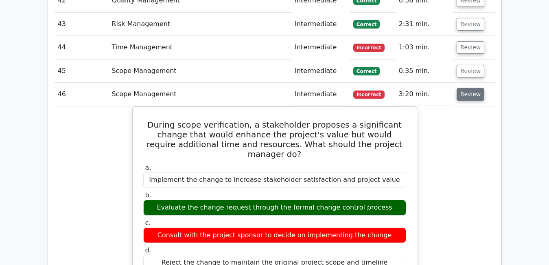
scroll to position [2756, 0]
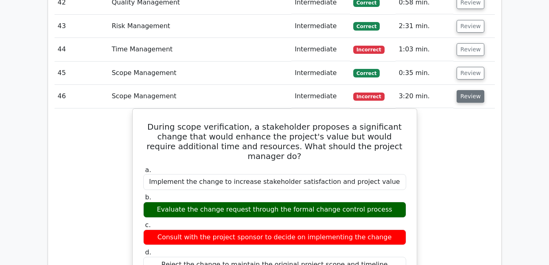
click at [471, 90] on button "Review" at bounding box center [471, 96] width 28 height 13
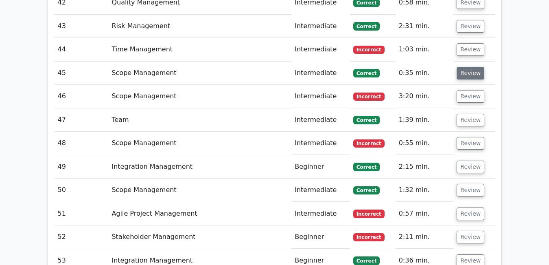
click at [467, 67] on button "Review" at bounding box center [471, 73] width 28 height 13
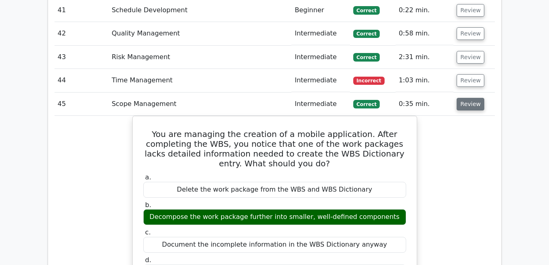
scroll to position [2723, 0]
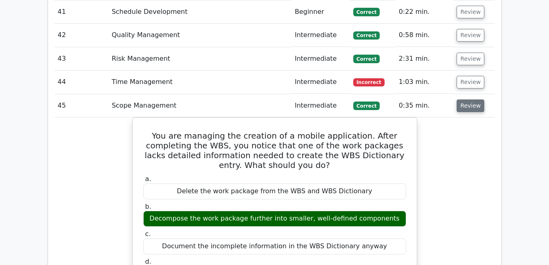
click at [469, 99] on button "Review" at bounding box center [471, 105] width 28 height 13
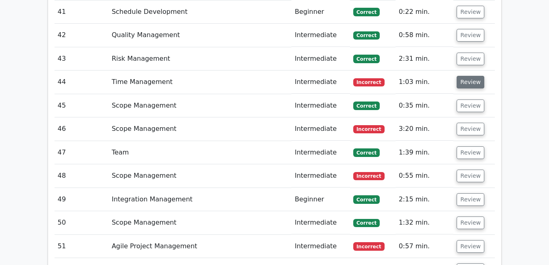
click at [467, 76] on button "Review" at bounding box center [471, 82] width 28 height 13
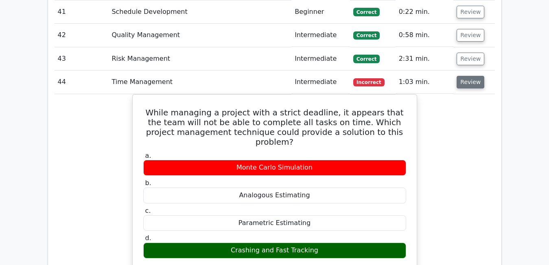
click at [467, 76] on button "Review" at bounding box center [471, 82] width 28 height 13
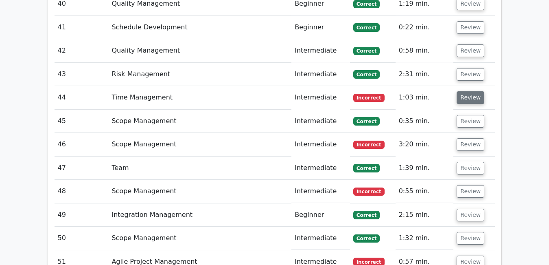
scroll to position [2707, 0]
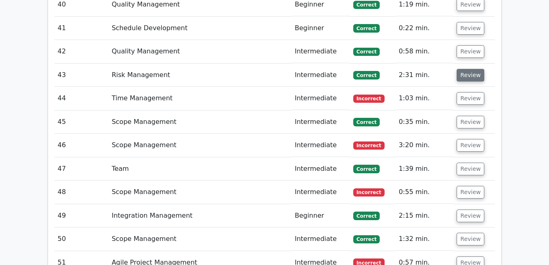
click at [468, 69] on button "Review" at bounding box center [471, 75] width 28 height 13
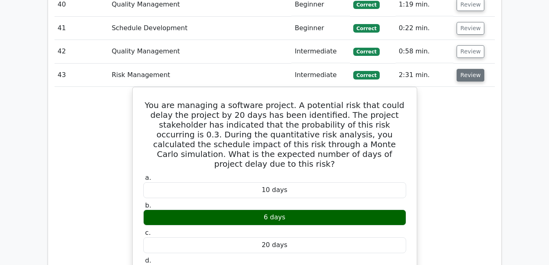
scroll to position [2691, 0]
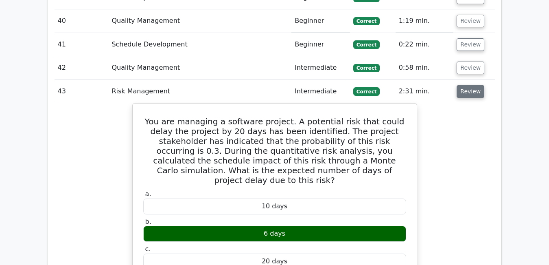
click at [471, 85] on button "Review" at bounding box center [471, 91] width 28 height 13
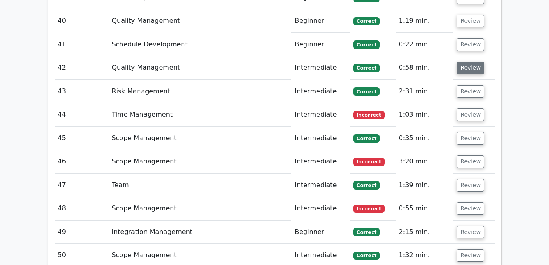
click at [467, 61] on button "Review" at bounding box center [471, 67] width 28 height 13
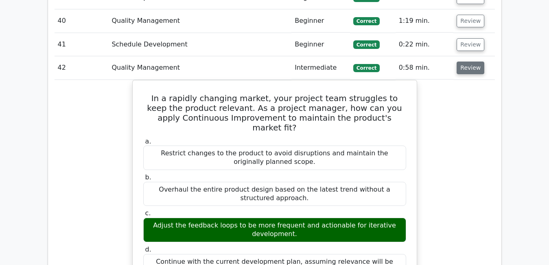
click at [467, 61] on button "Review" at bounding box center [471, 67] width 28 height 13
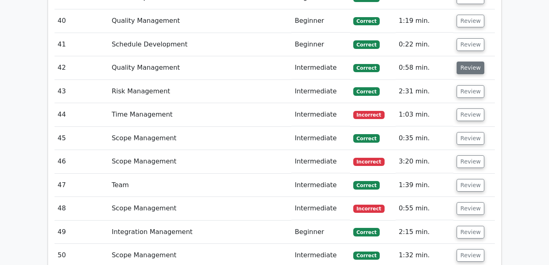
click at [467, 61] on button "Review" at bounding box center [471, 67] width 28 height 13
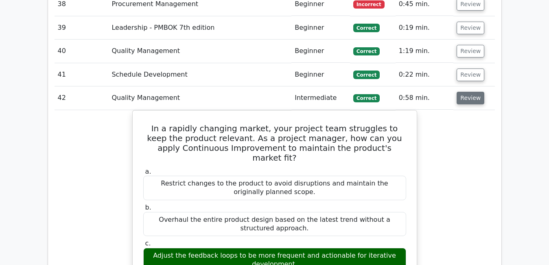
scroll to position [2658, 0]
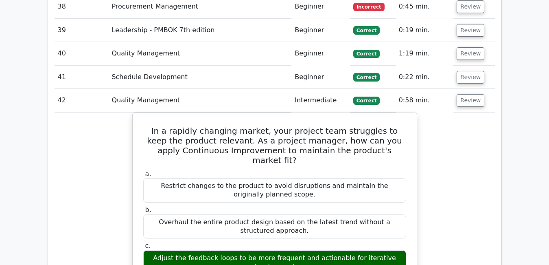
click at [474, 89] on td "Review" at bounding box center [474, 100] width 41 height 23
click at [474, 94] on button "Review" at bounding box center [471, 100] width 28 height 13
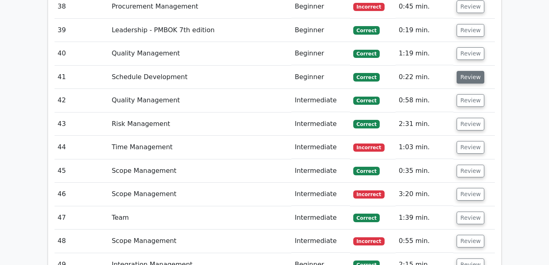
click at [472, 71] on button "Review" at bounding box center [471, 77] width 28 height 13
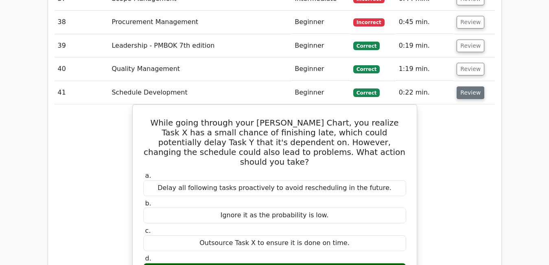
scroll to position [2642, 0]
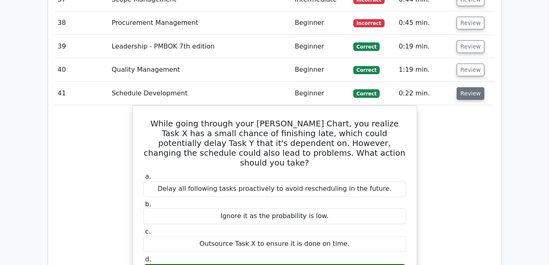
click at [471, 87] on button "Review" at bounding box center [471, 93] width 28 height 13
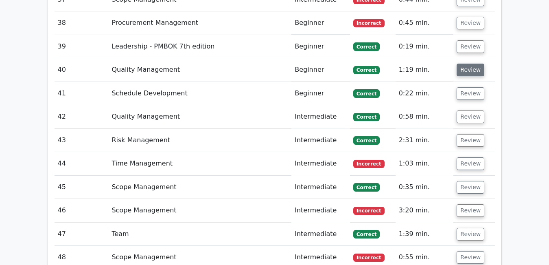
click at [465, 64] on button "Review" at bounding box center [471, 70] width 28 height 13
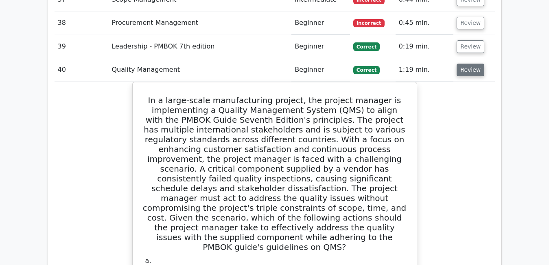
click at [465, 64] on button "Review" at bounding box center [471, 70] width 28 height 13
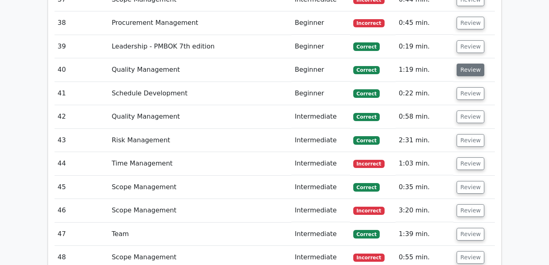
click at [465, 64] on button "Review" at bounding box center [471, 70] width 28 height 13
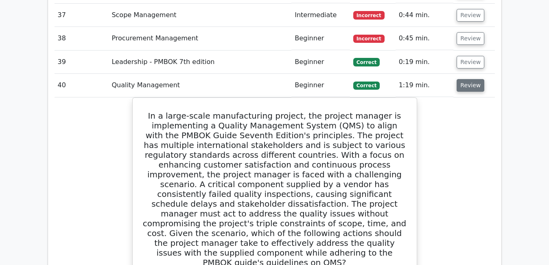
scroll to position [2626, 0]
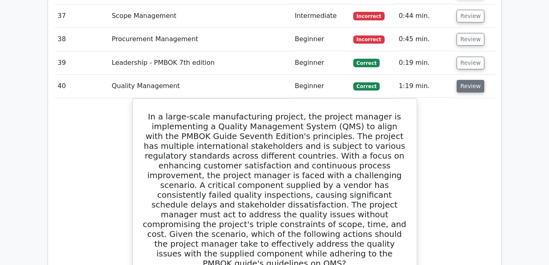
click at [470, 80] on button "Review" at bounding box center [471, 86] width 28 height 13
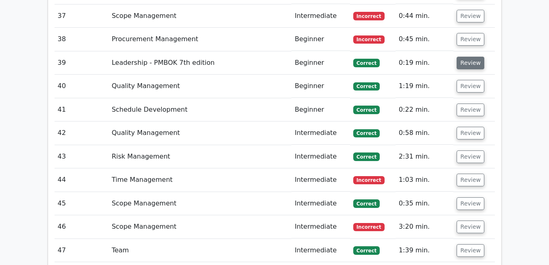
click at [470, 57] on button "Review" at bounding box center [471, 63] width 28 height 13
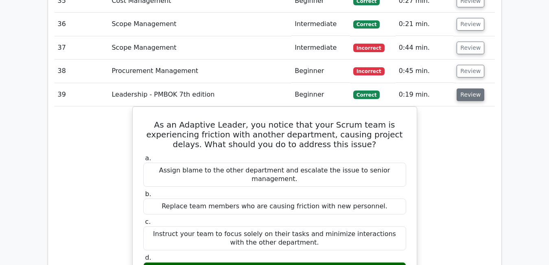
scroll to position [2593, 0]
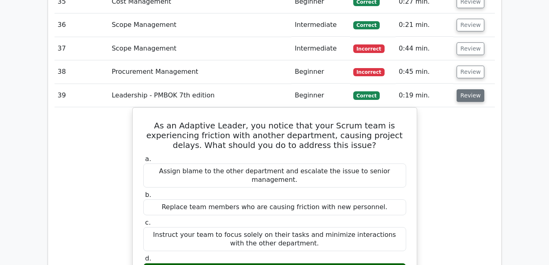
click at [469, 89] on button "Review" at bounding box center [471, 95] width 28 height 13
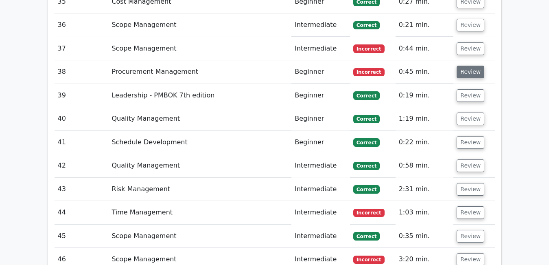
click at [468, 66] on button "Review" at bounding box center [471, 72] width 28 height 13
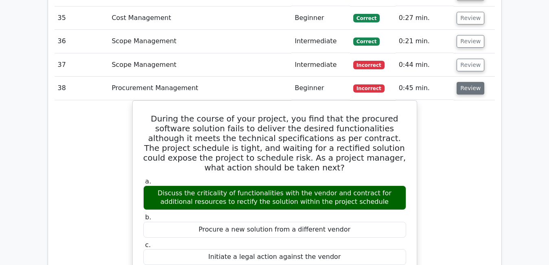
scroll to position [2560, 0]
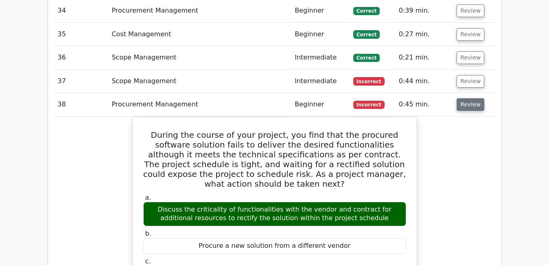
click at [463, 98] on button "Review" at bounding box center [471, 104] width 28 height 13
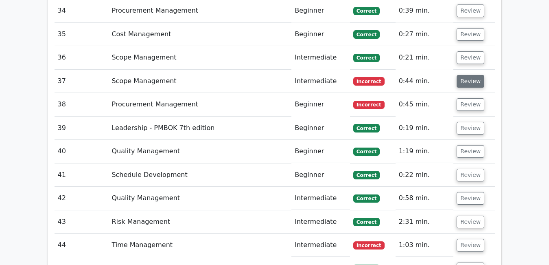
click at [471, 75] on button "Review" at bounding box center [471, 81] width 28 height 13
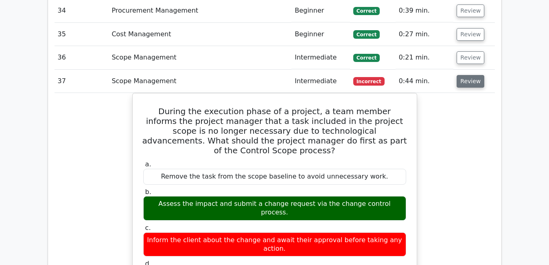
click at [471, 75] on button "Review" at bounding box center [471, 81] width 28 height 13
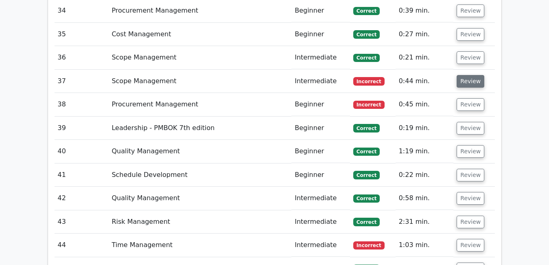
click at [471, 75] on button "Review" at bounding box center [471, 81] width 28 height 13
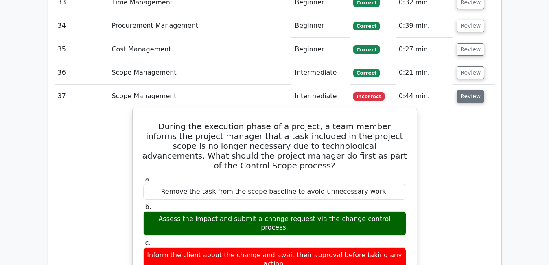
scroll to position [2544, 0]
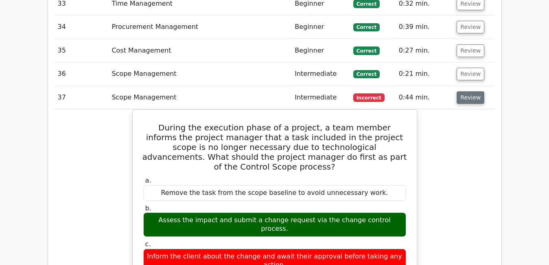
click at [472, 91] on button "Review" at bounding box center [471, 97] width 28 height 13
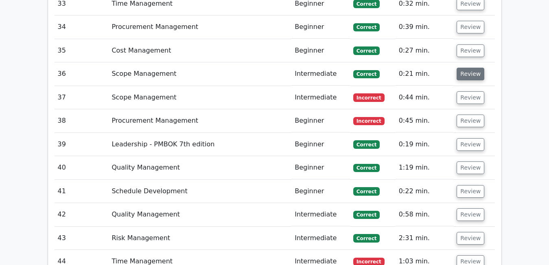
click at [466, 68] on button "Review" at bounding box center [471, 74] width 28 height 13
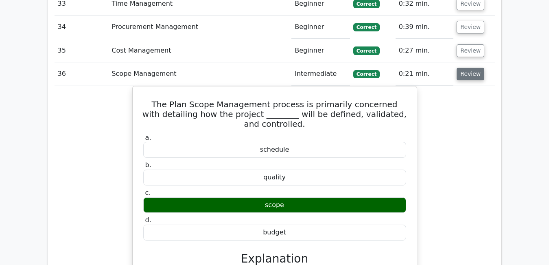
click at [466, 68] on button "Review" at bounding box center [471, 74] width 28 height 13
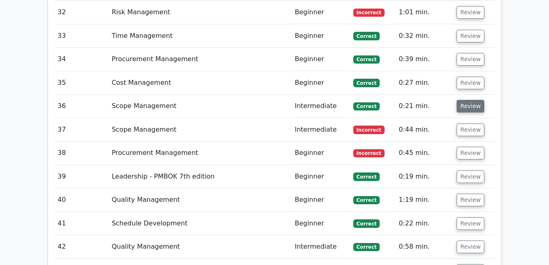
scroll to position [2512, 0]
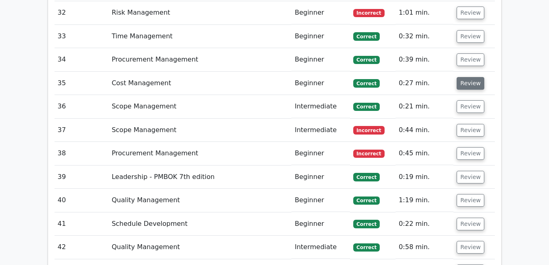
click at [471, 77] on button "Review" at bounding box center [471, 83] width 28 height 13
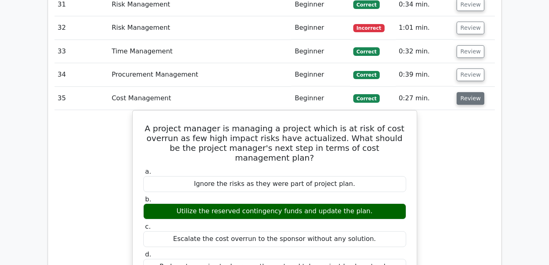
scroll to position [2495, 0]
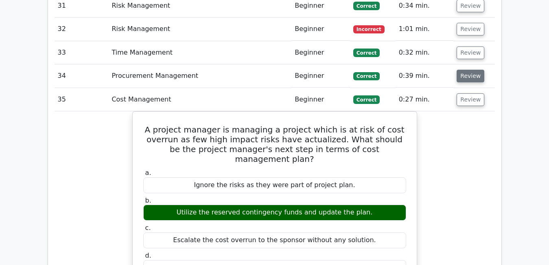
click at [471, 70] on button "Review" at bounding box center [471, 76] width 28 height 13
click at [470, 93] on button "Review" at bounding box center [471, 99] width 28 height 13
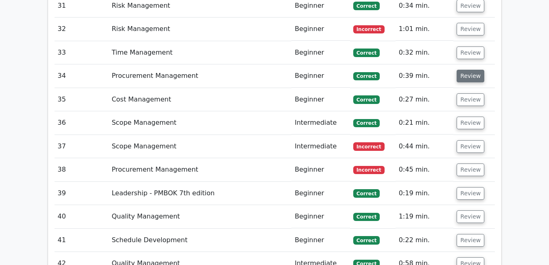
click at [469, 70] on button "Review" at bounding box center [471, 76] width 28 height 13
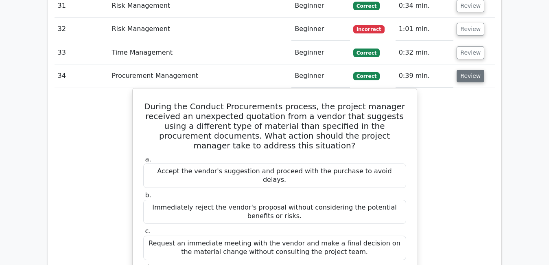
click at [469, 70] on button "Review" at bounding box center [471, 76] width 28 height 13
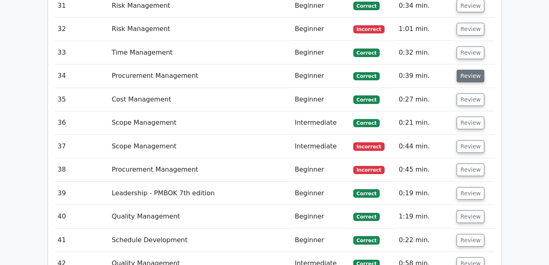
click at [469, 70] on button "Review" at bounding box center [471, 76] width 28 height 13
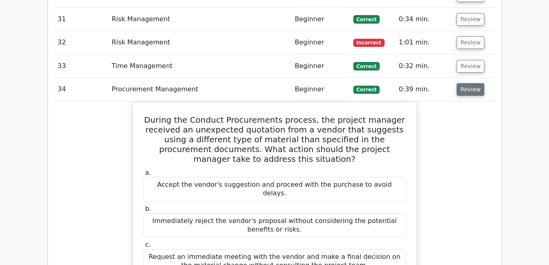
scroll to position [2479, 0]
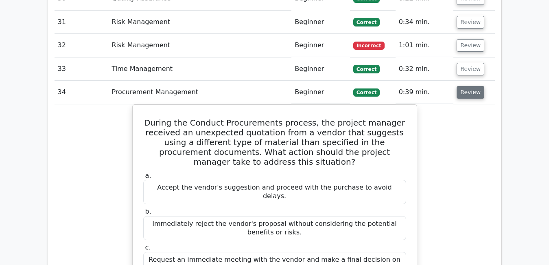
click at [470, 86] on button "Review" at bounding box center [471, 92] width 28 height 13
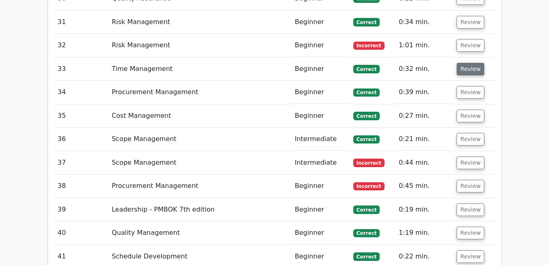
click at [465, 63] on button "Review" at bounding box center [471, 69] width 28 height 13
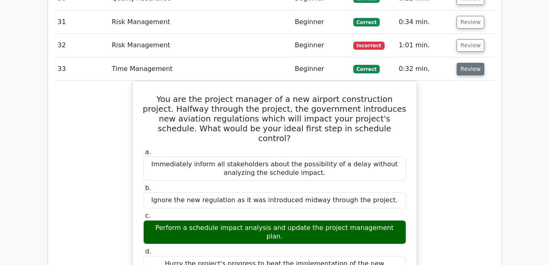
click at [465, 63] on button "Review" at bounding box center [471, 69] width 28 height 13
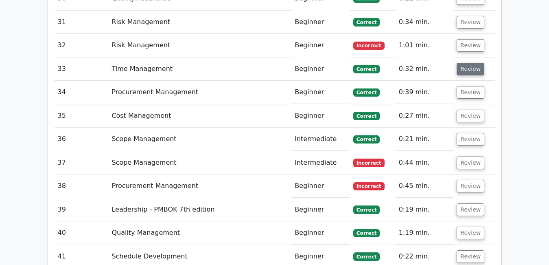
click at [465, 63] on button "Review" at bounding box center [471, 69] width 28 height 13
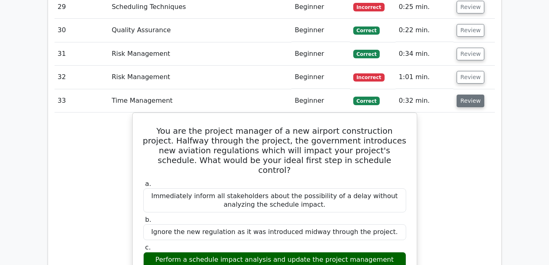
scroll to position [2446, 0]
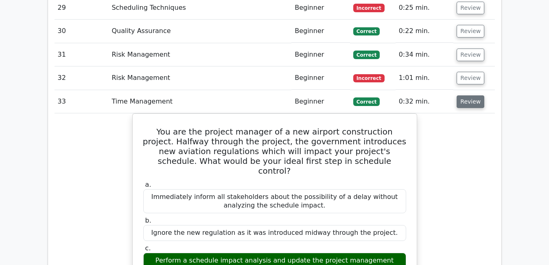
click at [474, 95] on button "Review" at bounding box center [471, 101] width 28 height 13
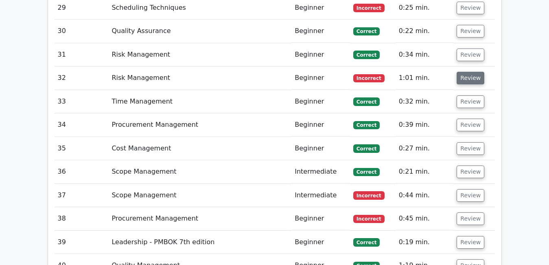
click at [474, 72] on button "Review" at bounding box center [471, 78] width 28 height 13
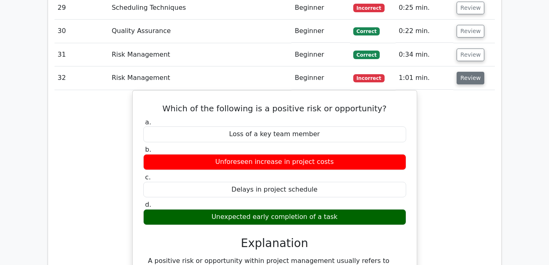
scroll to position [2430, 0]
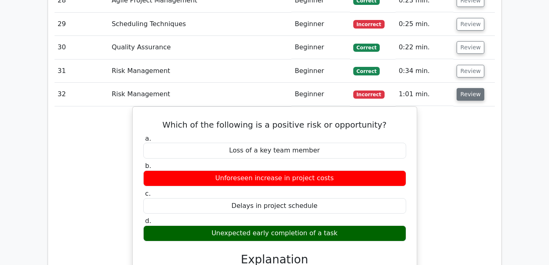
click at [461, 88] on button "Review" at bounding box center [471, 94] width 28 height 13
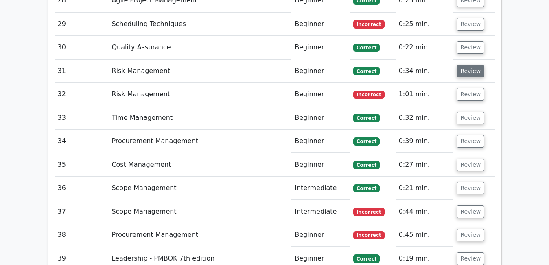
click at [466, 65] on button "Review" at bounding box center [471, 71] width 28 height 13
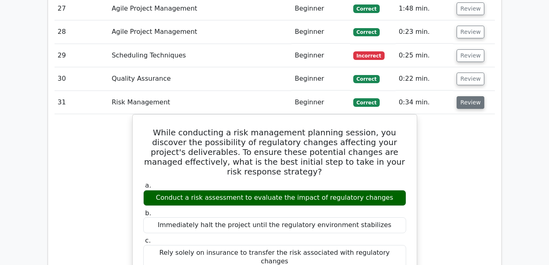
scroll to position [2398, 0]
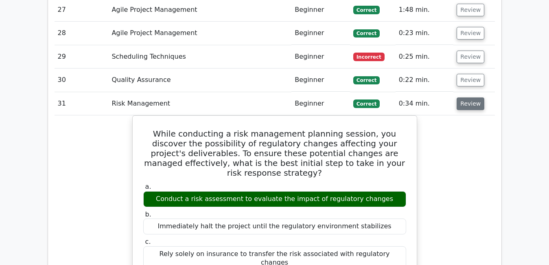
click at [471, 97] on button "Review" at bounding box center [471, 103] width 28 height 13
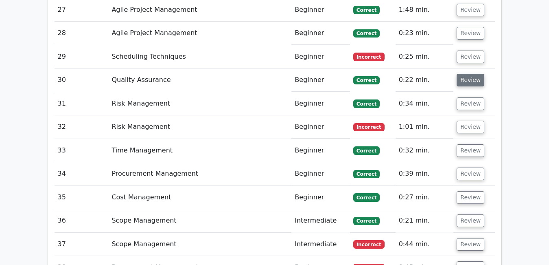
click at [468, 74] on button "Review" at bounding box center [471, 80] width 28 height 13
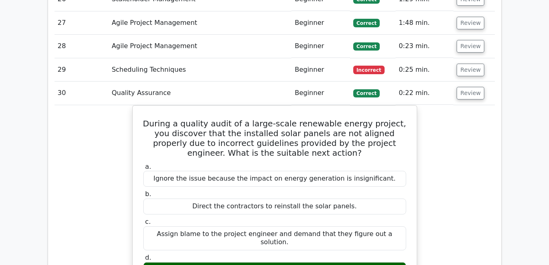
scroll to position [2381, 0]
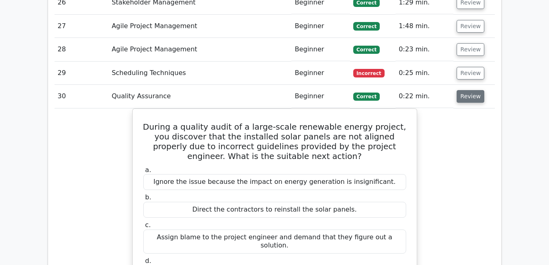
click at [469, 90] on button "Review" at bounding box center [471, 96] width 28 height 13
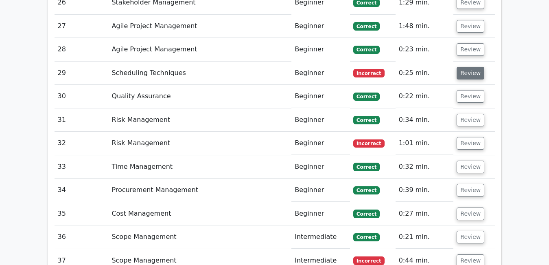
click at [463, 67] on button "Review" at bounding box center [471, 73] width 28 height 13
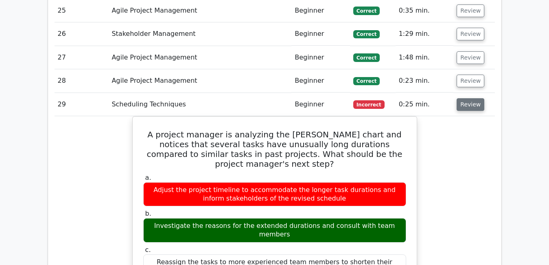
scroll to position [2349, 0]
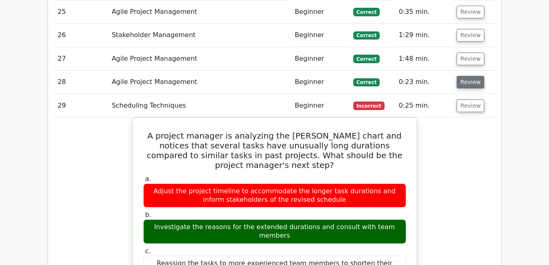
click at [472, 76] on button "Review" at bounding box center [471, 82] width 28 height 13
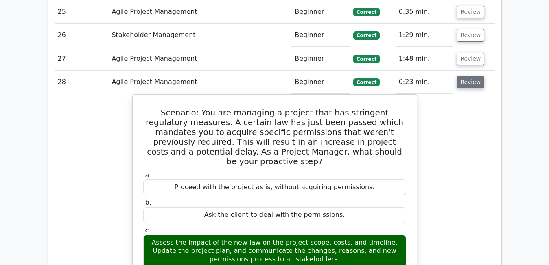
scroll to position [2332, 0]
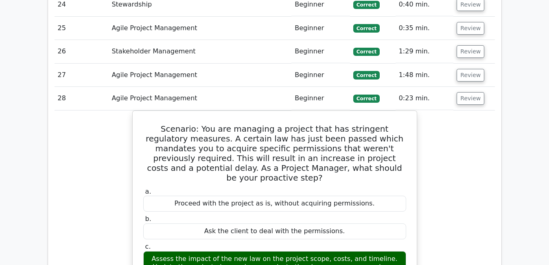
click at [473, 87] on td "Review" at bounding box center [474, 98] width 41 height 23
click at [470, 92] on button "Review" at bounding box center [471, 98] width 28 height 13
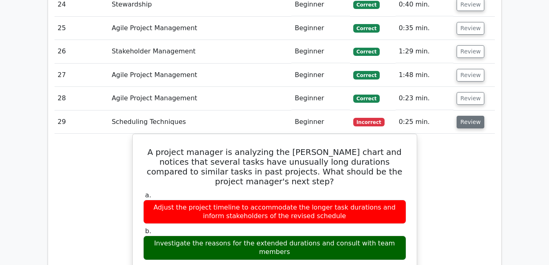
click at [469, 116] on button "Review" at bounding box center [471, 122] width 28 height 13
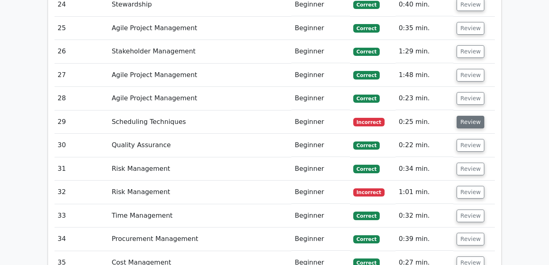
click at [469, 116] on button "Review" at bounding box center [471, 122] width 28 height 13
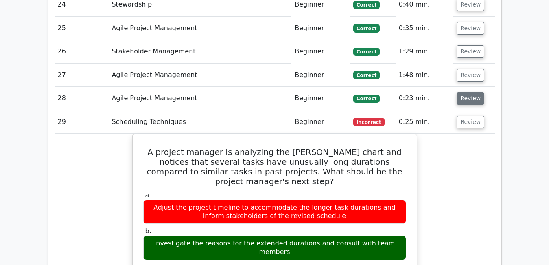
click at [471, 92] on button "Review" at bounding box center [471, 98] width 28 height 13
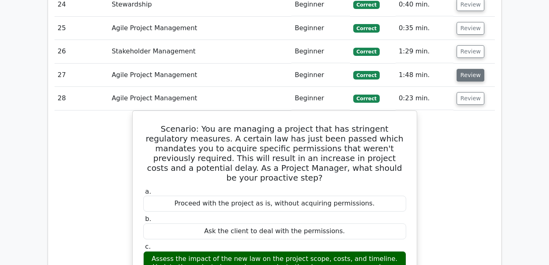
click at [466, 69] on button "Review" at bounding box center [471, 75] width 28 height 13
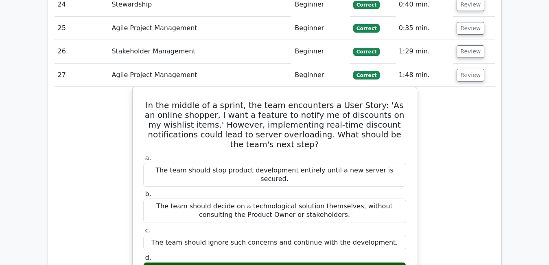
scroll to position [2316, 0]
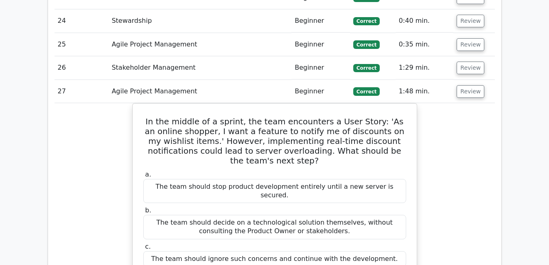
click at [469, 85] on button "Review" at bounding box center [471, 91] width 28 height 13
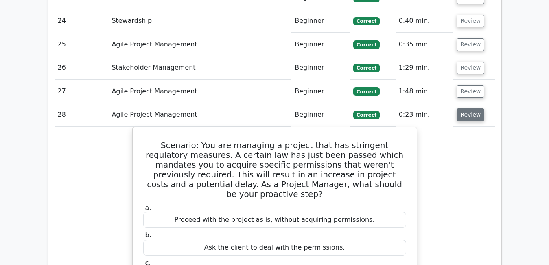
click at [475, 108] on button "Review" at bounding box center [471, 114] width 28 height 13
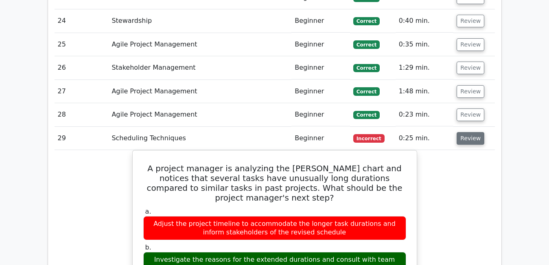
click at [470, 132] on button "Review" at bounding box center [471, 138] width 28 height 13
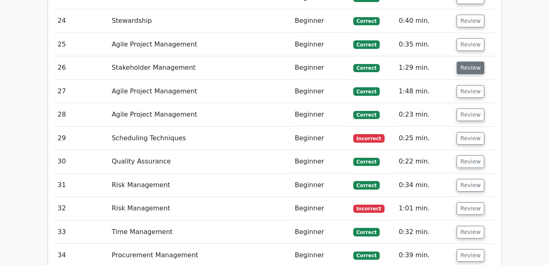
click at [466, 61] on button "Review" at bounding box center [471, 67] width 28 height 13
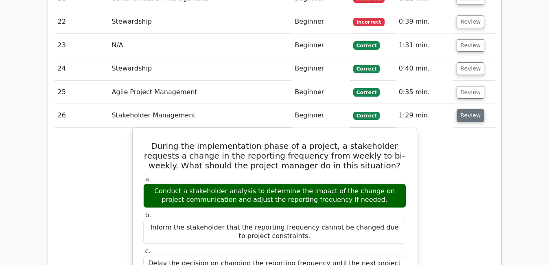
scroll to position [2267, 0]
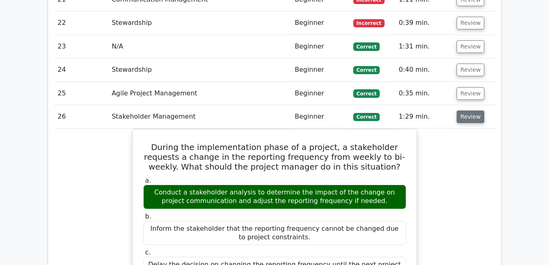
click at [478, 110] on button "Review" at bounding box center [471, 116] width 28 height 13
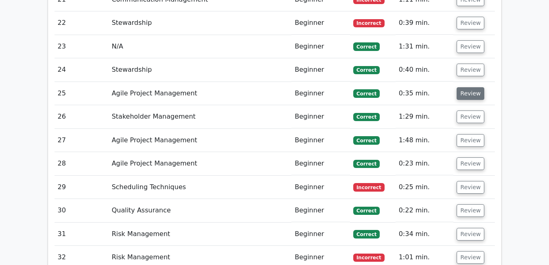
click at [472, 87] on button "Review" at bounding box center [471, 93] width 28 height 13
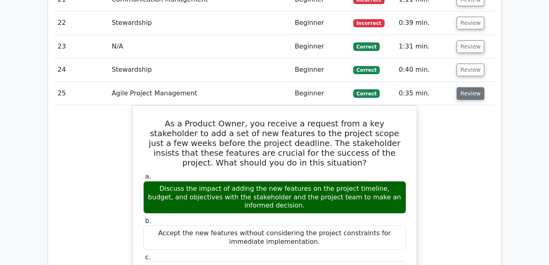
scroll to position [2251, 0]
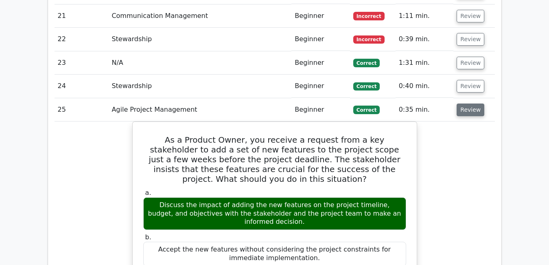
click at [474, 103] on button "Review" at bounding box center [471, 109] width 28 height 13
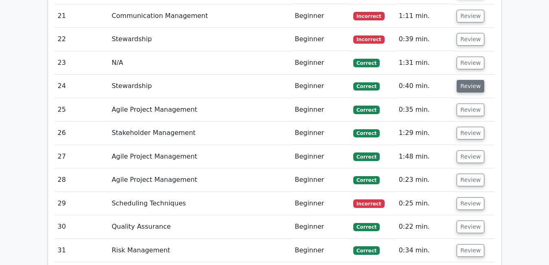
click at [466, 80] on button "Review" at bounding box center [471, 86] width 28 height 13
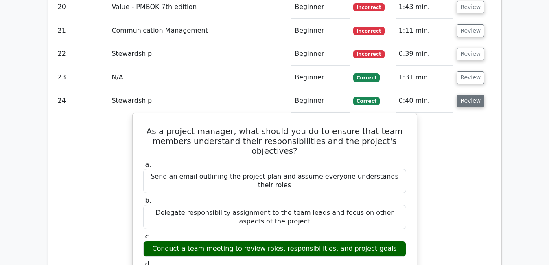
scroll to position [2235, 0]
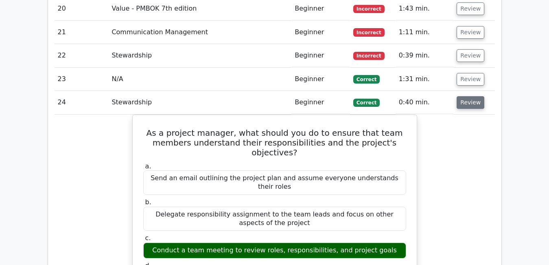
click at [469, 96] on button "Review" at bounding box center [471, 102] width 28 height 13
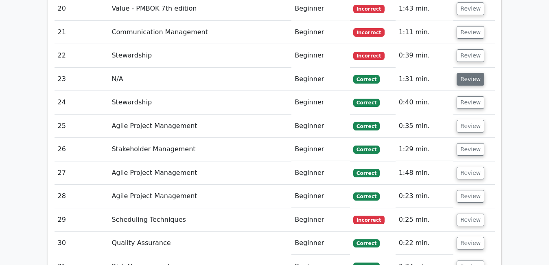
click at [471, 73] on button "Review" at bounding box center [471, 79] width 28 height 13
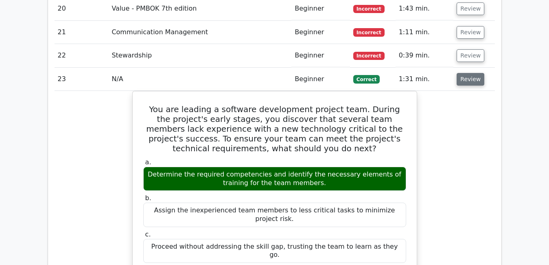
click at [471, 73] on button "Review" at bounding box center [471, 79] width 28 height 13
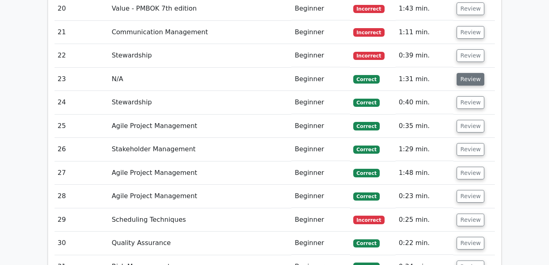
click at [471, 73] on button "Review" at bounding box center [471, 79] width 28 height 13
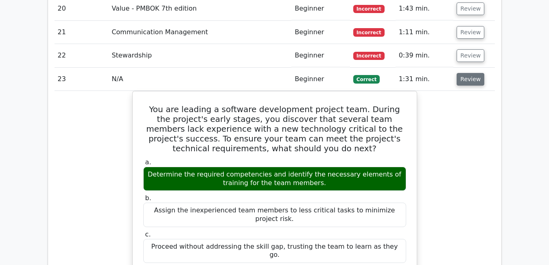
click at [471, 73] on button "Review" at bounding box center [471, 79] width 28 height 13
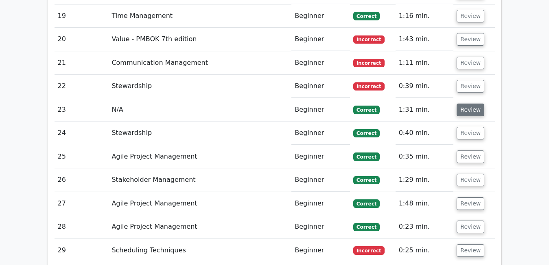
scroll to position [2202, 0]
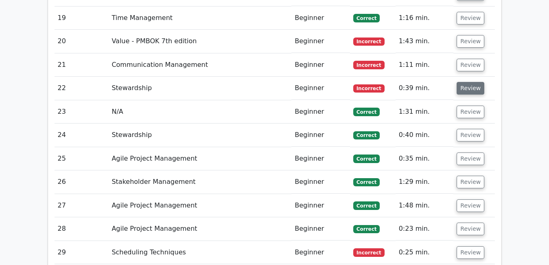
click at [474, 82] on button "Review" at bounding box center [471, 88] width 28 height 13
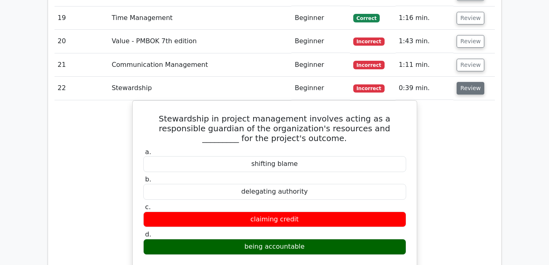
click at [474, 82] on button "Review" at bounding box center [471, 88] width 28 height 13
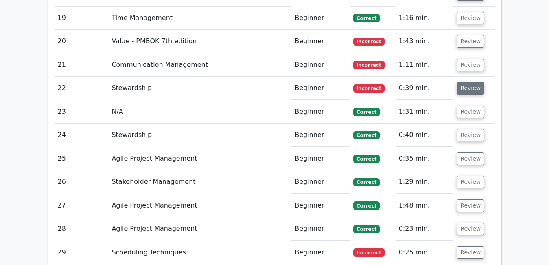
click at [474, 82] on button "Review" at bounding box center [471, 88] width 28 height 13
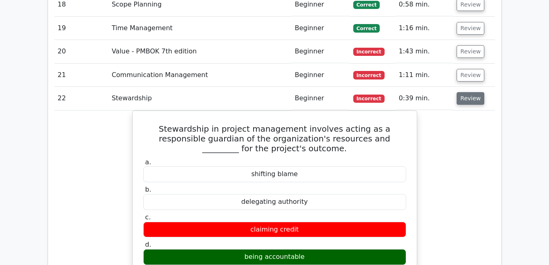
scroll to position [2186, 0]
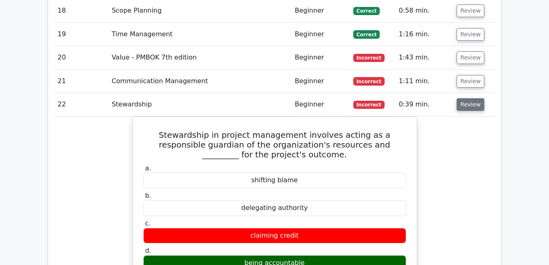
click at [468, 98] on button "Review" at bounding box center [471, 104] width 28 height 13
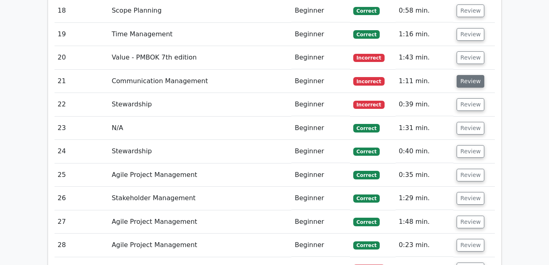
click at [467, 75] on button "Review" at bounding box center [471, 81] width 28 height 13
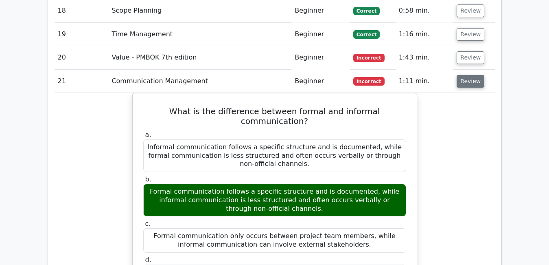
scroll to position [2170, 0]
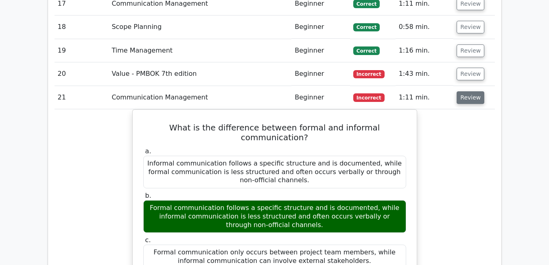
click at [472, 91] on button "Review" at bounding box center [471, 97] width 28 height 13
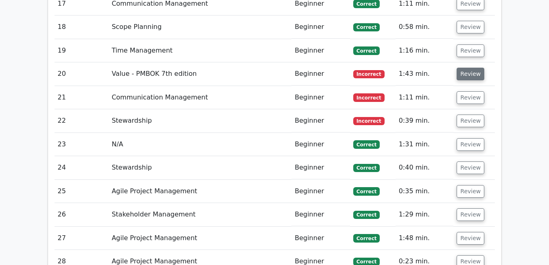
click at [471, 68] on button "Review" at bounding box center [471, 74] width 28 height 13
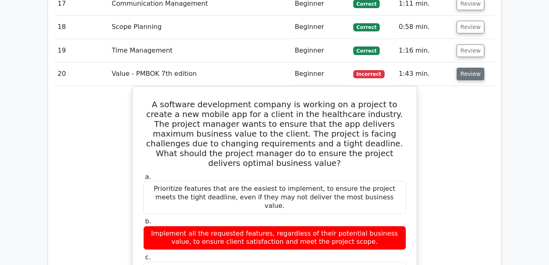
click at [471, 68] on button "Review" at bounding box center [471, 74] width 28 height 13
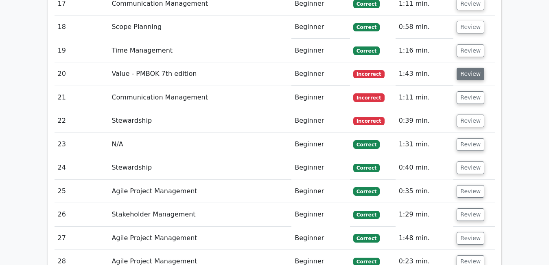
click at [471, 68] on button "Review" at bounding box center [471, 74] width 28 height 13
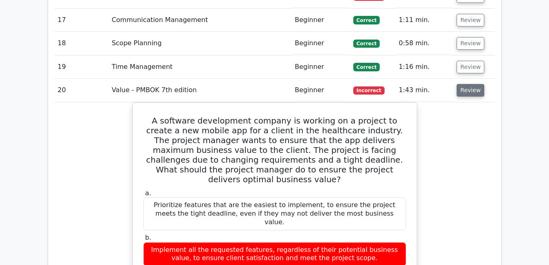
scroll to position [2137, 0]
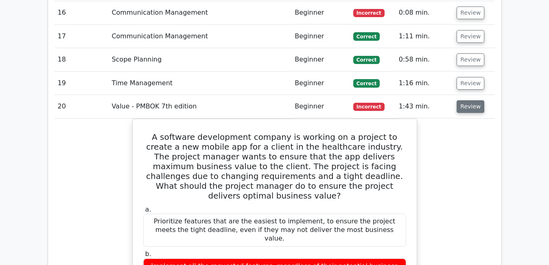
click at [468, 100] on button "Review" at bounding box center [471, 106] width 28 height 13
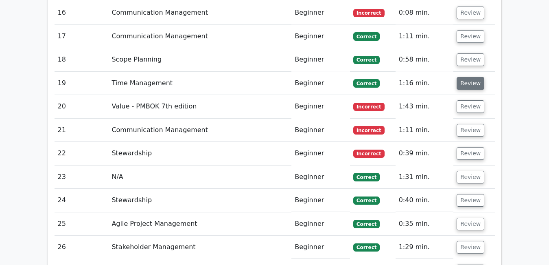
click at [469, 77] on button "Review" at bounding box center [471, 83] width 28 height 13
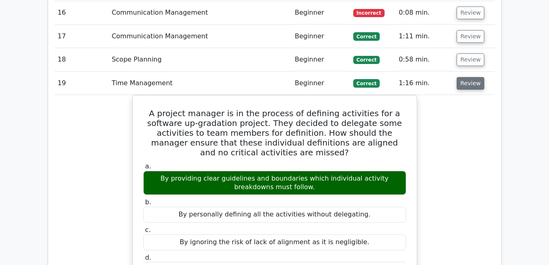
click at [469, 77] on button "Review" at bounding box center [471, 83] width 28 height 13
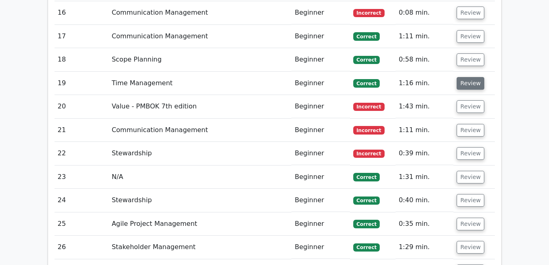
click at [469, 77] on button "Review" at bounding box center [471, 83] width 28 height 13
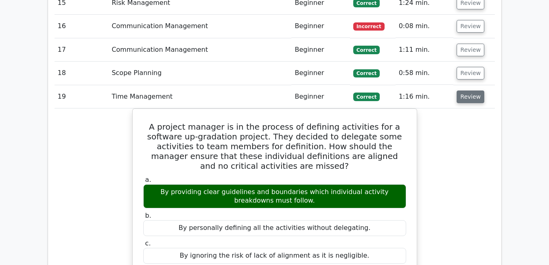
scroll to position [2121, 0]
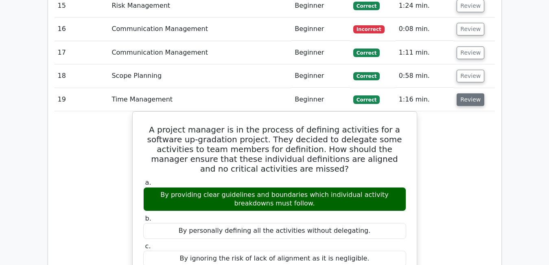
click at [471, 93] on button "Review" at bounding box center [471, 99] width 28 height 13
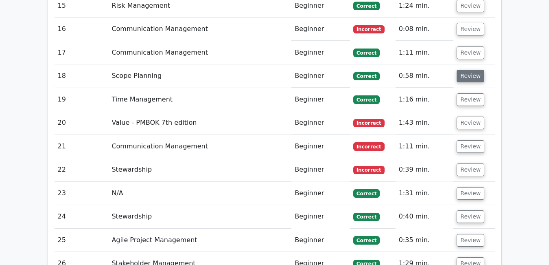
click at [470, 70] on button "Review" at bounding box center [471, 76] width 28 height 13
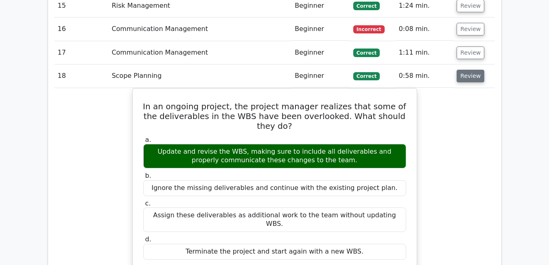
click at [470, 70] on button "Review" at bounding box center [471, 76] width 28 height 13
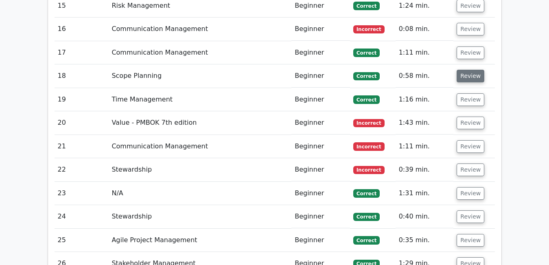
click at [470, 70] on button "Review" at bounding box center [471, 76] width 28 height 13
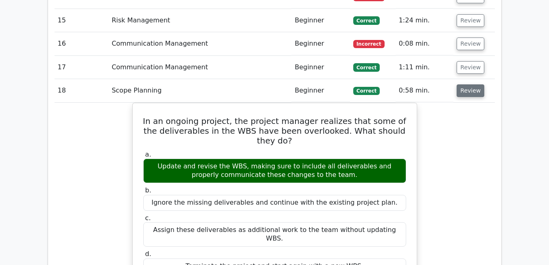
scroll to position [2104, 0]
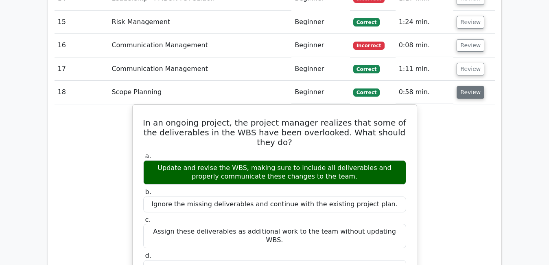
click at [469, 86] on button "Review" at bounding box center [471, 92] width 28 height 13
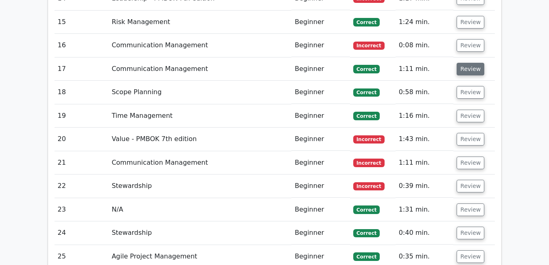
click at [469, 63] on button "Review" at bounding box center [471, 69] width 28 height 13
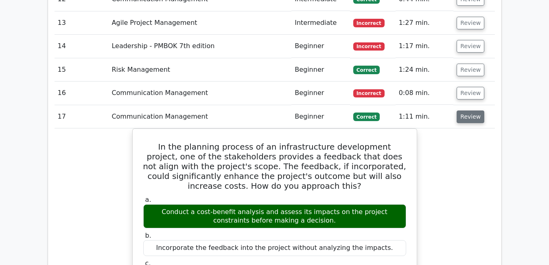
scroll to position [2056, 0]
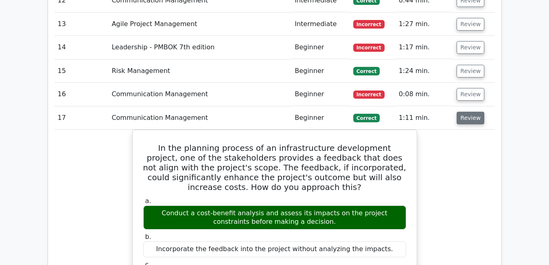
click at [472, 112] on button "Review" at bounding box center [471, 118] width 28 height 13
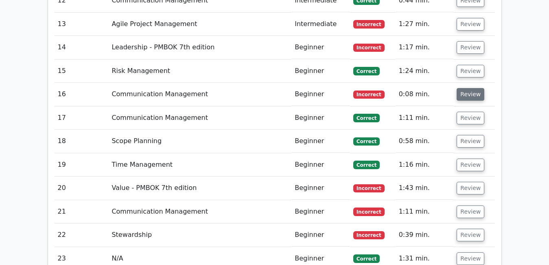
click at [466, 88] on button "Review" at bounding box center [471, 94] width 28 height 13
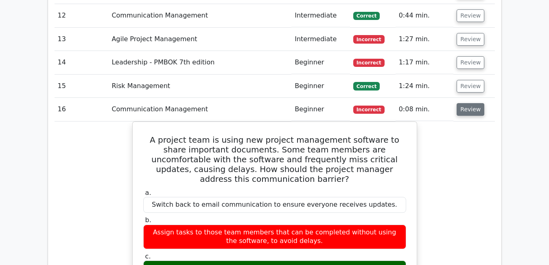
scroll to position [2039, 0]
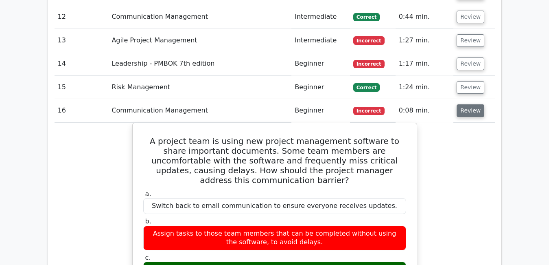
click at [476, 104] on button "Review" at bounding box center [471, 110] width 28 height 13
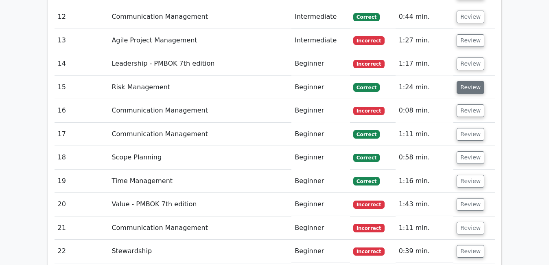
click at [467, 81] on button "Review" at bounding box center [471, 87] width 28 height 13
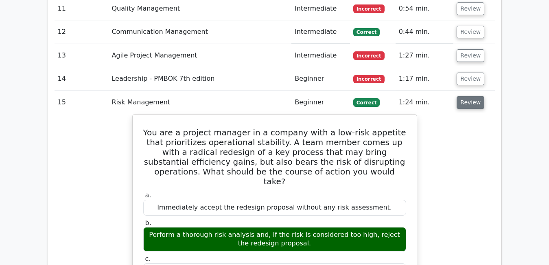
scroll to position [2023, 0]
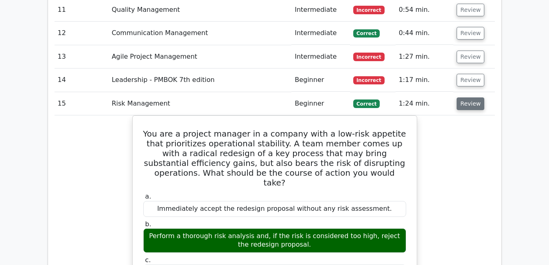
click at [470, 97] on button "Review" at bounding box center [471, 103] width 28 height 13
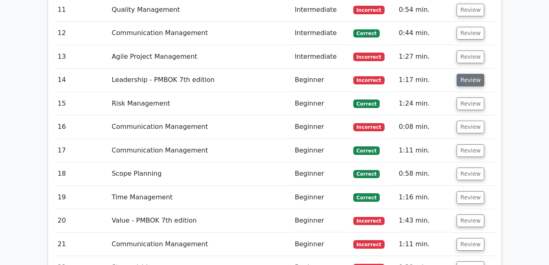
click at [473, 74] on button "Review" at bounding box center [471, 80] width 28 height 13
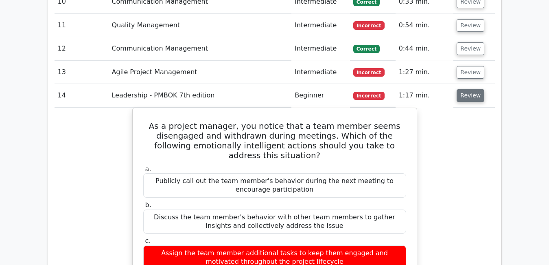
scroll to position [2007, 0]
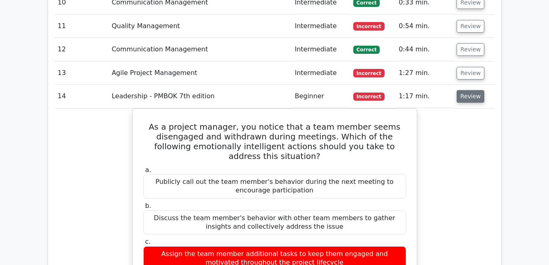
click at [460, 90] on button "Review" at bounding box center [471, 96] width 28 height 13
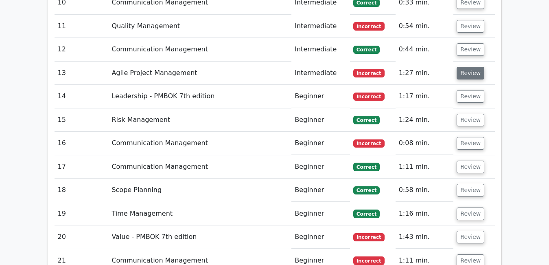
click at [464, 67] on button "Review" at bounding box center [471, 73] width 28 height 13
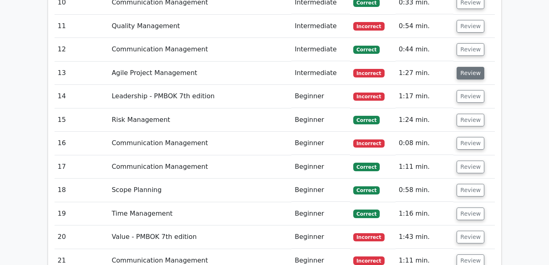
click at [464, 67] on button "Review" at bounding box center [471, 73] width 28 height 13
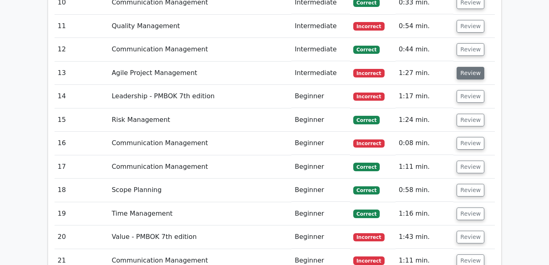
click at [471, 67] on button "Review" at bounding box center [471, 73] width 28 height 13
click at [469, 67] on button "Review" at bounding box center [471, 73] width 28 height 13
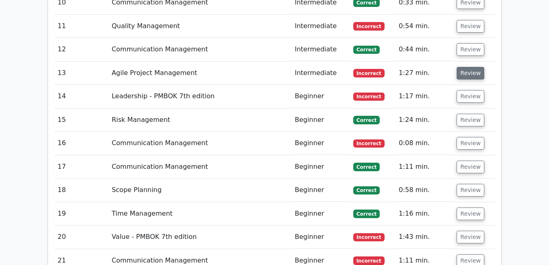
click at [469, 67] on button "Review" at bounding box center [471, 73] width 28 height 13
click at [465, 67] on button "Review" at bounding box center [471, 73] width 28 height 13
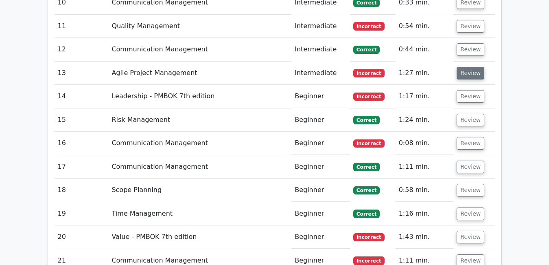
click at [465, 67] on button "Review" at bounding box center [471, 73] width 28 height 13
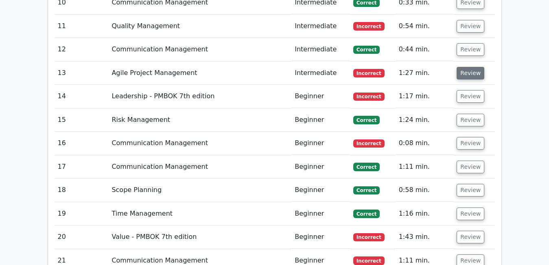
click at [465, 67] on button "Review" at bounding box center [471, 73] width 28 height 13
click at [467, 90] on button "Review" at bounding box center [471, 96] width 28 height 13
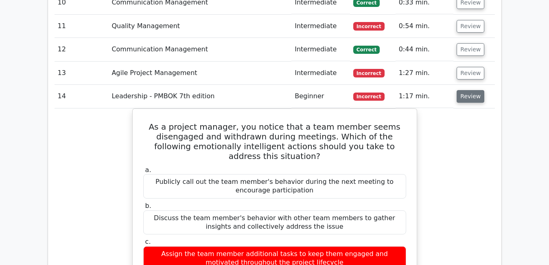
click at [464, 90] on button "Review" at bounding box center [471, 96] width 28 height 13
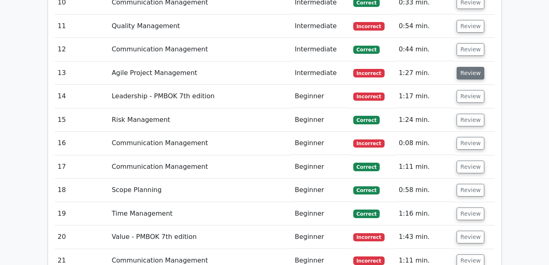
click at [461, 67] on button "Review" at bounding box center [471, 73] width 28 height 13
click at [468, 67] on button "Review" at bounding box center [471, 73] width 28 height 13
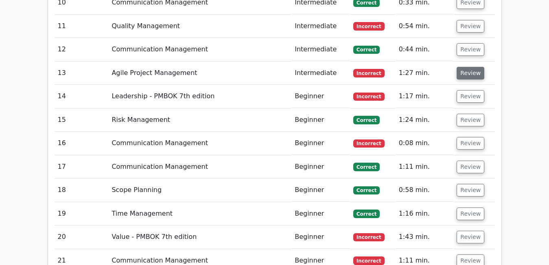
click at [468, 67] on button "Review" at bounding box center [471, 73] width 28 height 13
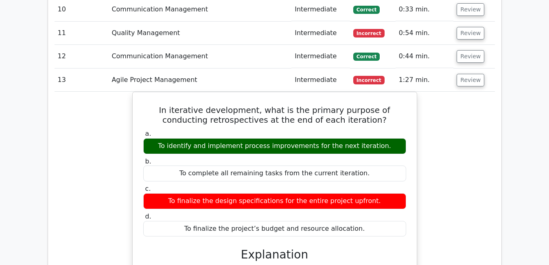
scroll to position [2007, 0]
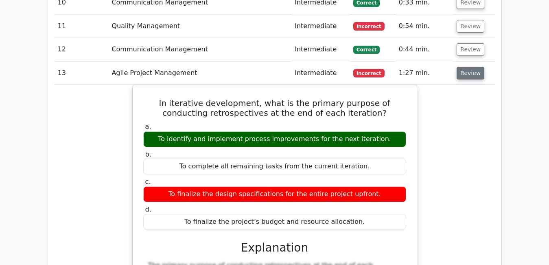
click at [474, 67] on button "Review" at bounding box center [471, 73] width 28 height 13
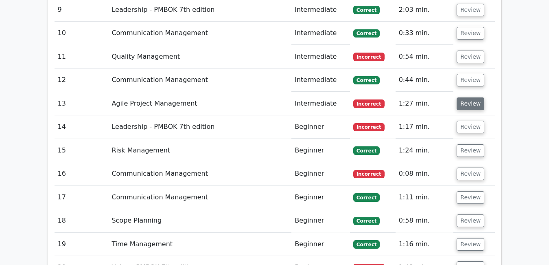
scroll to position [1974, 0]
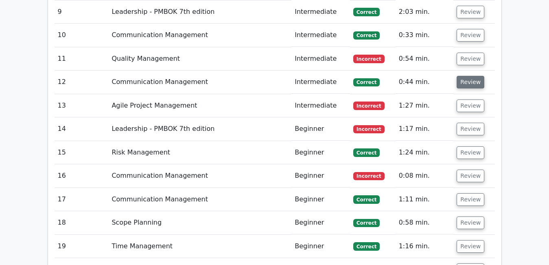
click at [465, 76] on button "Review" at bounding box center [471, 82] width 28 height 13
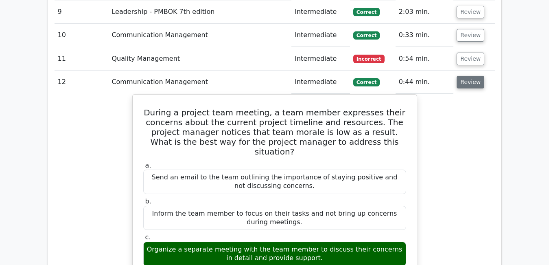
click at [465, 76] on button "Review" at bounding box center [471, 82] width 28 height 13
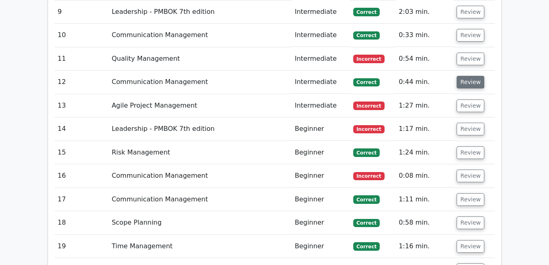
click at [465, 76] on button "Review" at bounding box center [471, 82] width 28 height 13
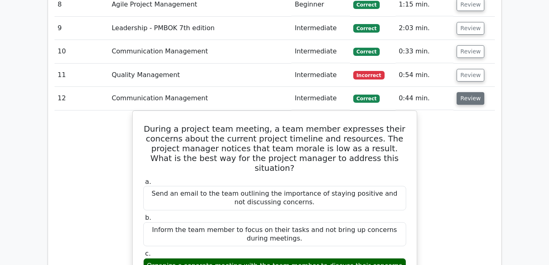
scroll to position [1942, 0]
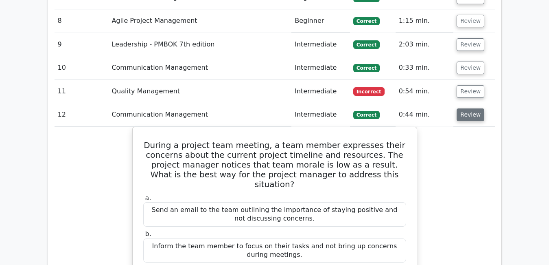
click at [472, 108] on button "Review" at bounding box center [471, 114] width 28 height 13
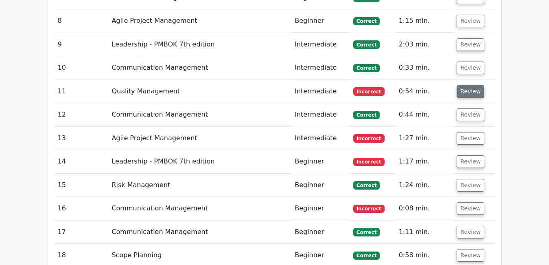
click at [467, 85] on button "Review" at bounding box center [471, 91] width 28 height 13
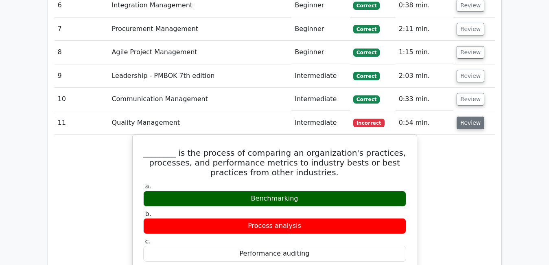
scroll to position [1909, 0]
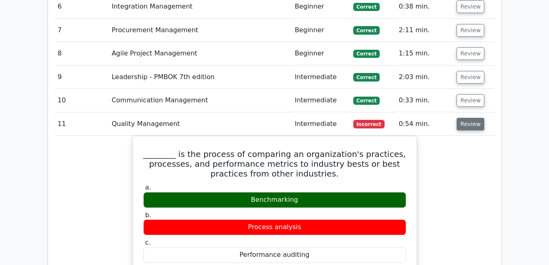
click at [469, 118] on button "Review" at bounding box center [471, 124] width 28 height 13
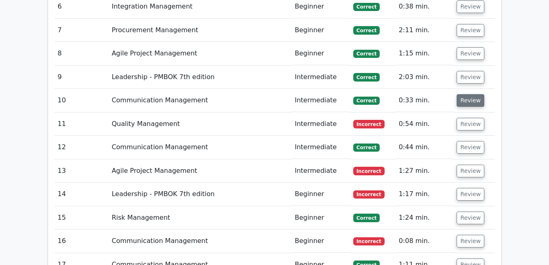
click at [465, 94] on button "Review" at bounding box center [471, 100] width 28 height 13
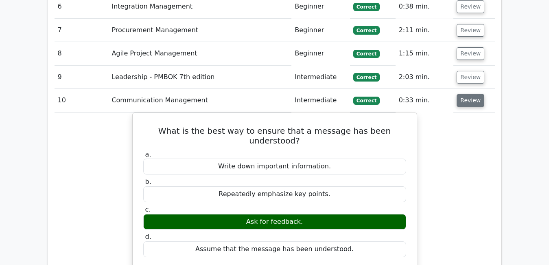
click at [465, 94] on button "Review" at bounding box center [471, 100] width 28 height 13
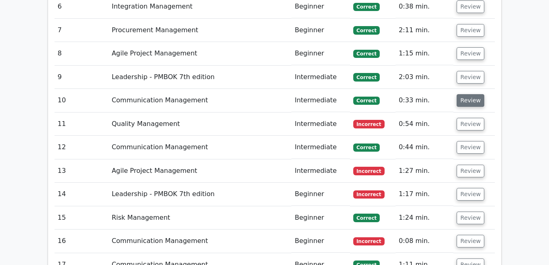
click at [465, 94] on button "Review" at bounding box center [471, 100] width 28 height 13
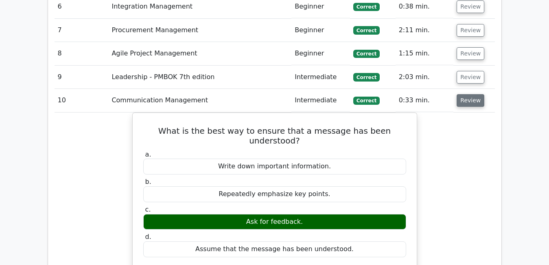
click at [465, 94] on button "Review" at bounding box center [471, 100] width 28 height 13
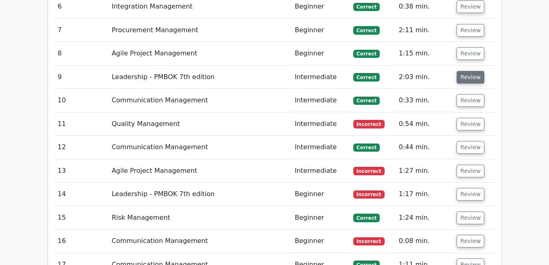
click at [467, 71] on button "Review" at bounding box center [471, 77] width 28 height 13
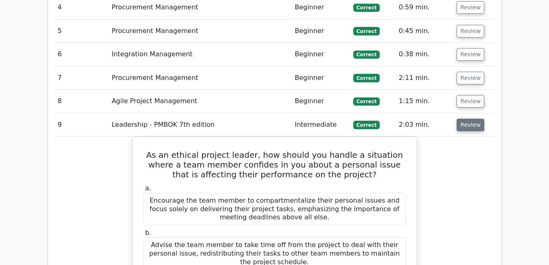
scroll to position [1860, 0]
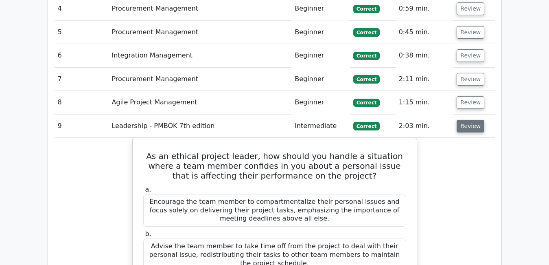
click at [467, 120] on button "Review" at bounding box center [471, 126] width 28 height 13
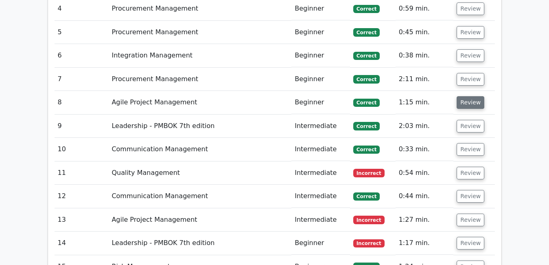
click at [466, 96] on button "Review" at bounding box center [471, 102] width 28 height 13
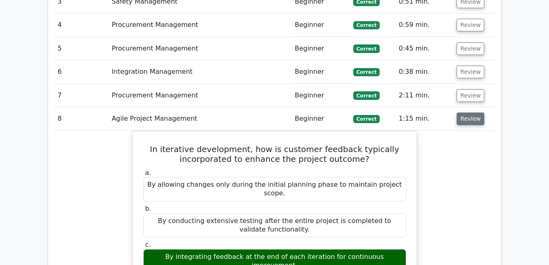
scroll to position [1828, 0]
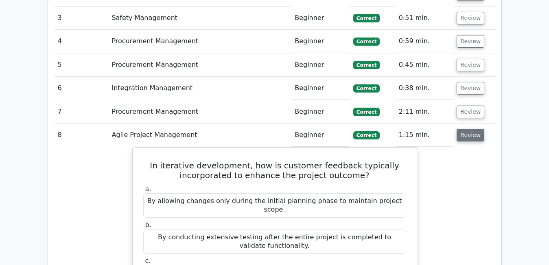
click at [468, 129] on button "Review" at bounding box center [471, 135] width 28 height 13
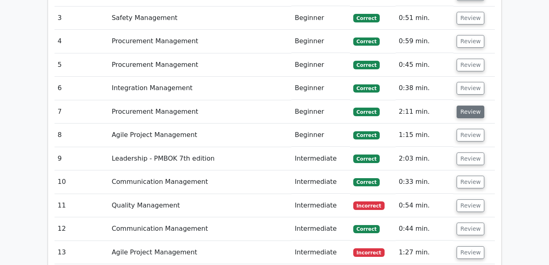
click at [465, 105] on button "Review" at bounding box center [471, 111] width 28 height 13
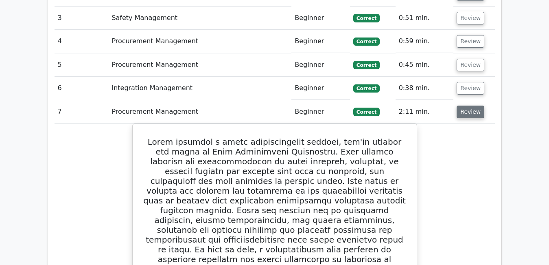
click at [465, 105] on button "Review" at bounding box center [471, 111] width 28 height 13
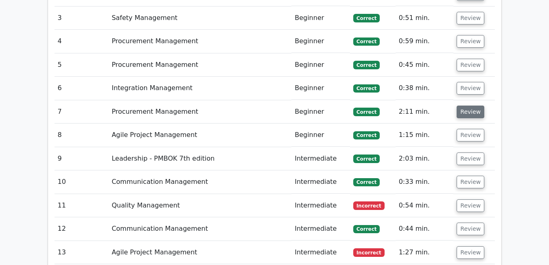
click at [465, 105] on button "Review" at bounding box center [471, 111] width 28 height 13
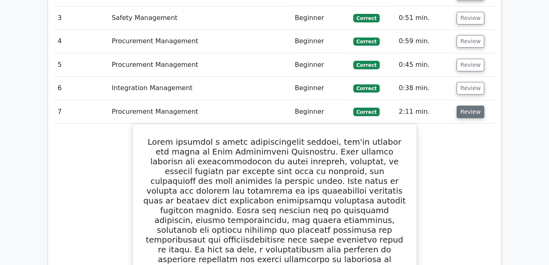
click at [465, 105] on button "Review" at bounding box center [471, 111] width 28 height 13
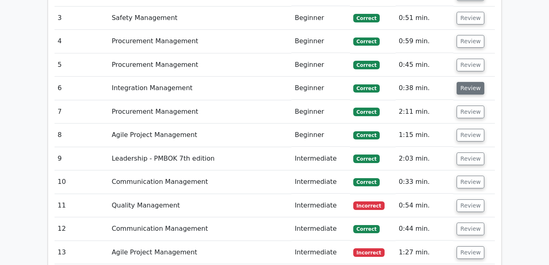
click at [464, 82] on button "Review" at bounding box center [471, 88] width 28 height 13
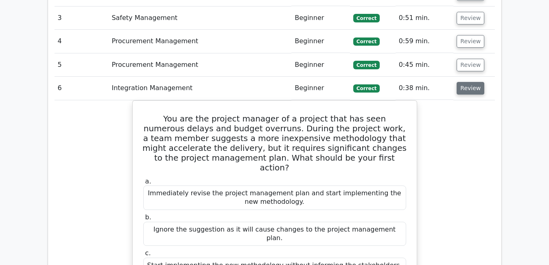
click at [464, 82] on button "Review" at bounding box center [471, 88] width 28 height 13
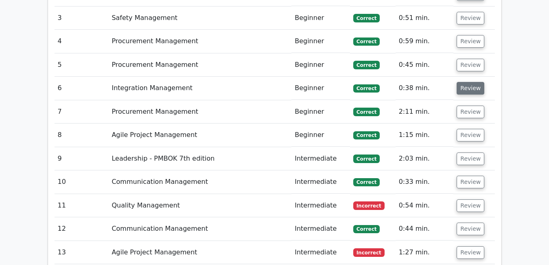
click at [464, 82] on button "Review" at bounding box center [471, 88] width 28 height 13
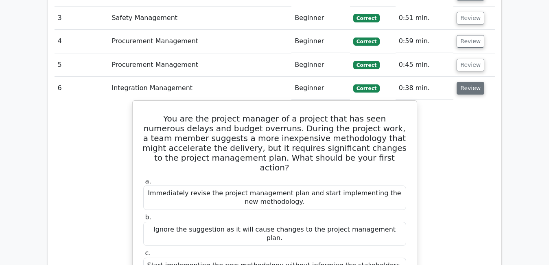
click at [464, 82] on button "Review" at bounding box center [471, 88] width 28 height 13
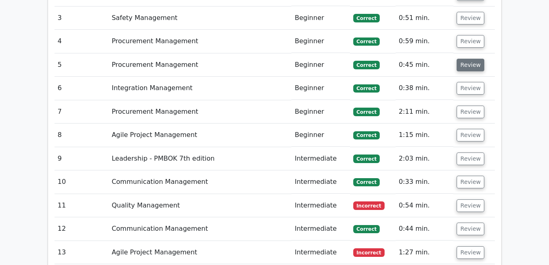
click at [465, 59] on button "Review" at bounding box center [471, 65] width 28 height 13
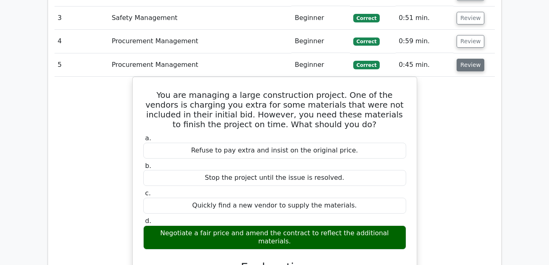
click at [465, 59] on button "Review" at bounding box center [471, 65] width 28 height 13
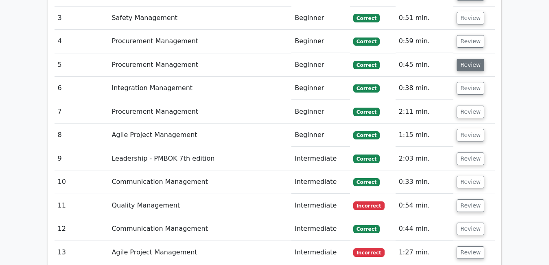
click at [465, 59] on button "Review" at bounding box center [471, 65] width 28 height 13
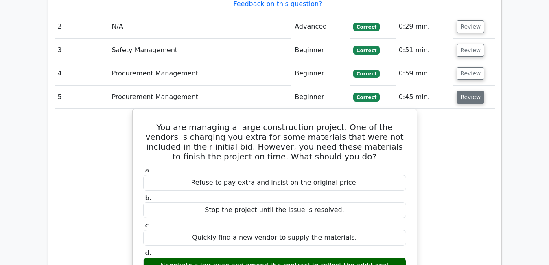
scroll to position [1795, 0]
click at [466, 91] on button "Review" at bounding box center [471, 97] width 28 height 13
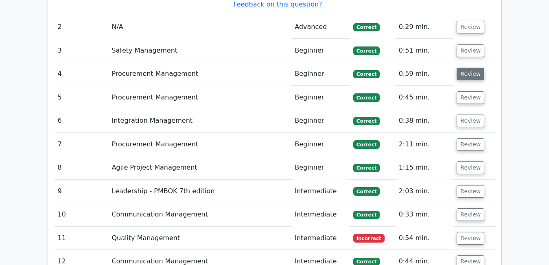
click at [466, 68] on button "Review" at bounding box center [471, 74] width 28 height 13
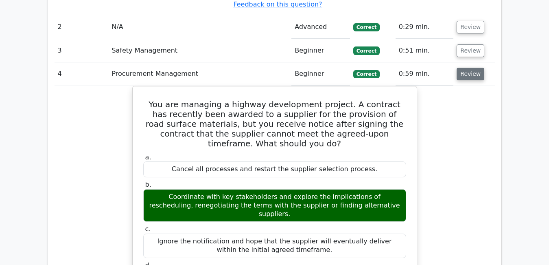
scroll to position [1779, 0]
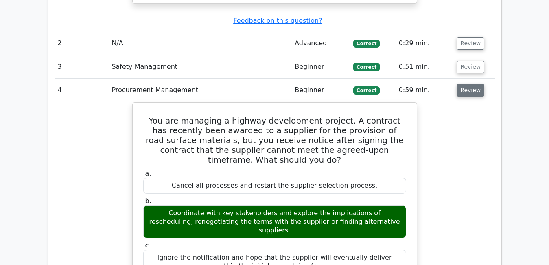
click at [468, 84] on button "Review" at bounding box center [471, 90] width 28 height 13
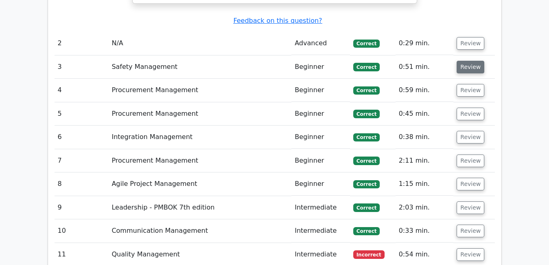
click at [467, 61] on button "Review" at bounding box center [471, 67] width 28 height 13
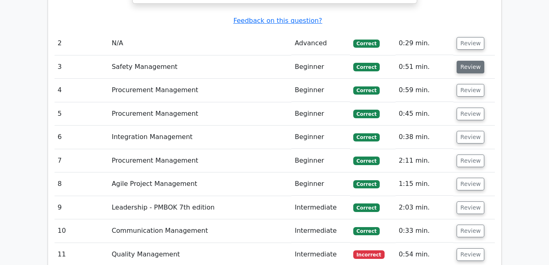
click at [467, 61] on button "Review" at bounding box center [471, 67] width 28 height 13
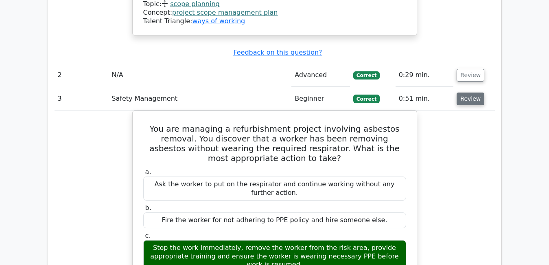
scroll to position [1746, 0]
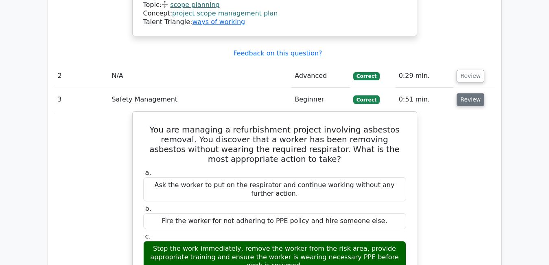
click at [465, 93] on button "Review" at bounding box center [471, 99] width 28 height 13
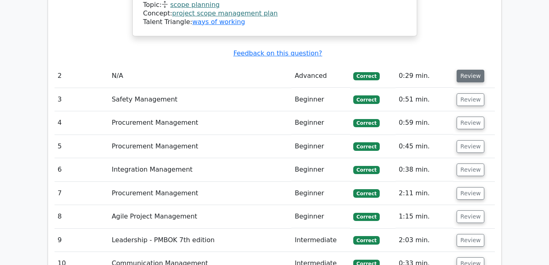
click at [465, 70] on button "Review" at bounding box center [471, 76] width 28 height 13
click at [469, 70] on button "Review" at bounding box center [471, 76] width 28 height 13
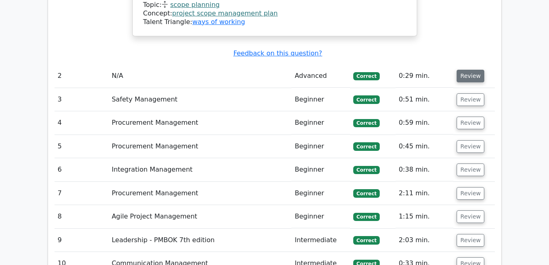
click at [469, 70] on button "Review" at bounding box center [471, 76] width 28 height 13
click at [461, 70] on button "Review" at bounding box center [471, 76] width 28 height 13
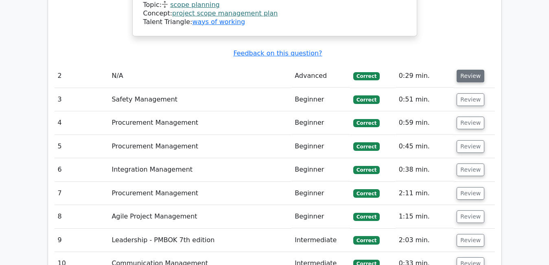
click at [461, 70] on button "Review" at bounding box center [471, 76] width 28 height 13
click at [469, 70] on button "Review" at bounding box center [471, 76] width 28 height 13
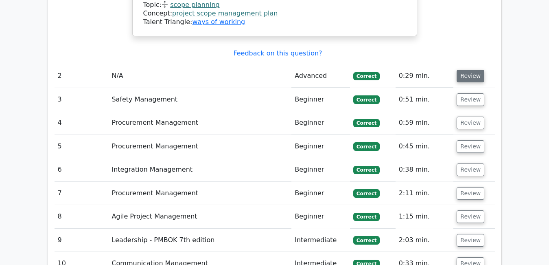
click at [469, 70] on button "Review" at bounding box center [471, 76] width 28 height 13
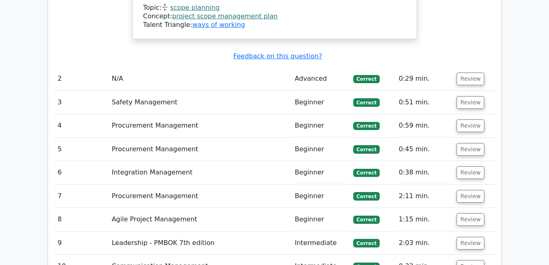
scroll to position [1746, 0]
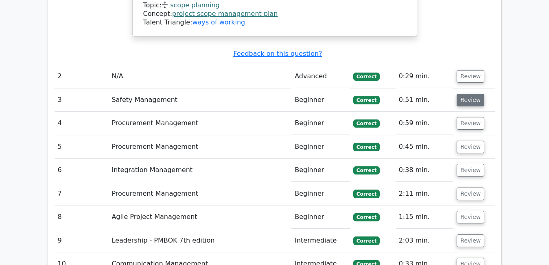
click at [462, 94] on button "Review" at bounding box center [471, 100] width 28 height 13
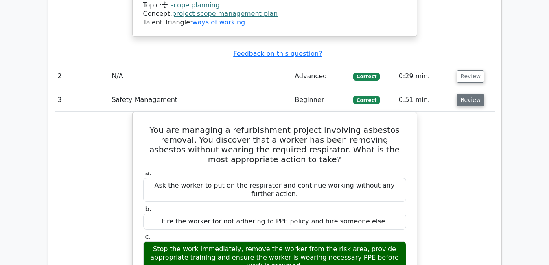
click at [462, 94] on button "Review" at bounding box center [471, 100] width 28 height 13
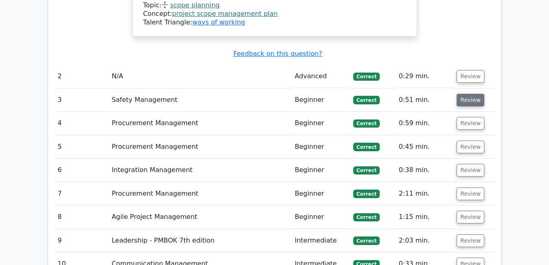
click at [462, 94] on button "Review" at bounding box center [471, 100] width 28 height 13
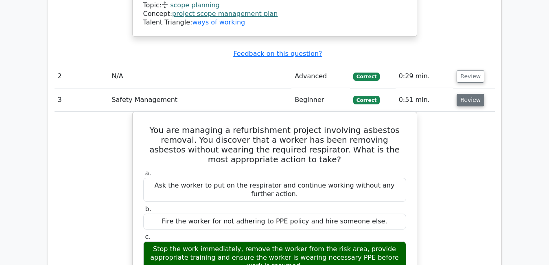
click at [462, 94] on button "Review" at bounding box center [471, 100] width 28 height 13
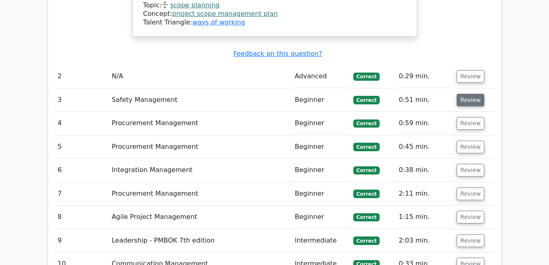
click at [462, 94] on button "Review" at bounding box center [471, 100] width 28 height 13
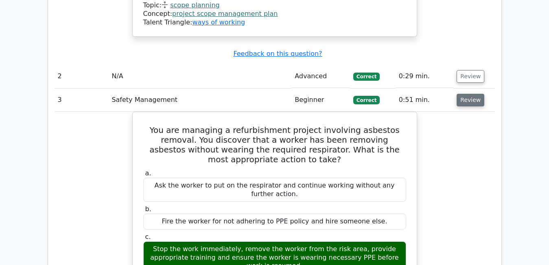
click at [464, 94] on button "Review" at bounding box center [471, 100] width 28 height 13
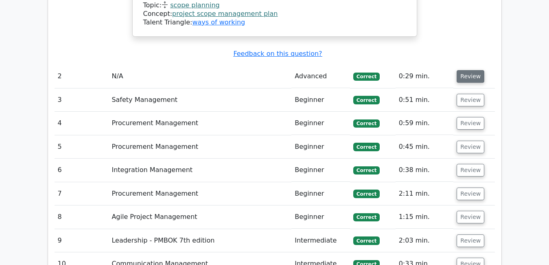
click at [464, 70] on button "Review" at bounding box center [471, 76] width 28 height 13
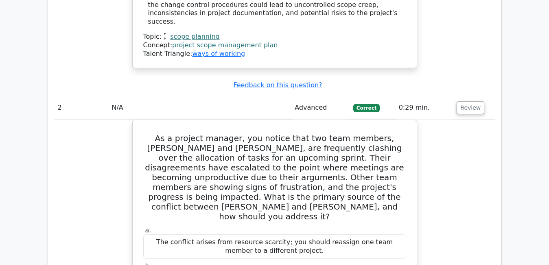
scroll to position [1713, 0]
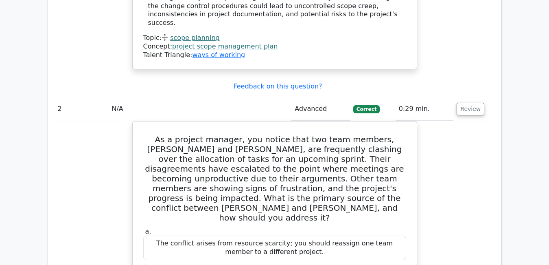
click at [465, 103] on button "Review" at bounding box center [471, 109] width 28 height 13
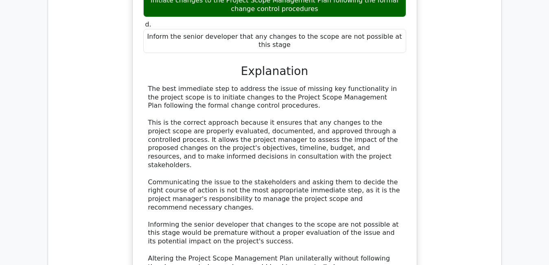
scroll to position [1469, 0]
